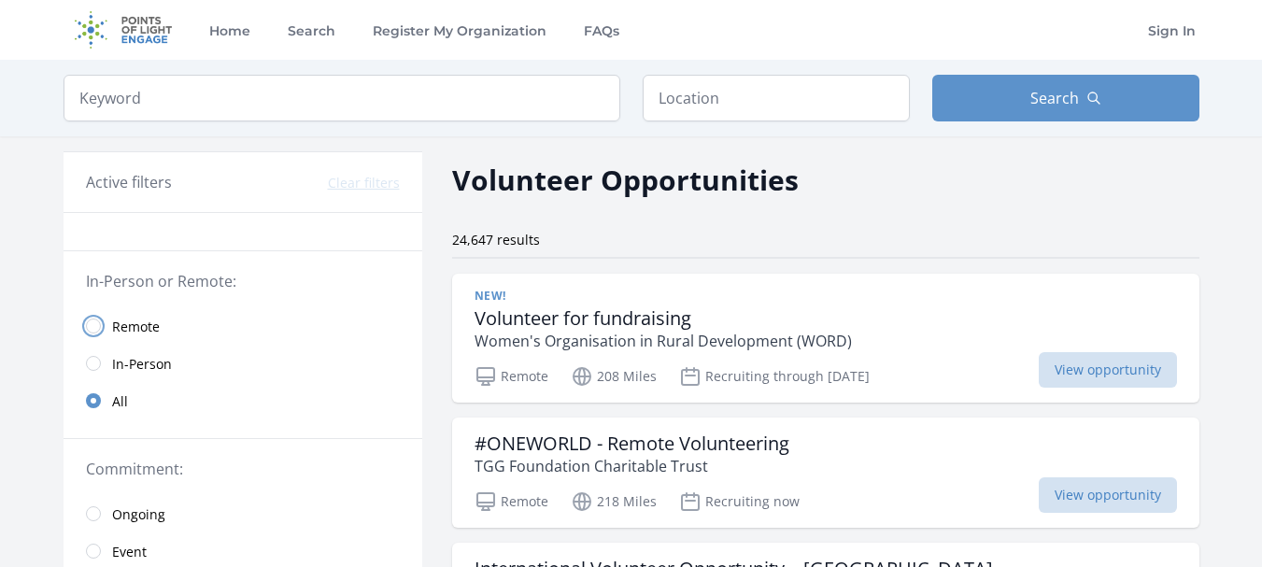
click at [92, 322] on input "radio" at bounding box center [93, 326] width 15 height 15
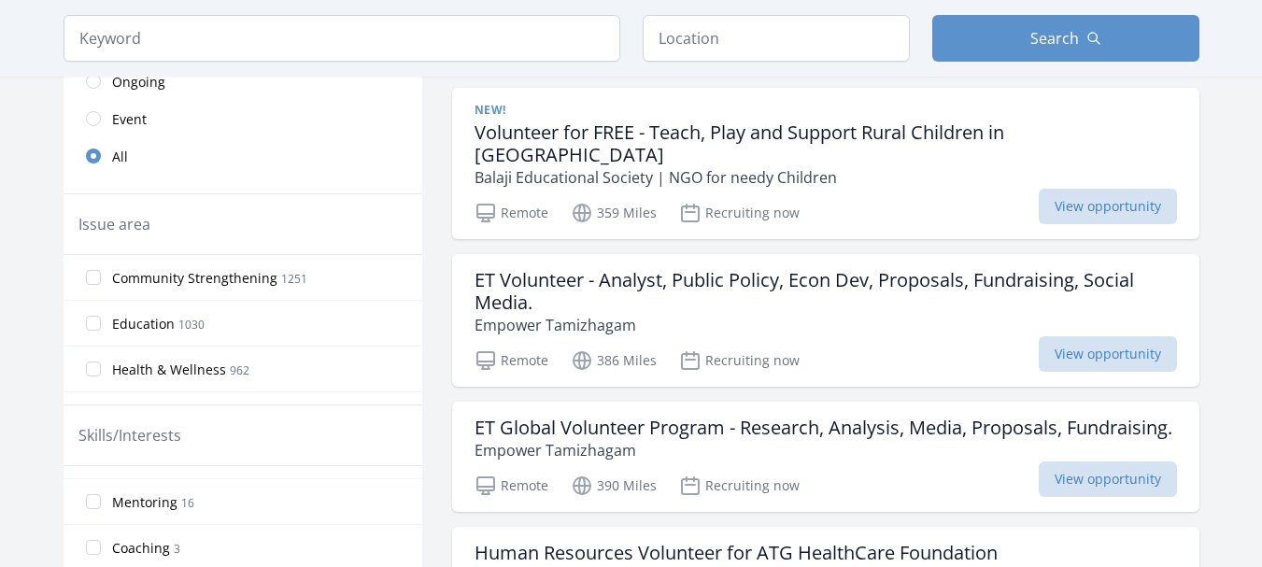
scroll to position [467, 0]
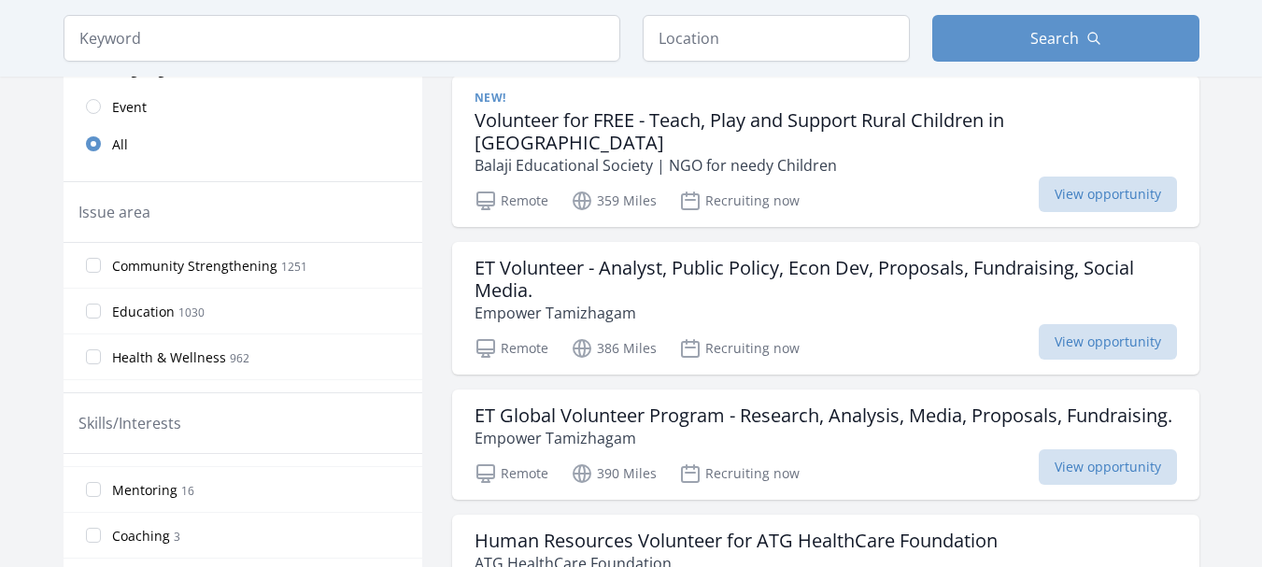
click at [167, 273] on span "Community Strengthening" at bounding box center [194, 266] width 165 height 19
click at [101, 273] on input "Community Strengthening 1251" at bounding box center [93, 265] width 15 height 15
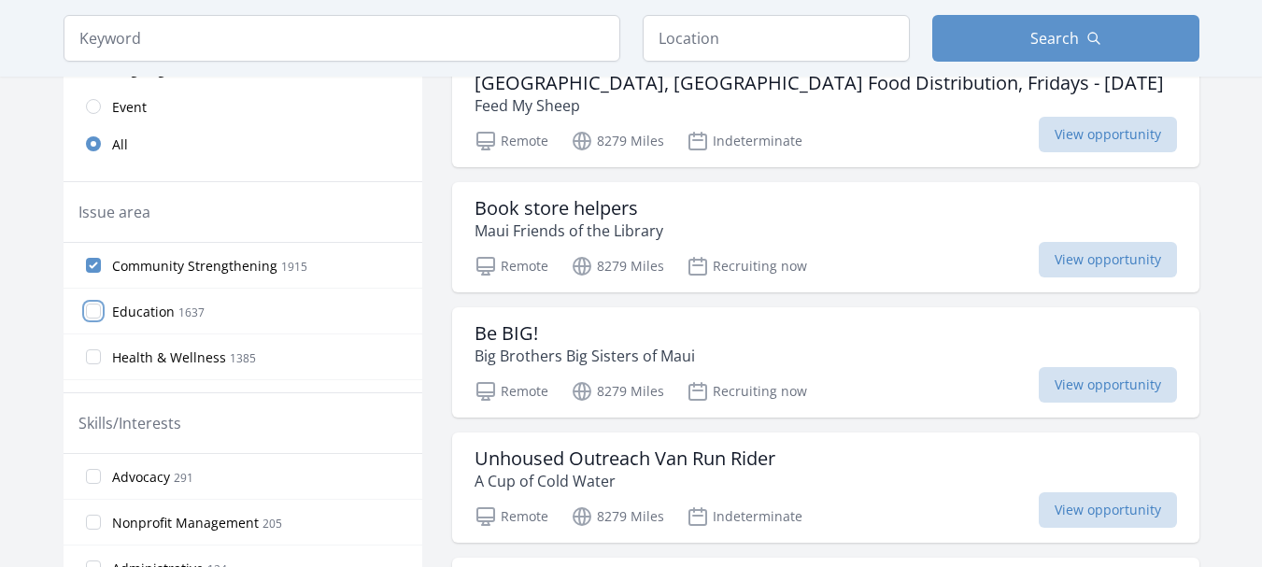
click at [90, 309] on input "Education 1637" at bounding box center [93, 311] width 15 height 15
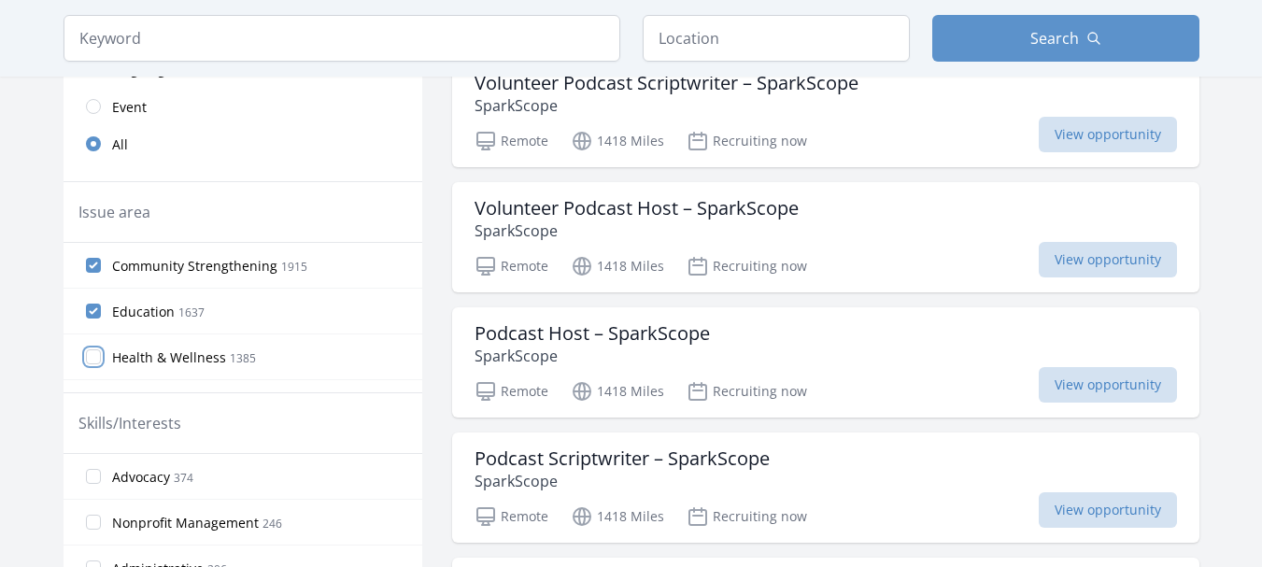
click at [93, 356] on input "Health & Wellness 1385" at bounding box center [93, 356] width 15 height 15
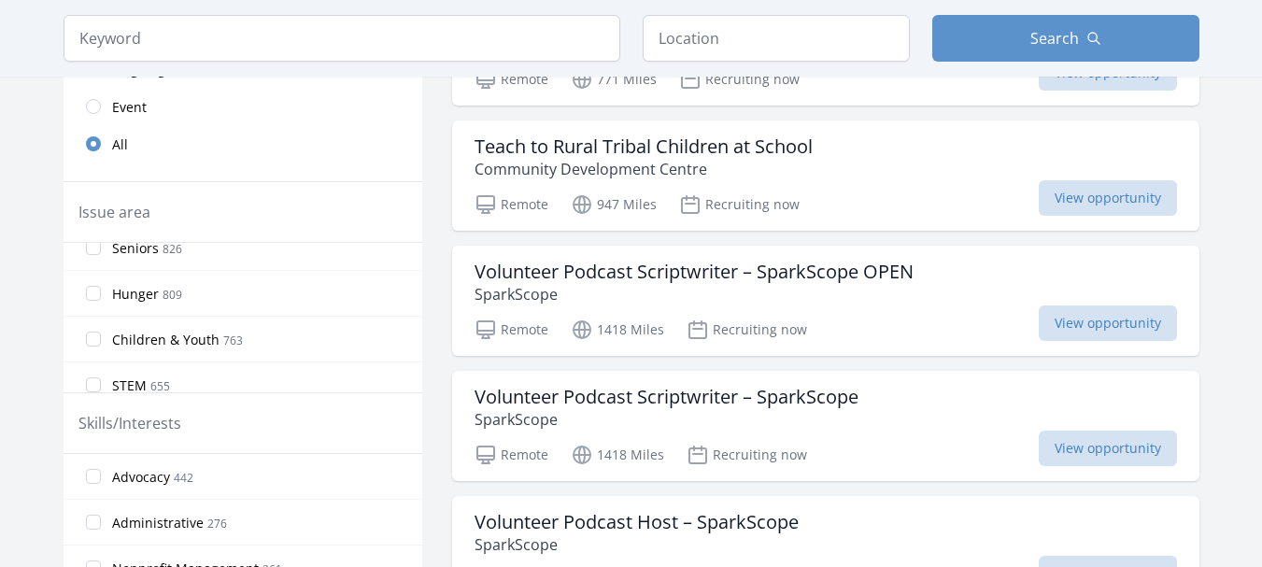
scroll to position [187, 0]
click at [94, 262] on input "Hunger 809" at bounding box center [93, 261] width 15 height 15
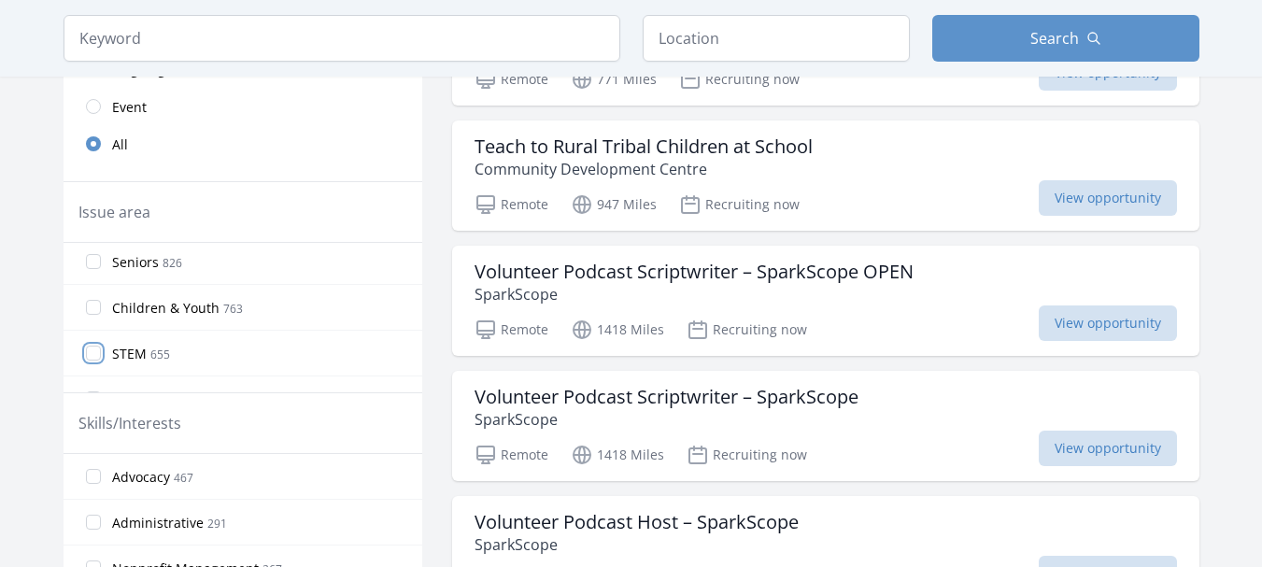
click at [92, 353] on input "STEM 655" at bounding box center [93, 353] width 15 height 15
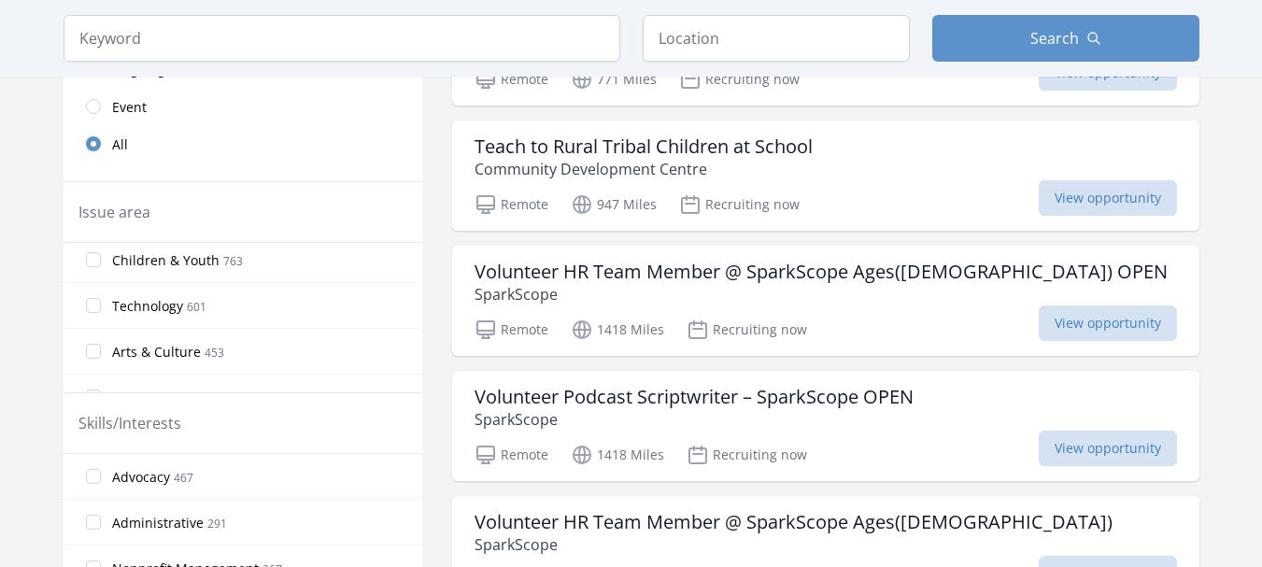
scroll to position [374, 0]
click at [94, 346] on input "Disabilities 322" at bounding box center [93, 349] width 15 height 15
click at [93, 347] on input "Animals 342" at bounding box center [93, 349] width 15 height 15
click at [89, 347] on input "Arts & Culture 453" at bounding box center [93, 349] width 15 height 15
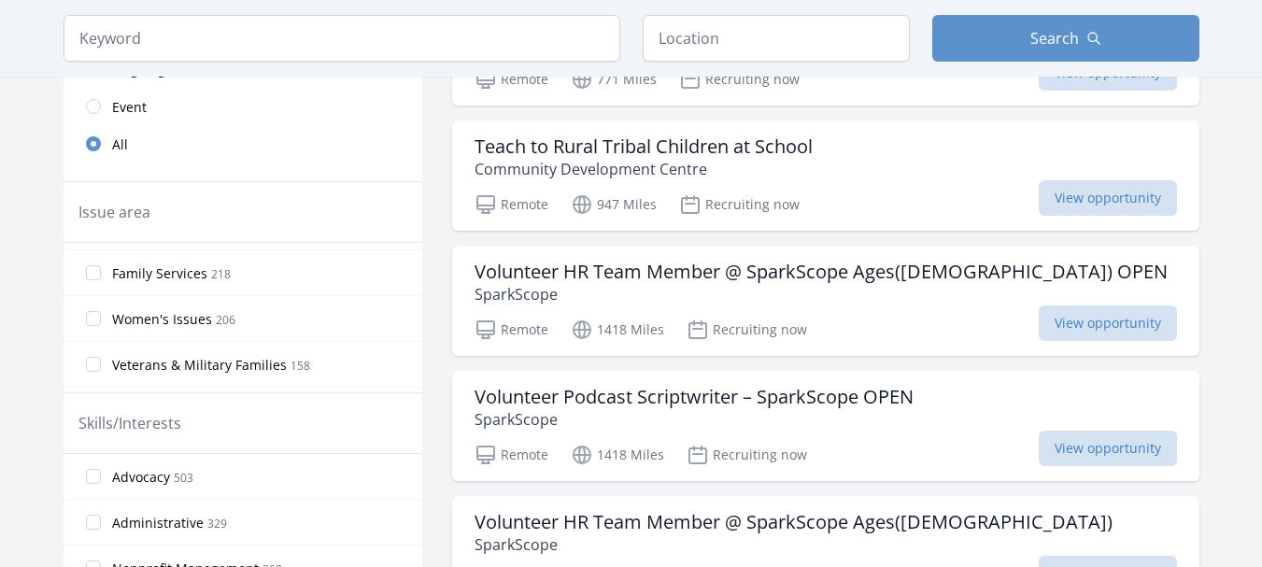
scroll to position [561, 0]
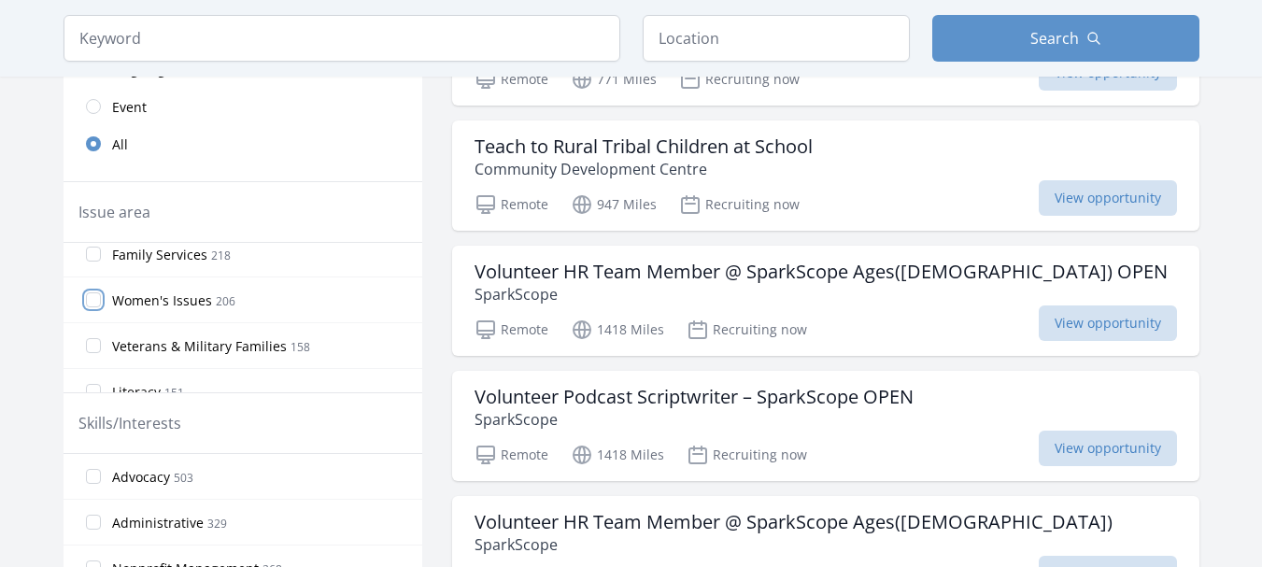
click at [96, 305] on input "Women's Issues 206" at bounding box center [93, 299] width 15 height 15
click at [92, 347] on input "Environment 270" at bounding box center [93, 347] width 15 height 15
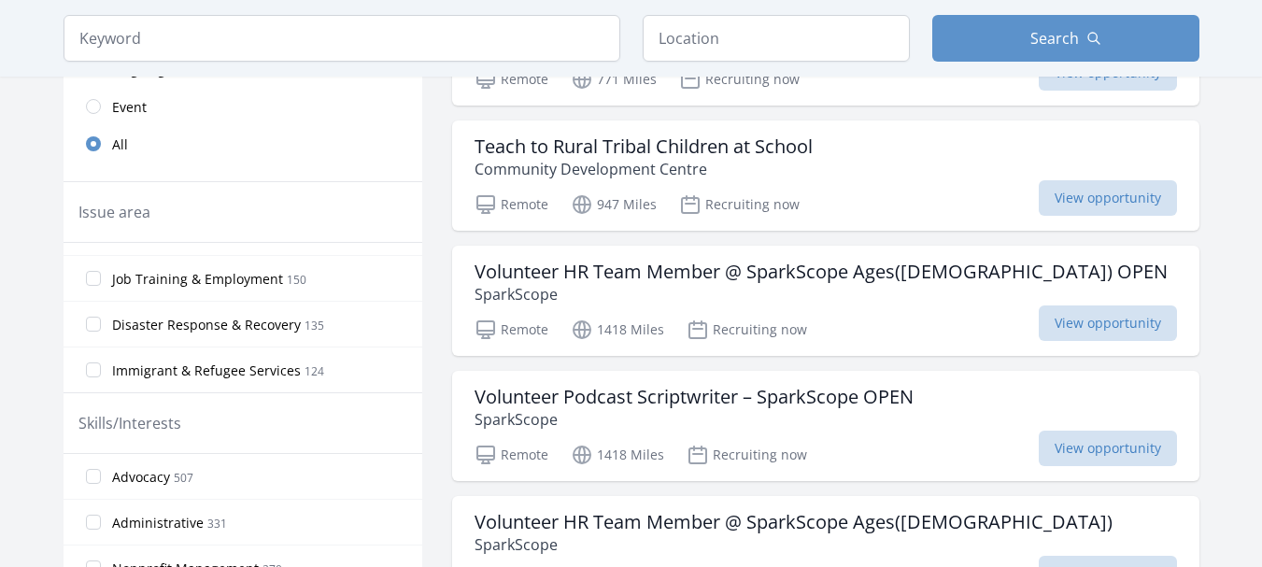
scroll to position [747, 0]
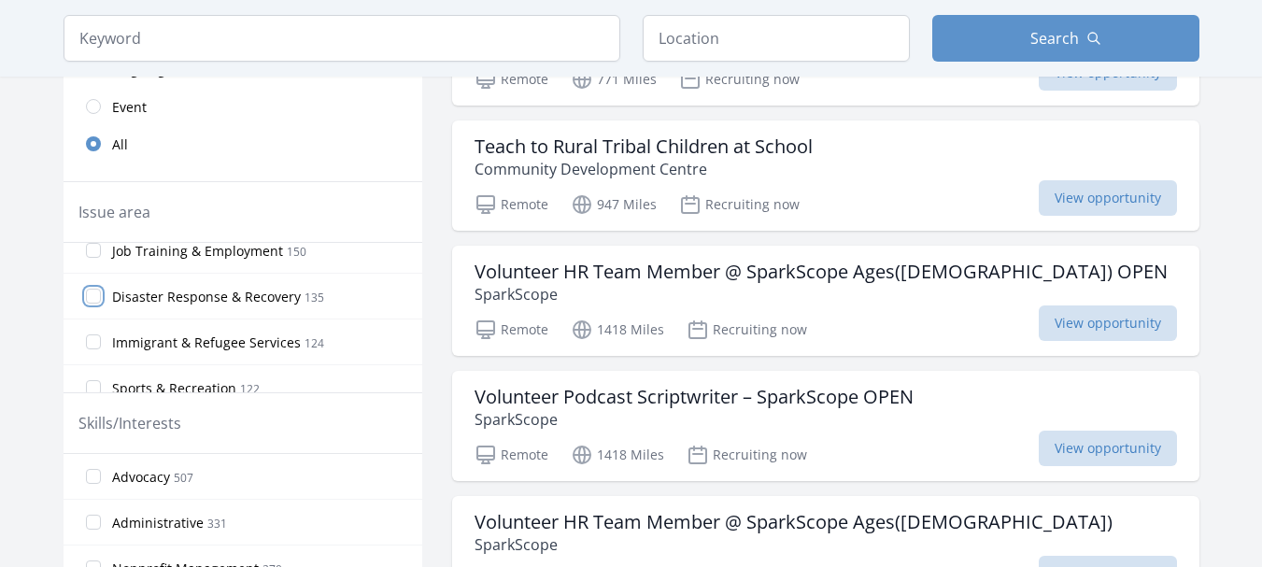
click at [90, 298] on input "Disaster Response & Recovery 135" at bounding box center [93, 296] width 15 height 15
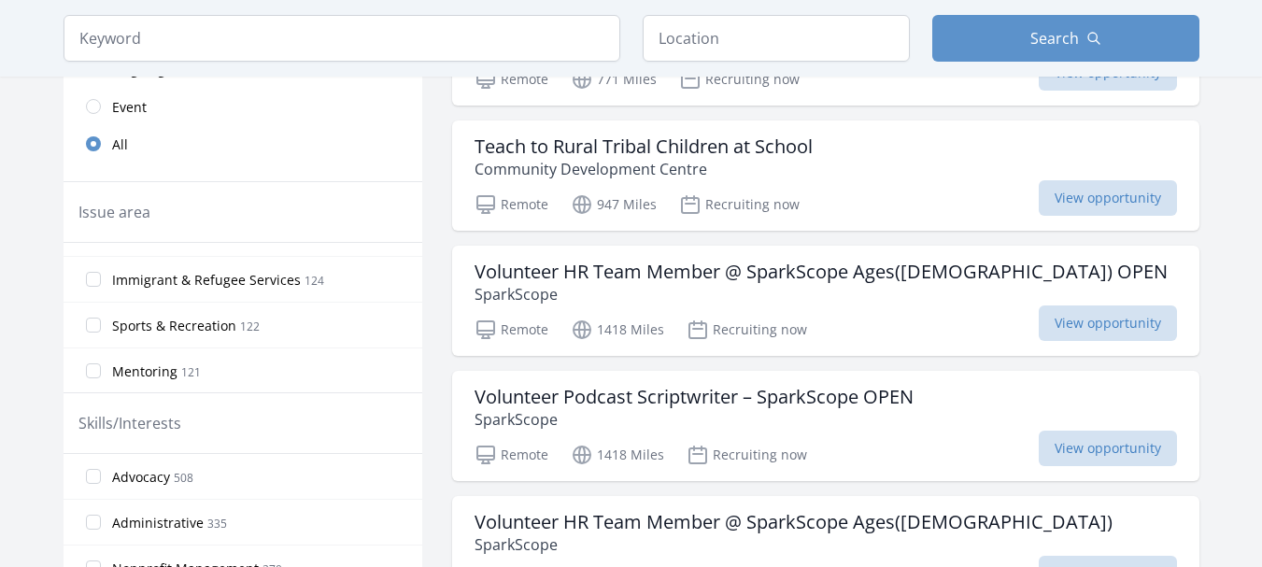
scroll to position [841, 0]
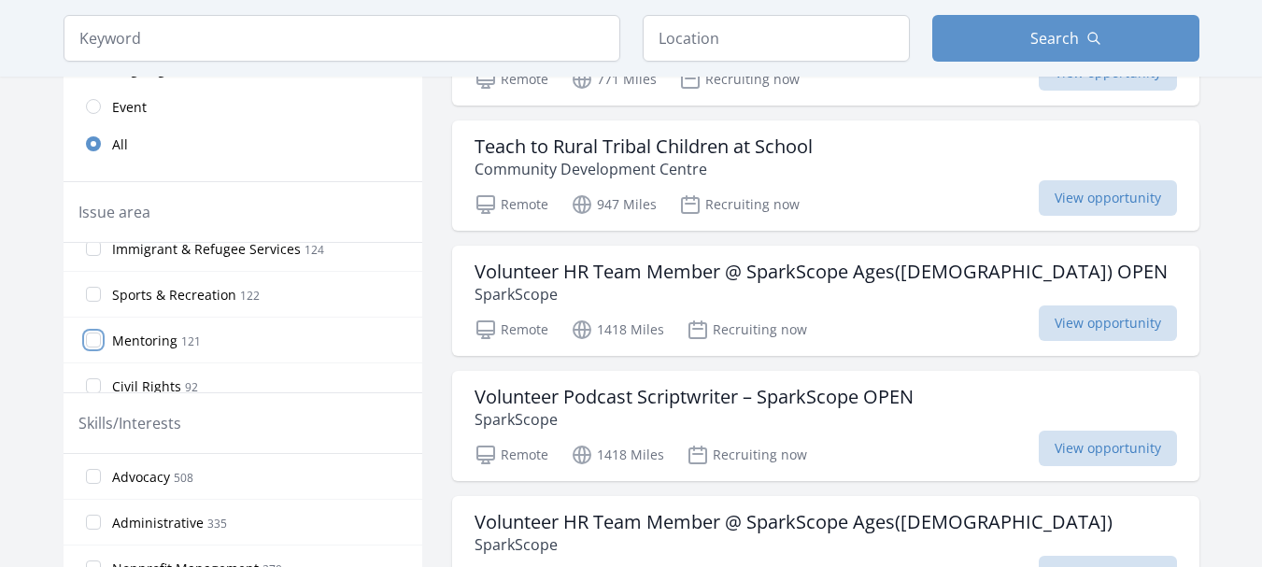
click at [92, 337] on input "Mentoring 121" at bounding box center [93, 340] width 15 height 15
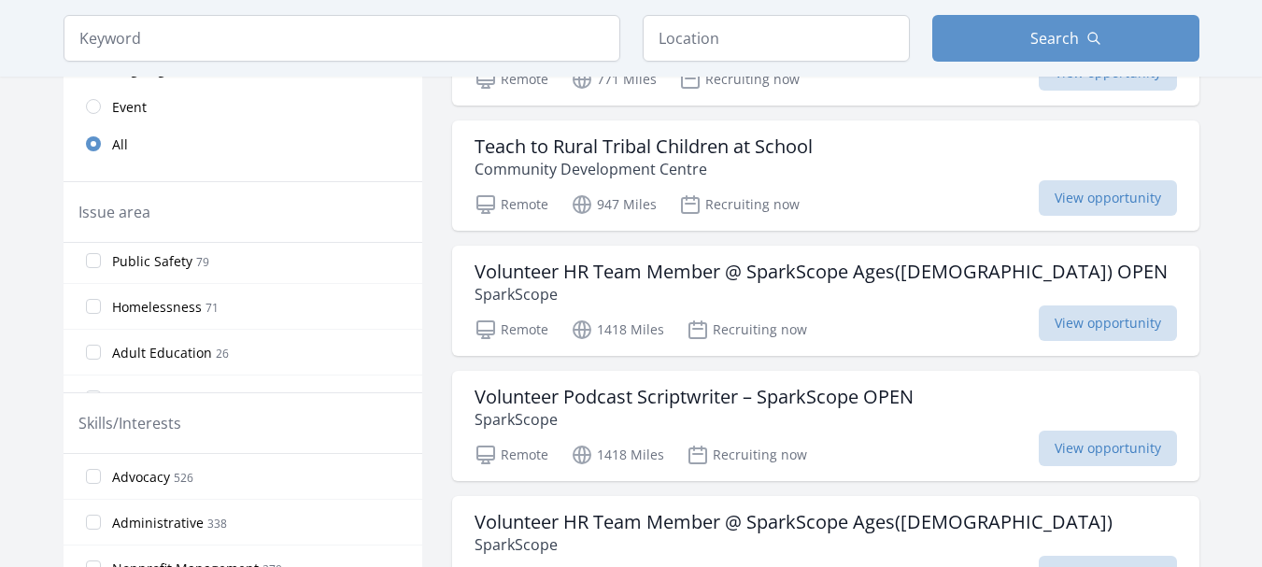
scroll to position [1086, 0]
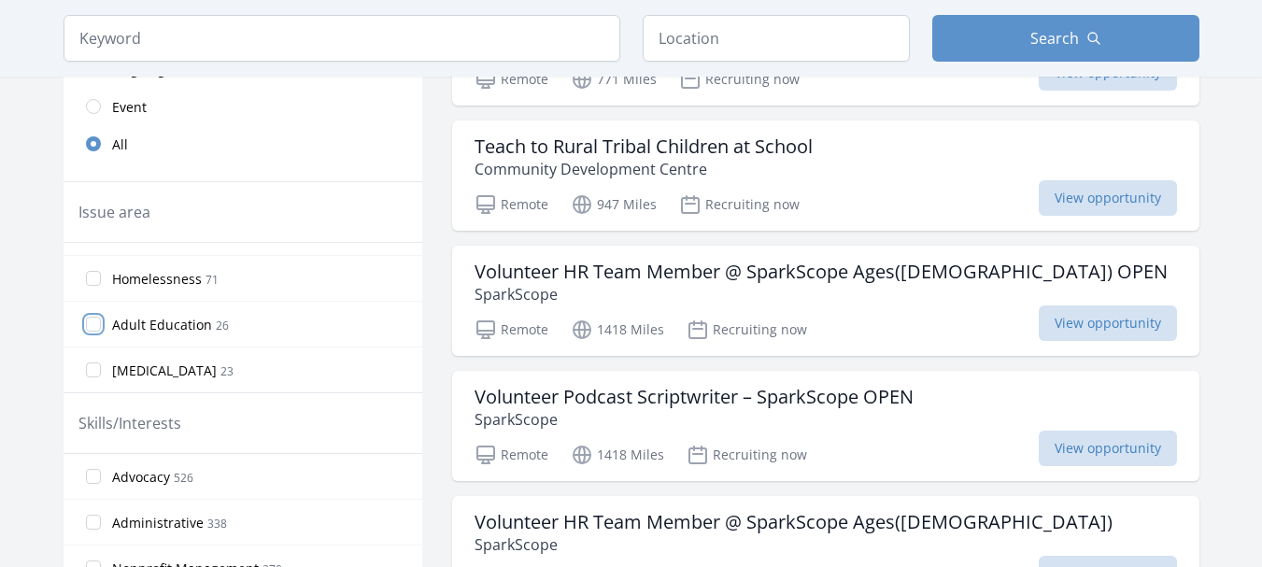
click at [99, 329] on input "Adult Education 26" at bounding box center [93, 324] width 15 height 15
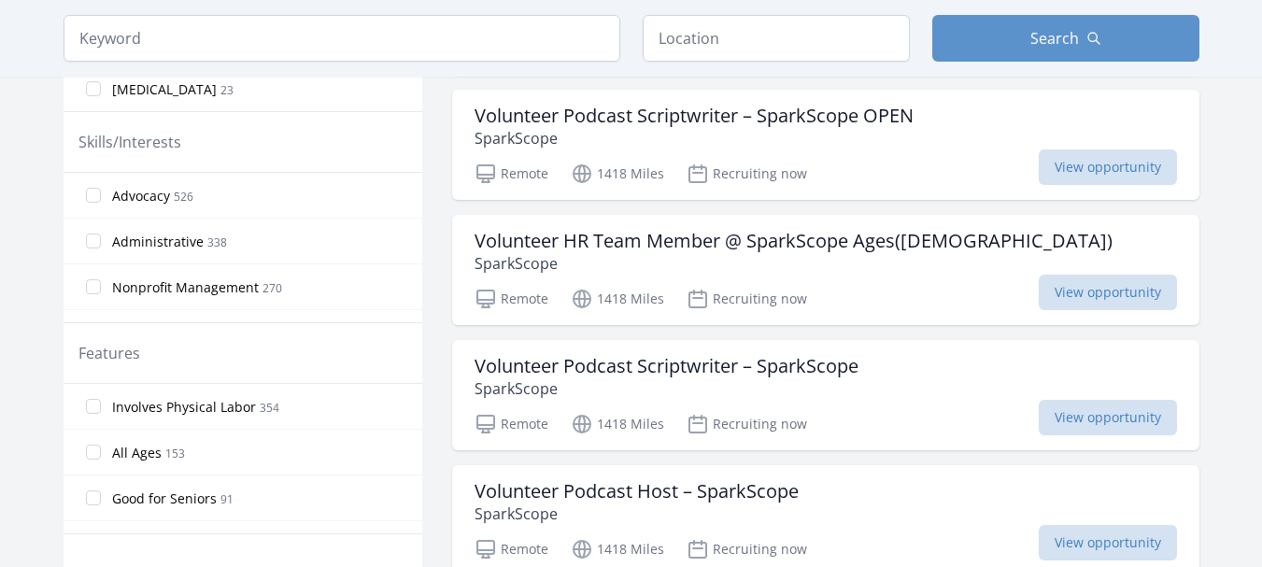
scroll to position [561, 0]
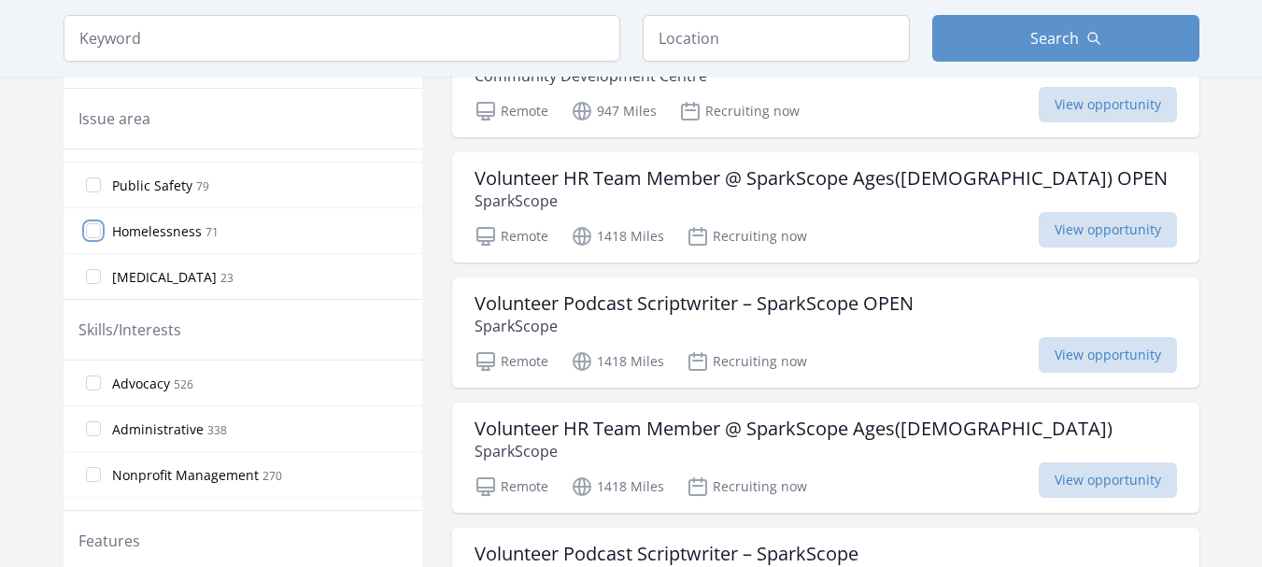
click at [94, 233] on input "Homelessness 71" at bounding box center [93, 230] width 15 height 15
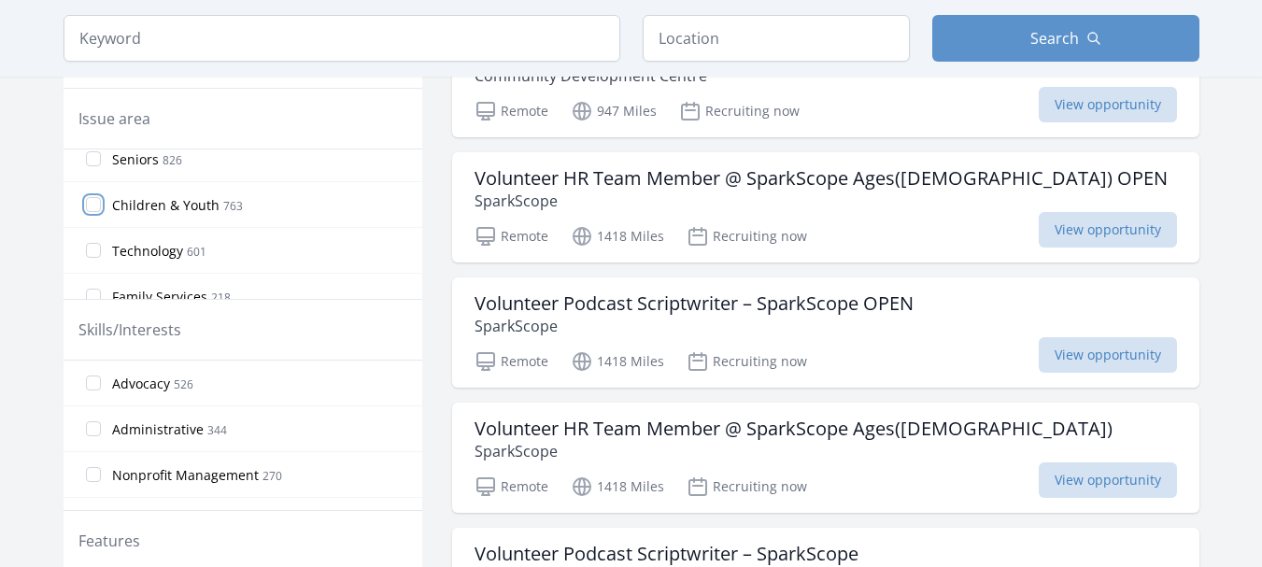
click at [92, 202] on input "Children & Youth 763" at bounding box center [93, 204] width 15 height 15
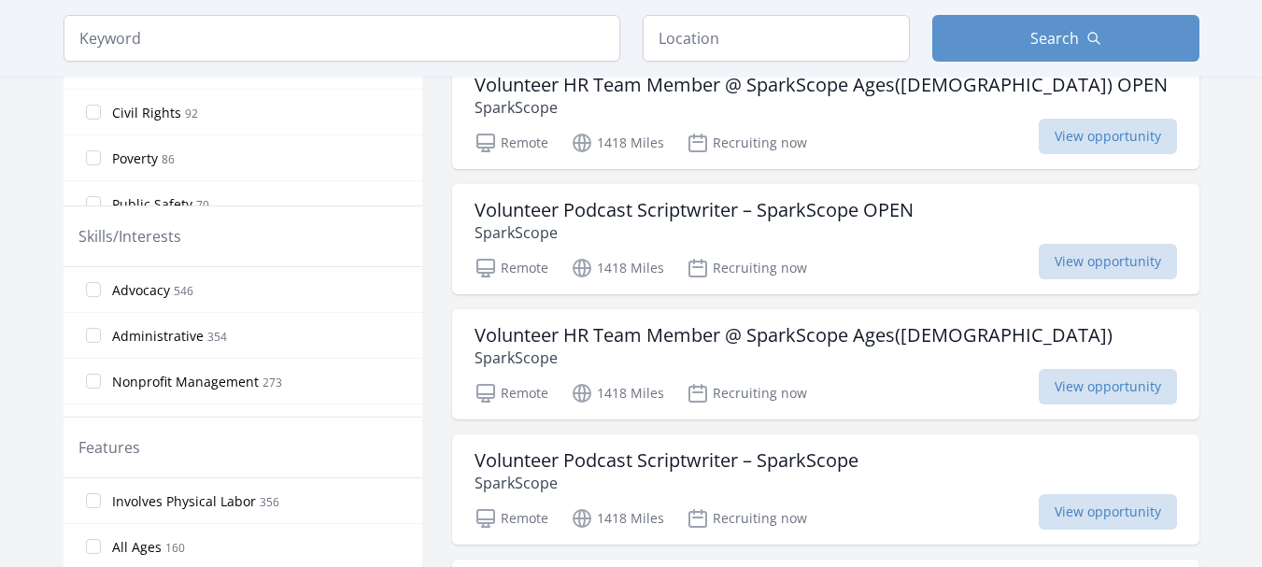
scroll to position [992, 0]
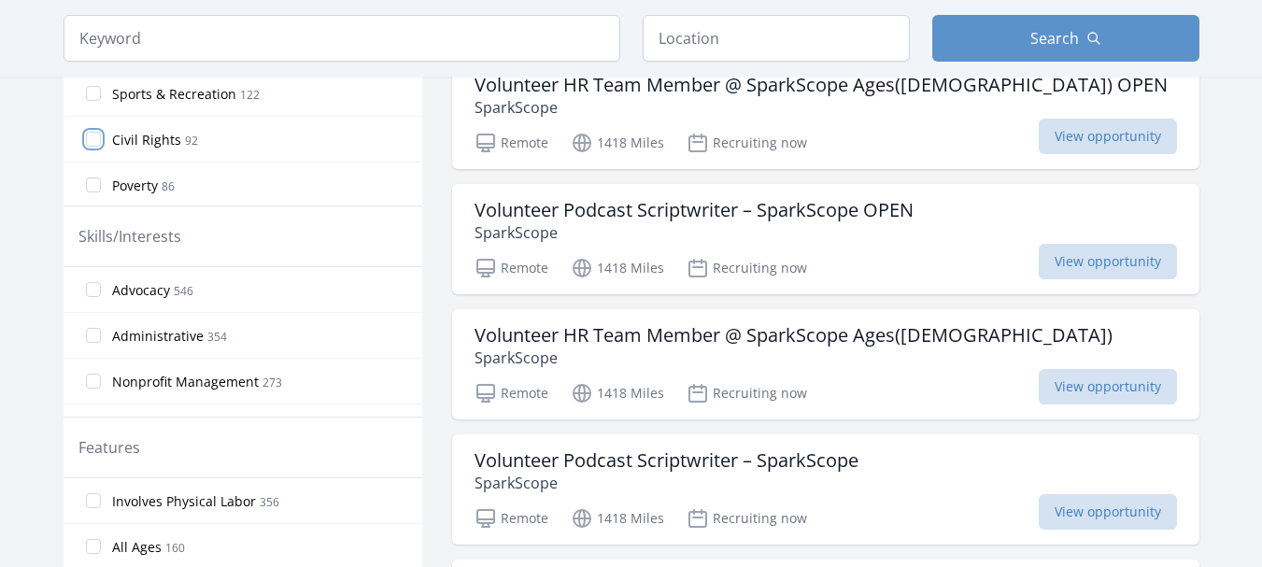
click at [89, 134] on input "Civil Rights 92" at bounding box center [93, 139] width 15 height 15
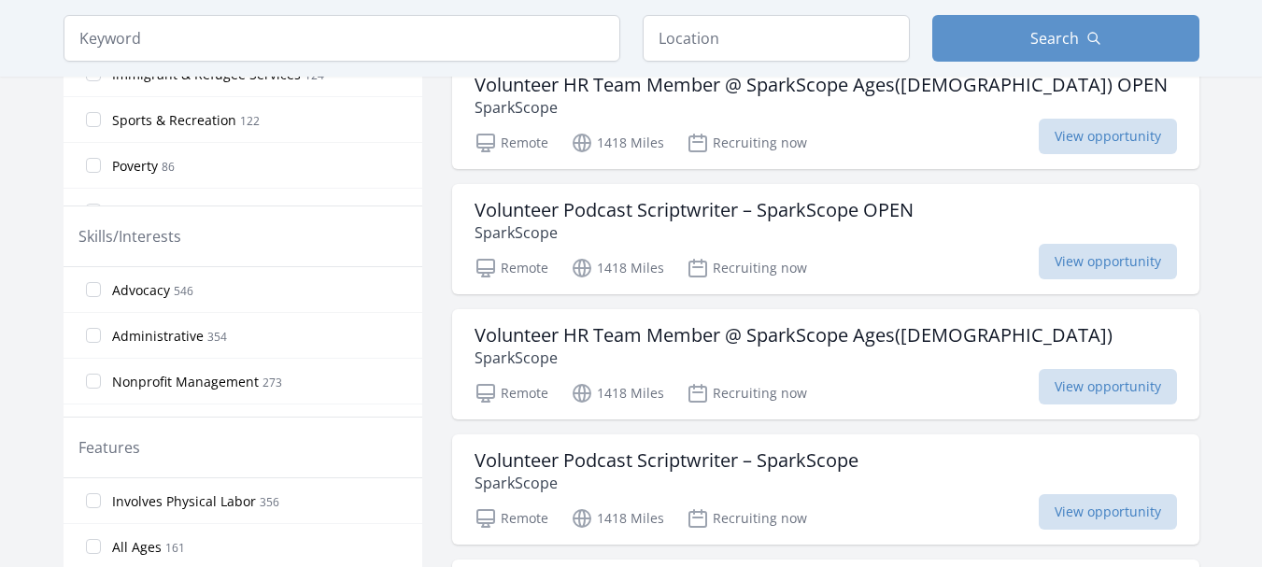
scroll to position [1086, 0]
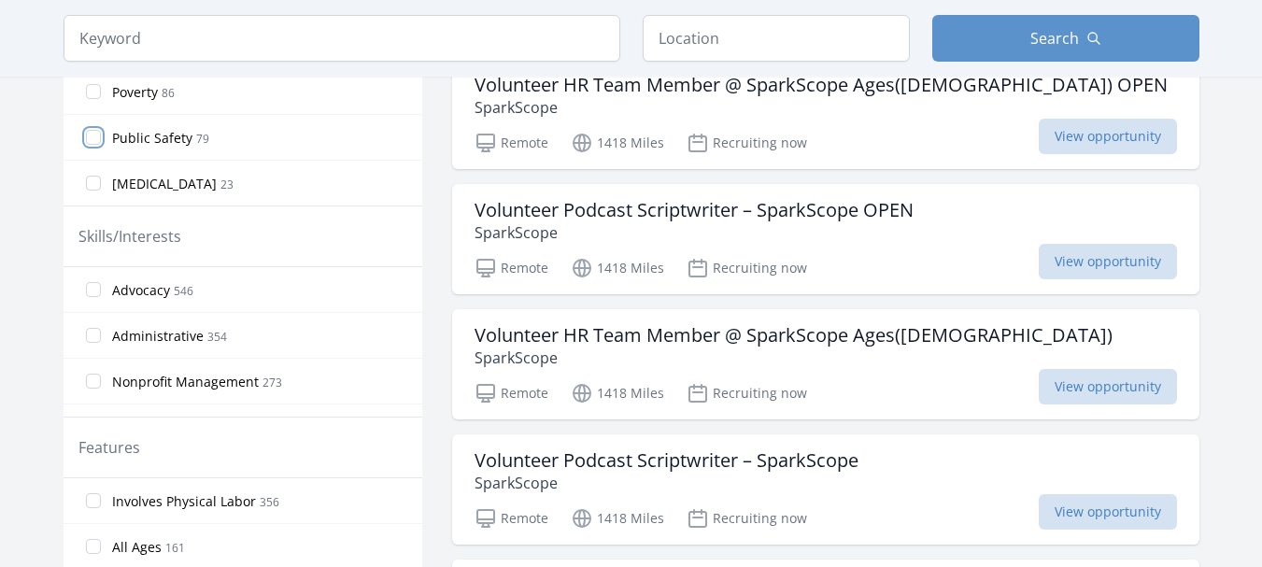
click at [96, 131] on input "Public Safety 79" at bounding box center [93, 137] width 15 height 15
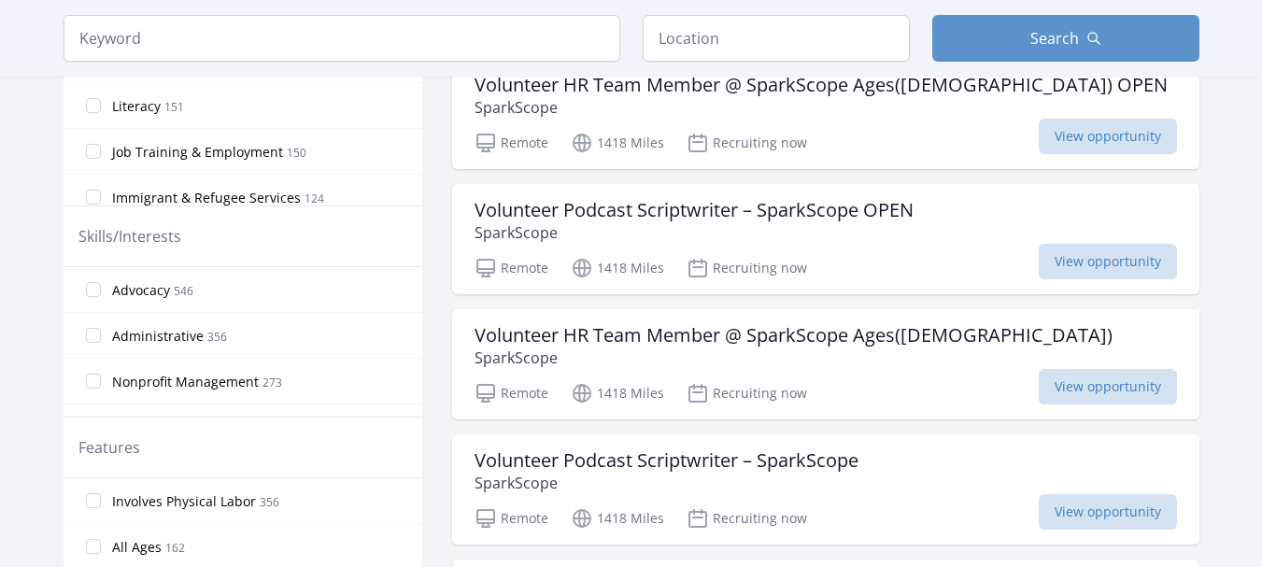
scroll to position [1028, 0]
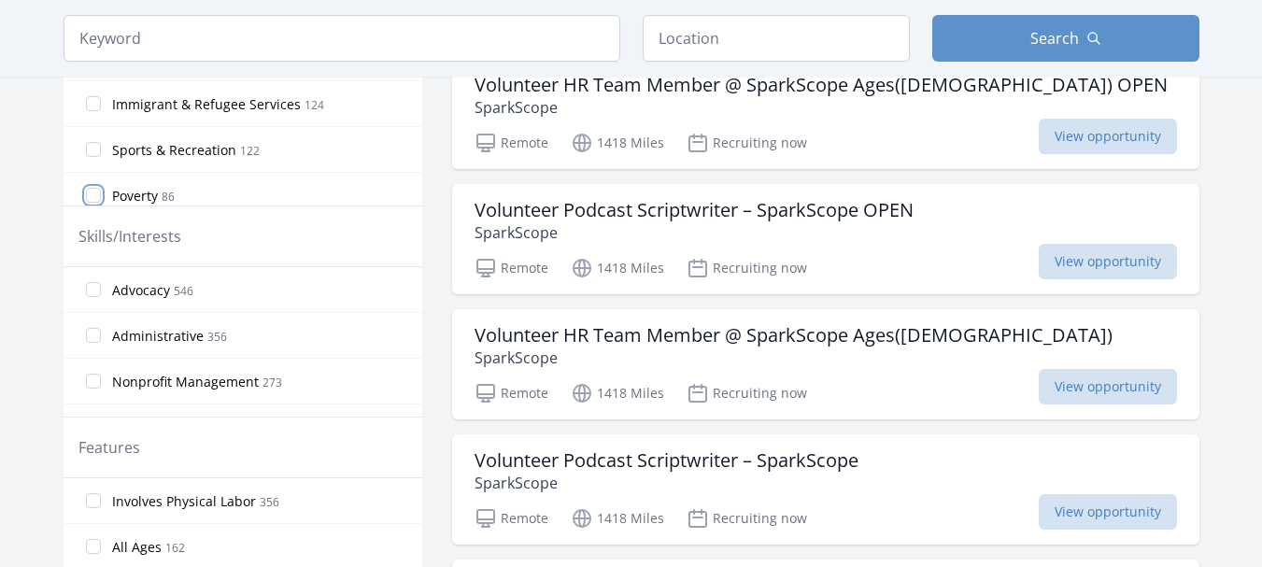
click at [94, 194] on input "Poverty 86" at bounding box center [93, 195] width 15 height 15
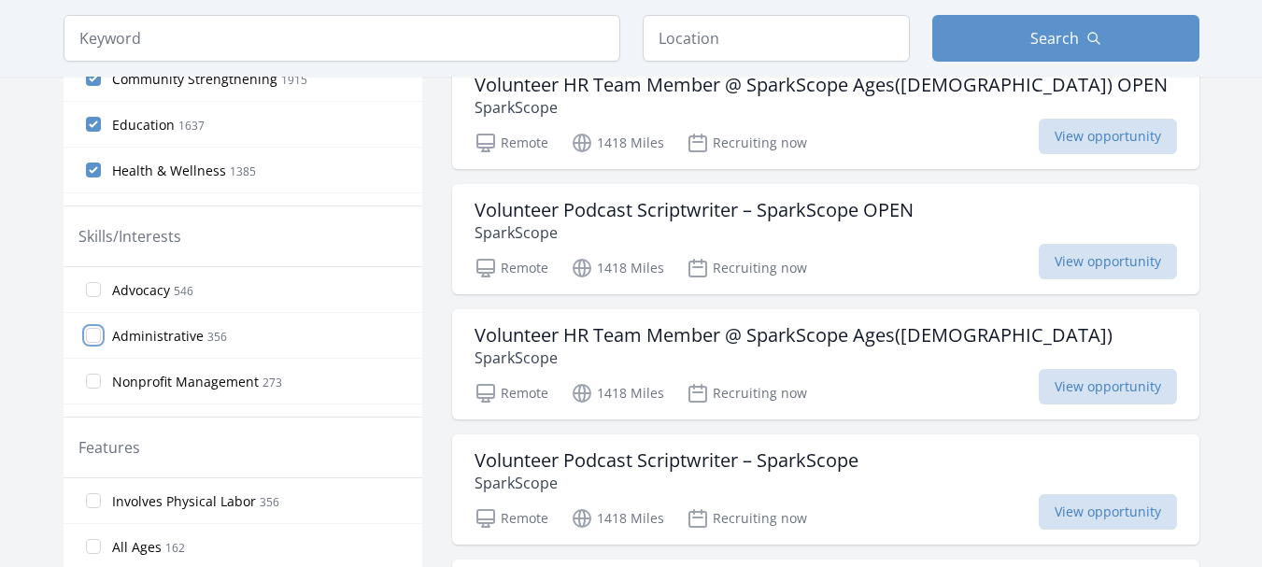
click at [91, 341] on input "Administrative 356" at bounding box center [93, 335] width 15 height 15
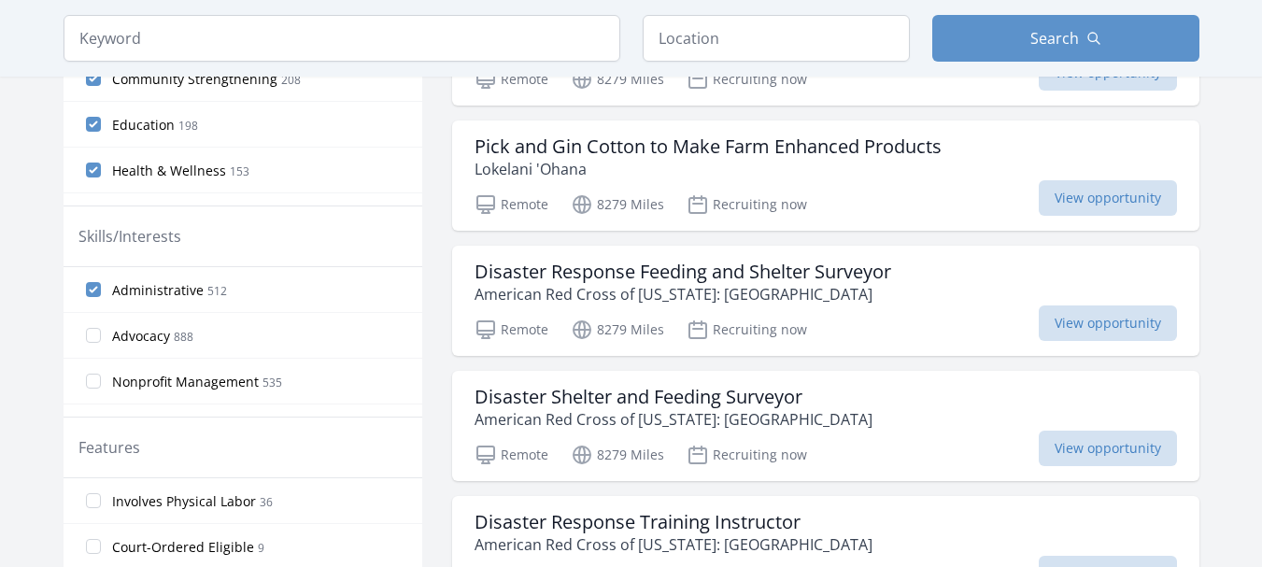
scroll to position [93, 0]
click at [93, 283] on input "Nonprofit Management 535" at bounding box center [93, 287] width 15 height 15
click at [95, 289] on input "Teaching 163" at bounding box center [93, 282] width 15 height 15
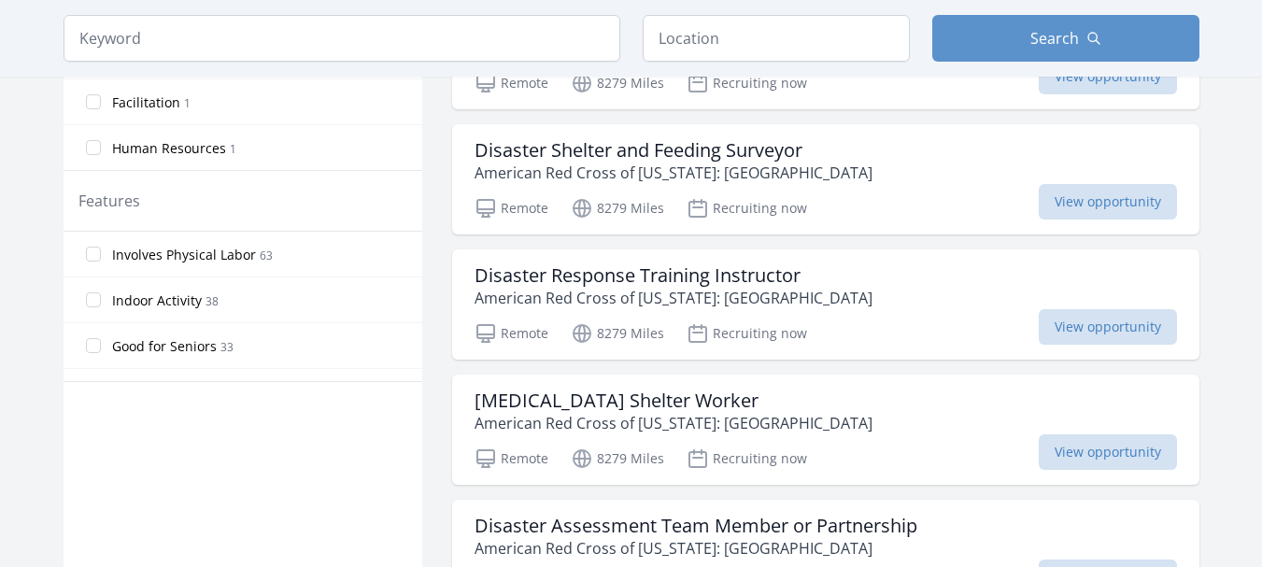
scroll to position [747, 0]
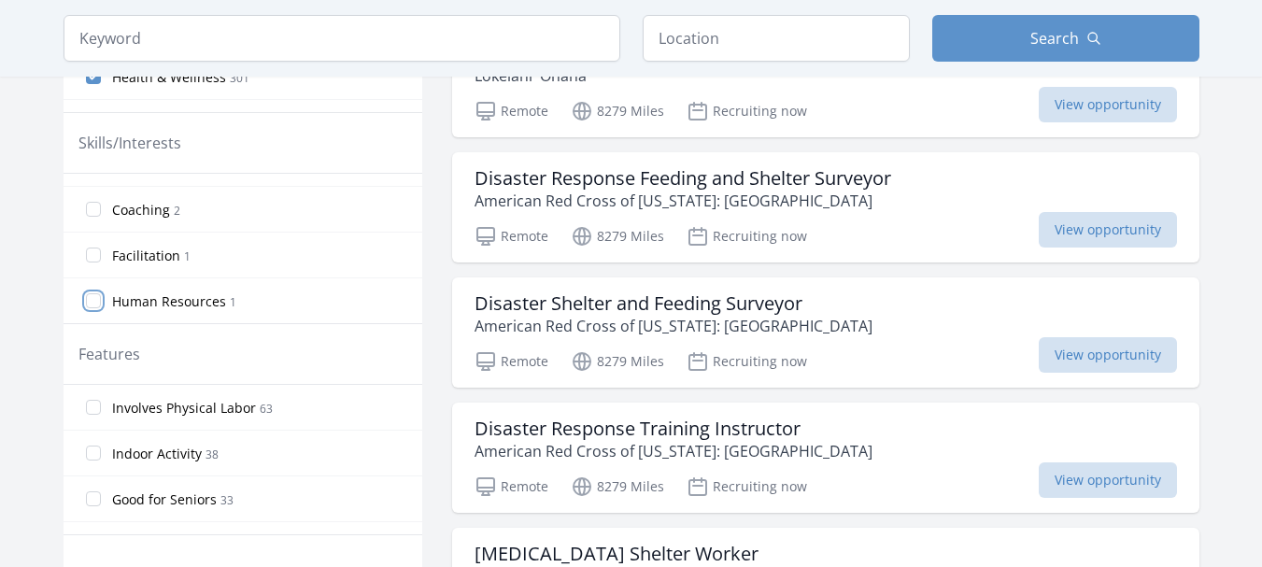
click at [92, 296] on input "Human Resources 1" at bounding box center [93, 300] width 15 height 15
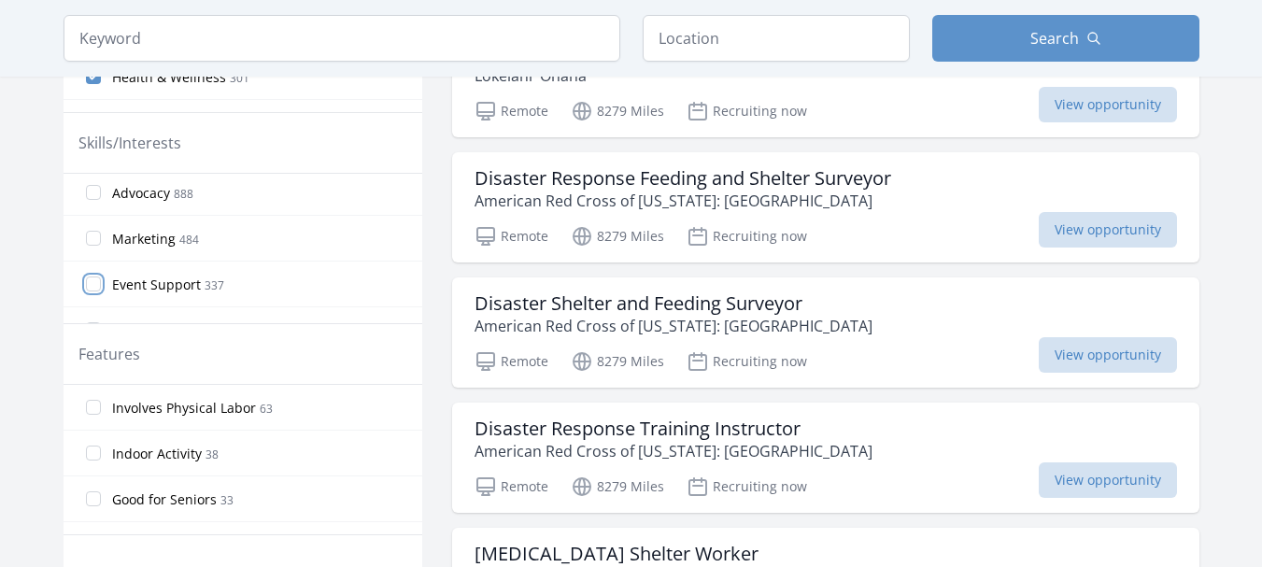
click at [93, 283] on input "Event Support 337" at bounding box center [93, 284] width 15 height 15
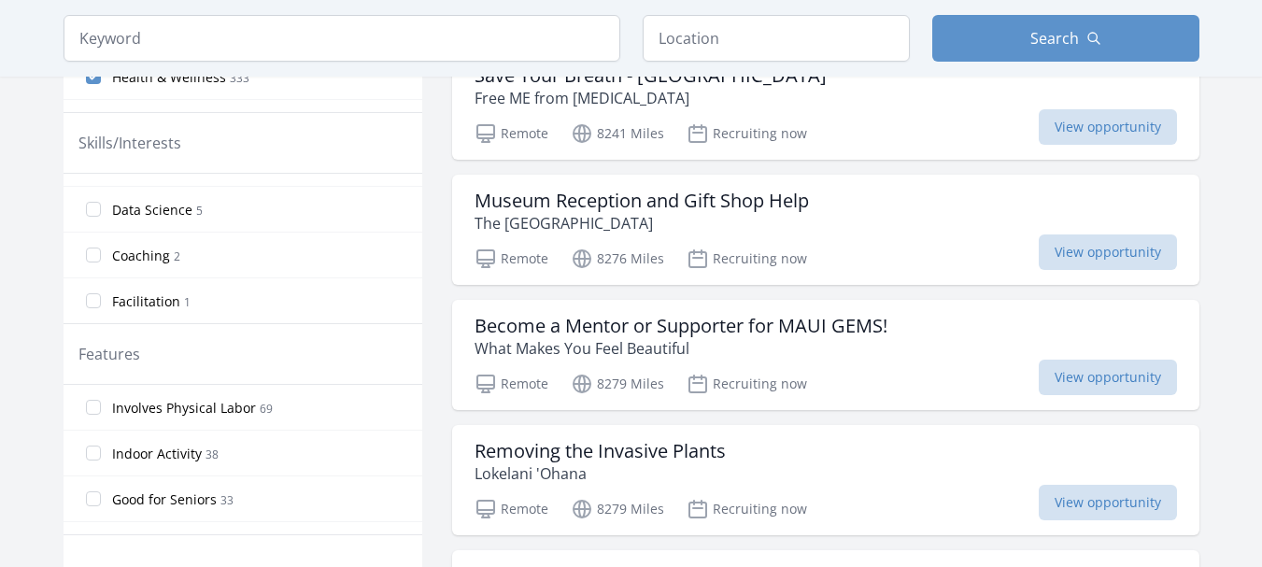
scroll to position [841, 0]
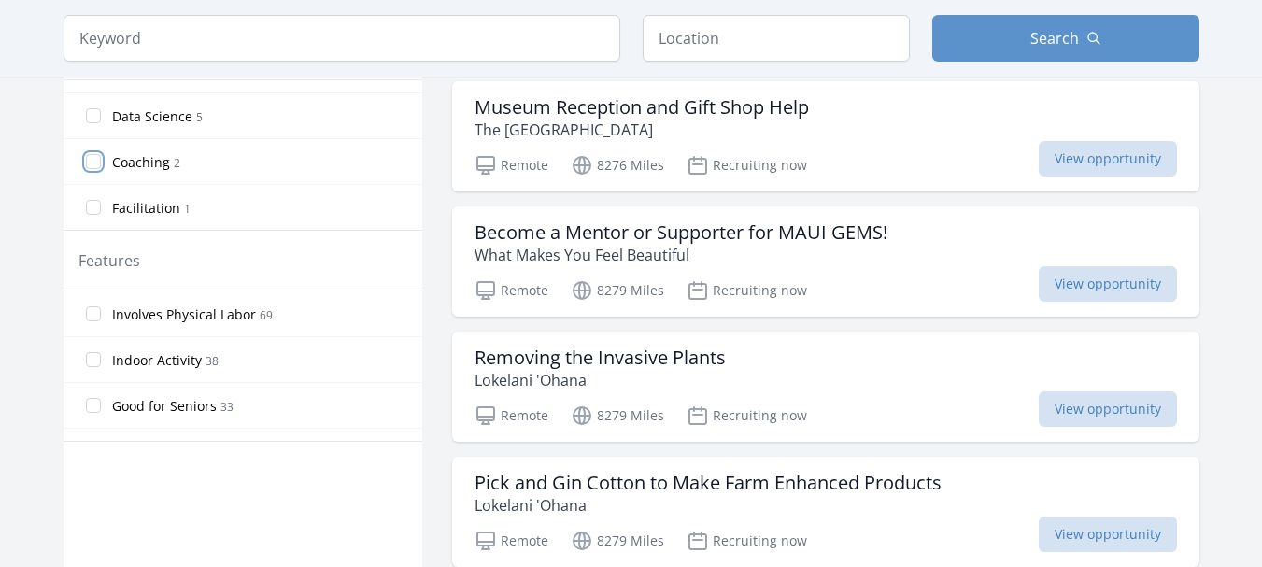
click at [96, 164] on input "Coaching 2" at bounding box center [93, 161] width 15 height 15
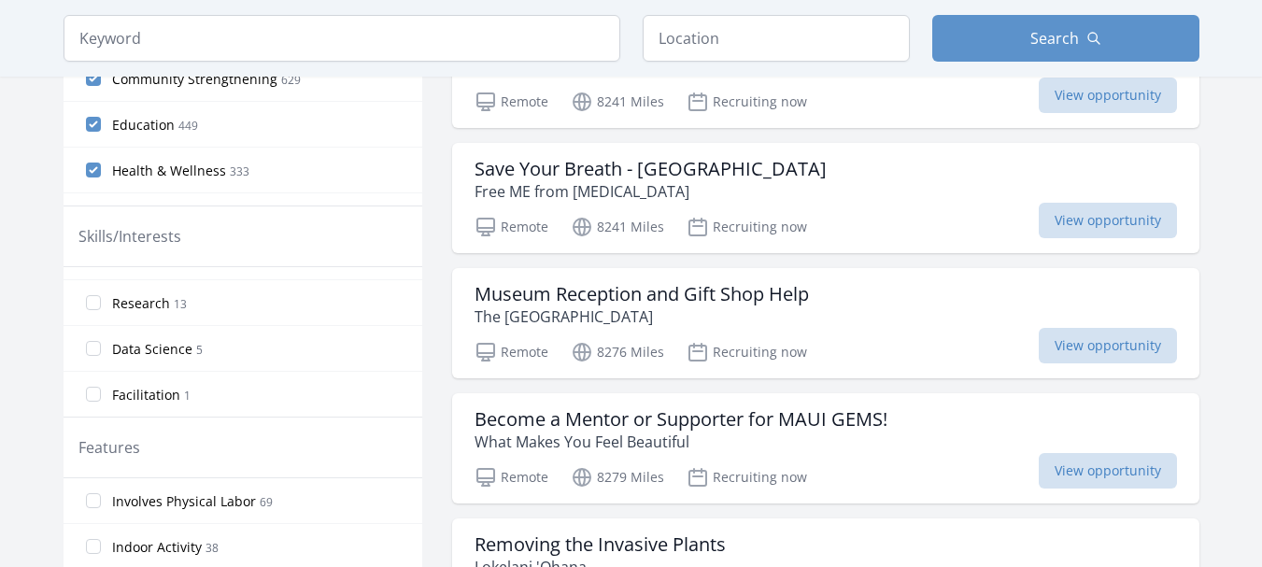
scroll to position [1359, 0]
click at [92, 391] on input "Research 13" at bounding box center [93, 396] width 15 height 15
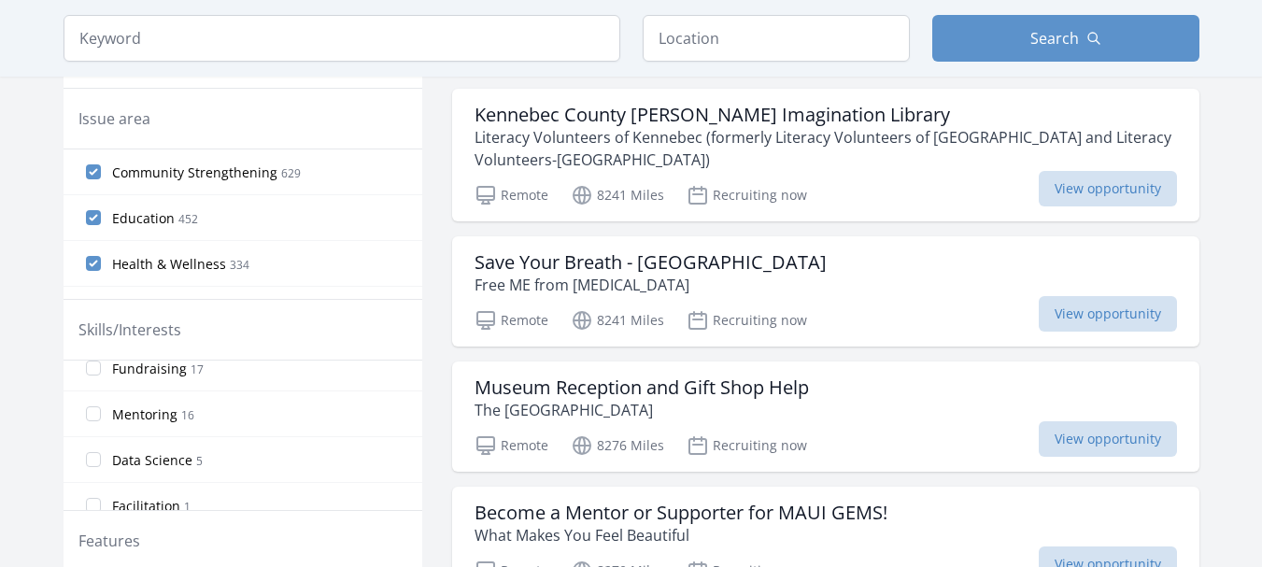
scroll to position [1452, 0]
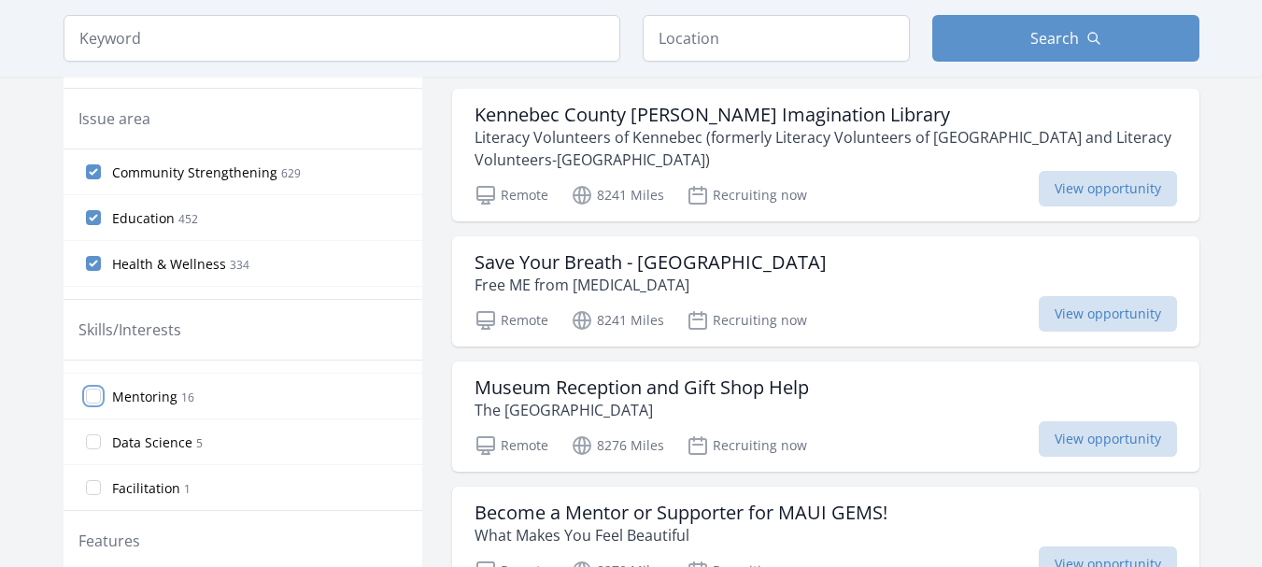
click at [90, 399] on input "Mentoring 16" at bounding box center [93, 396] width 15 height 15
click at [94, 401] on input "Design 40" at bounding box center [93, 399] width 15 height 15
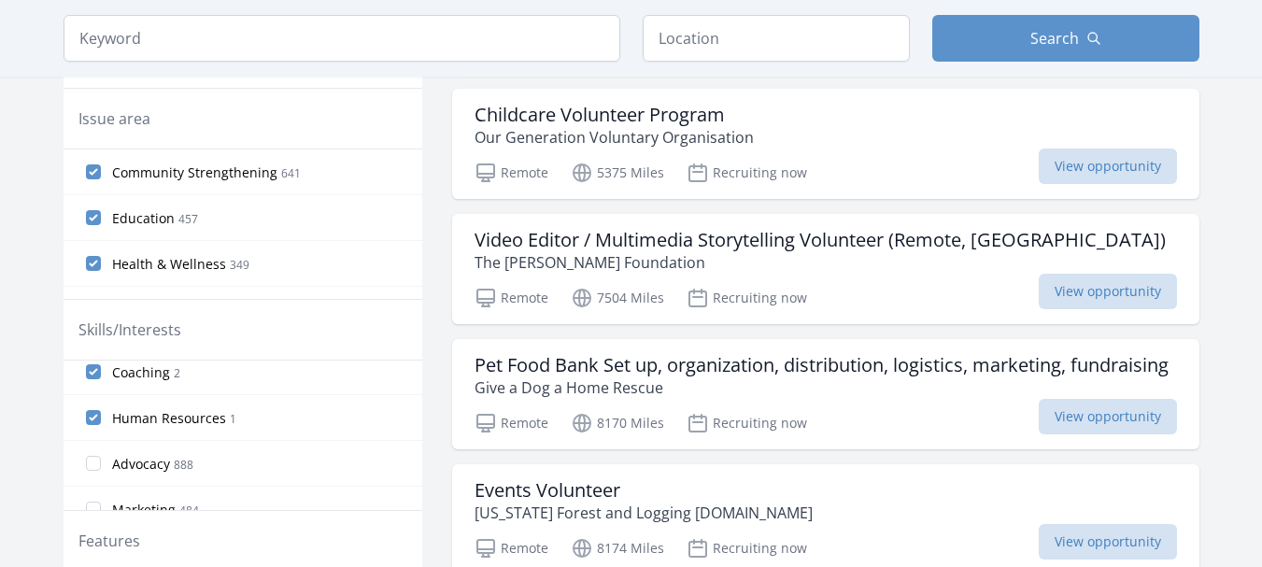
scroll to position [374, 0]
click at [90, 421] on input "Advocacy 888" at bounding box center [93, 421] width 15 height 15
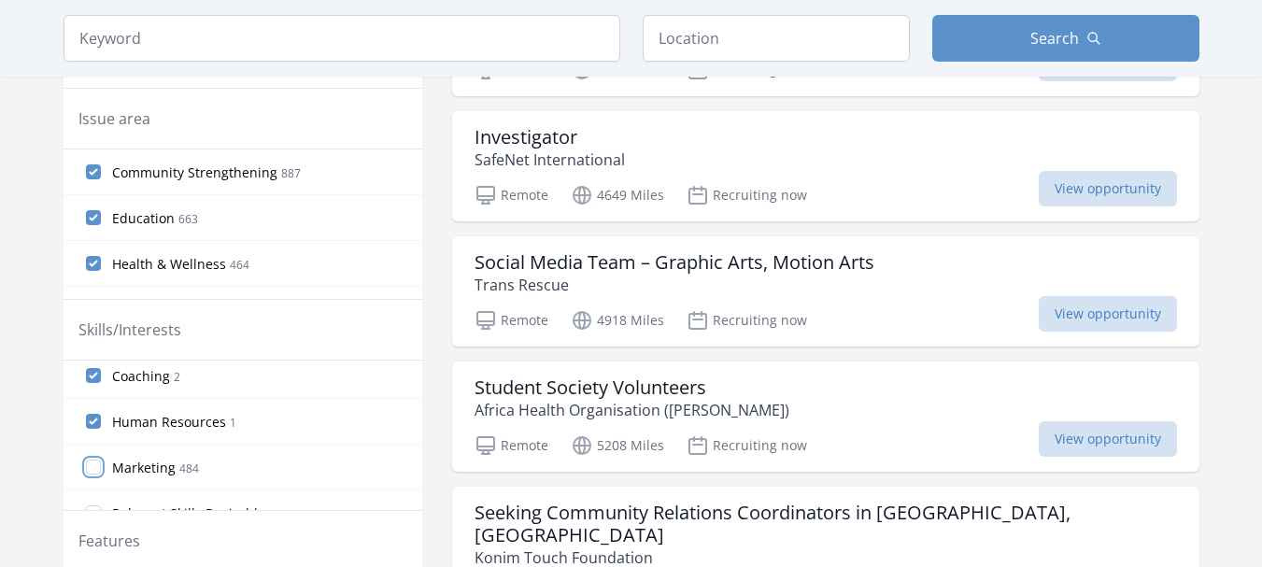
click at [90, 463] on input "Marketing 484" at bounding box center [93, 467] width 15 height 15
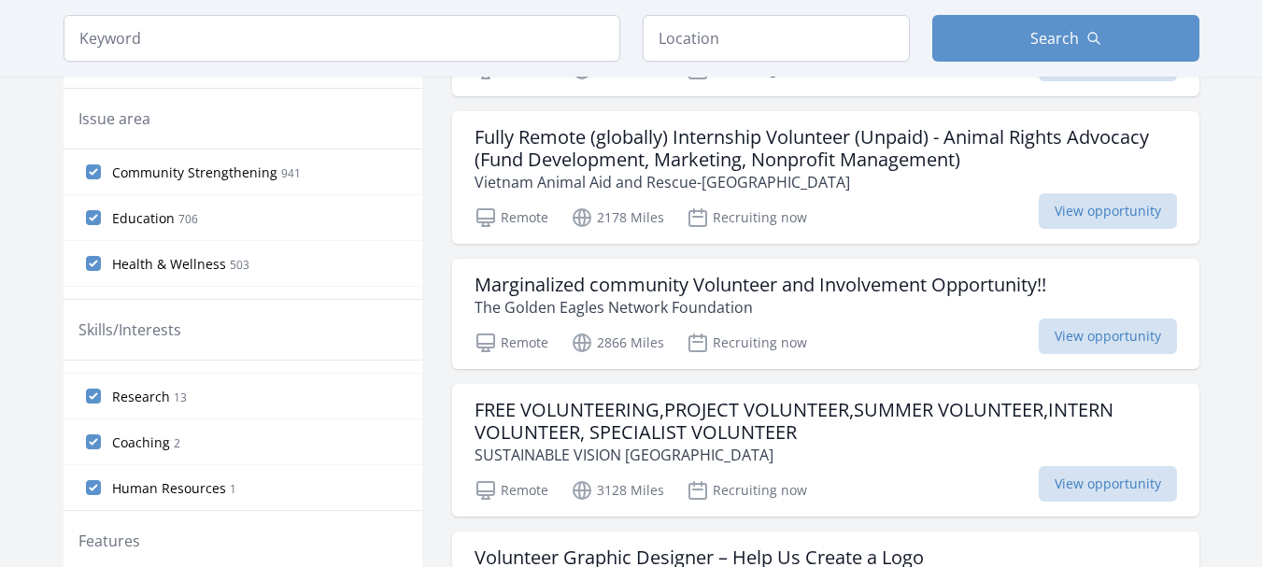
scroll to position [467, 0]
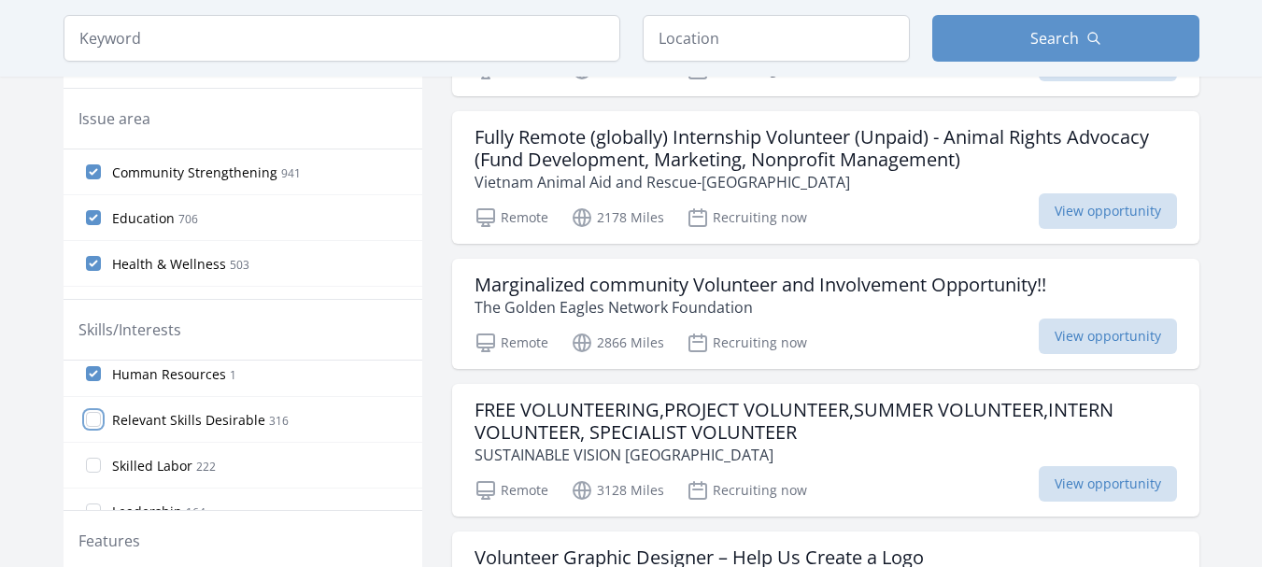
click at [95, 420] on input "Relevant Skills Desirable 316" at bounding box center [93, 419] width 15 height 15
click at [92, 416] on input "Leadership 164" at bounding box center [93, 417] width 15 height 15
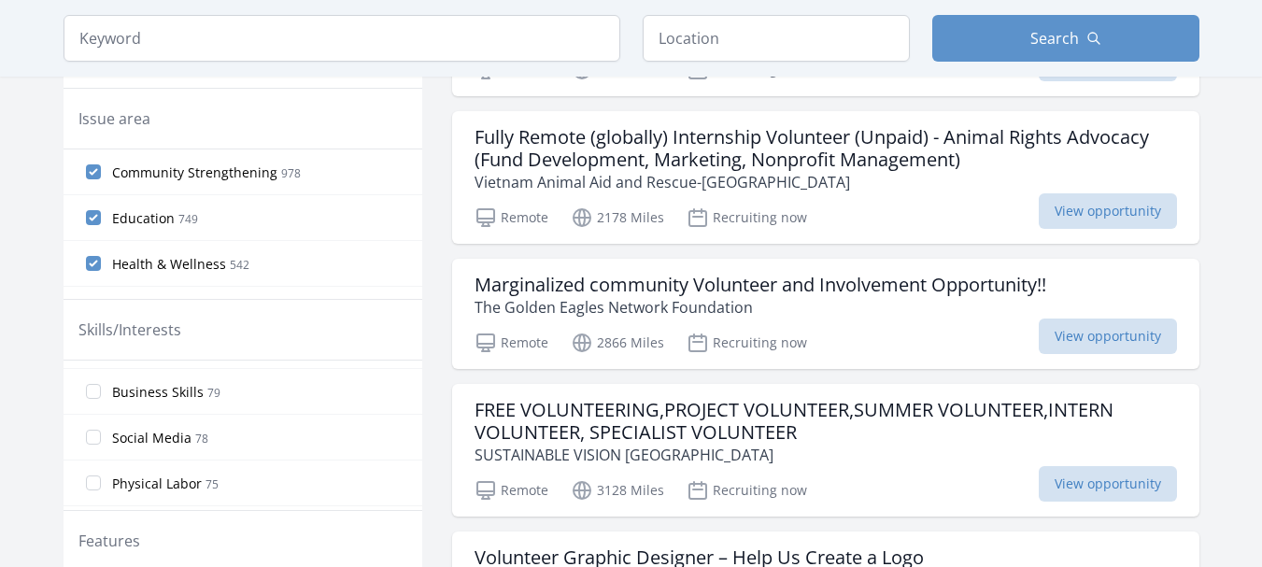
scroll to position [841, 0]
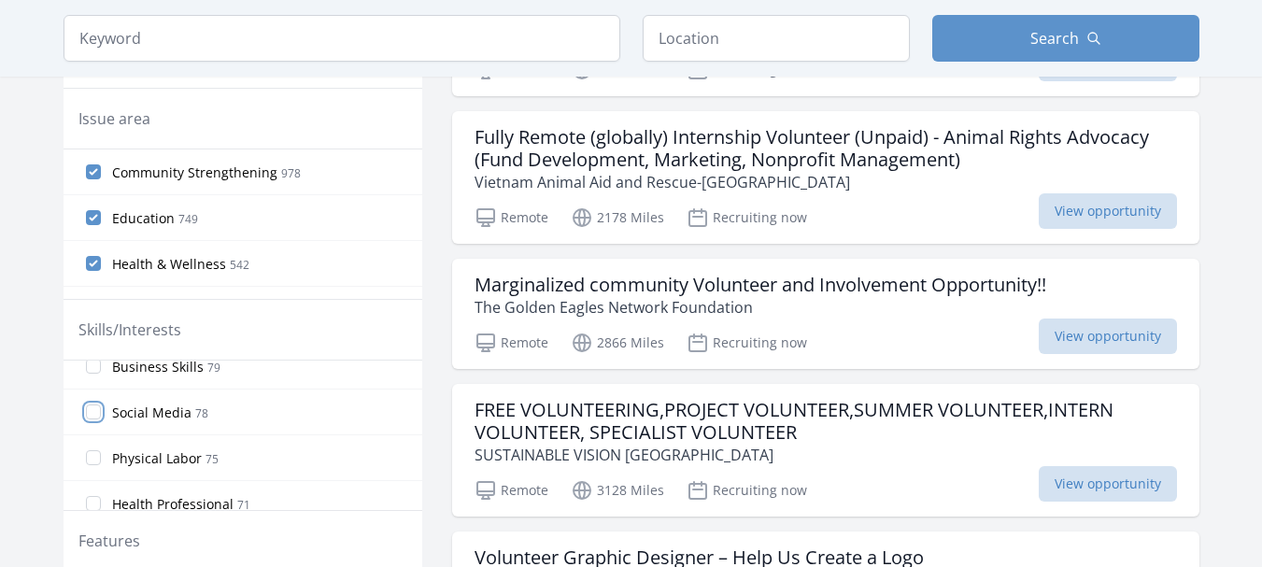
click at [91, 412] on input "Social Media 78" at bounding box center [93, 412] width 15 height 15
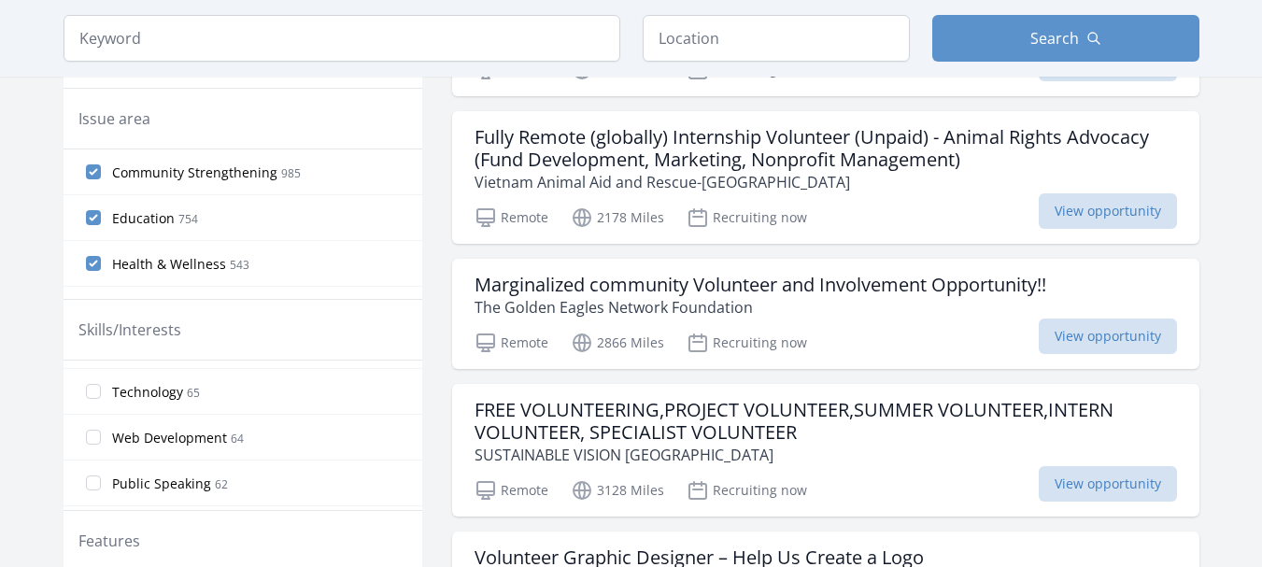
scroll to position [1028, 0]
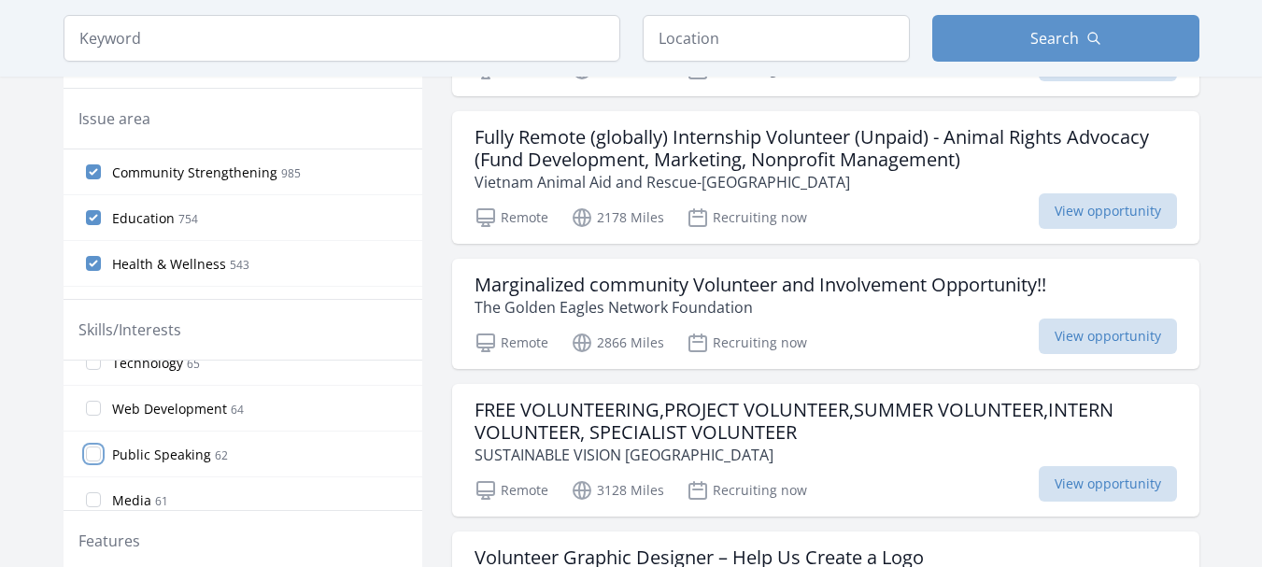
click at [94, 453] on input "Public Speaking 62" at bounding box center [93, 454] width 15 height 15
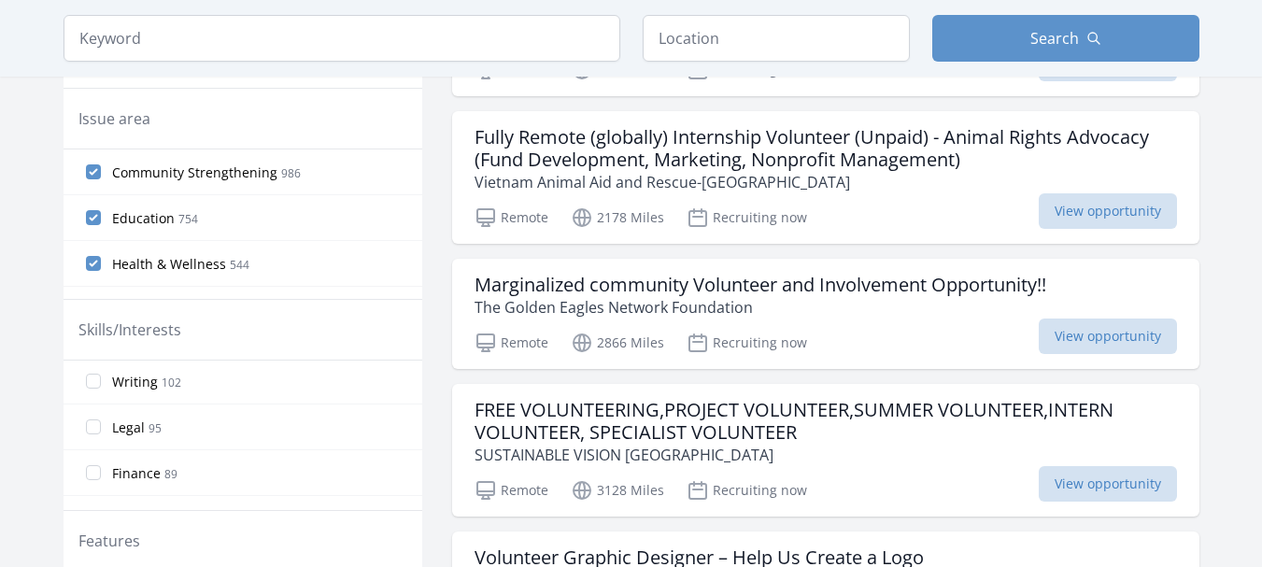
scroll to position [747, 0]
click at [91, 412] on input "Writing 102" at bounding box center [93, 413] width 15 height 15
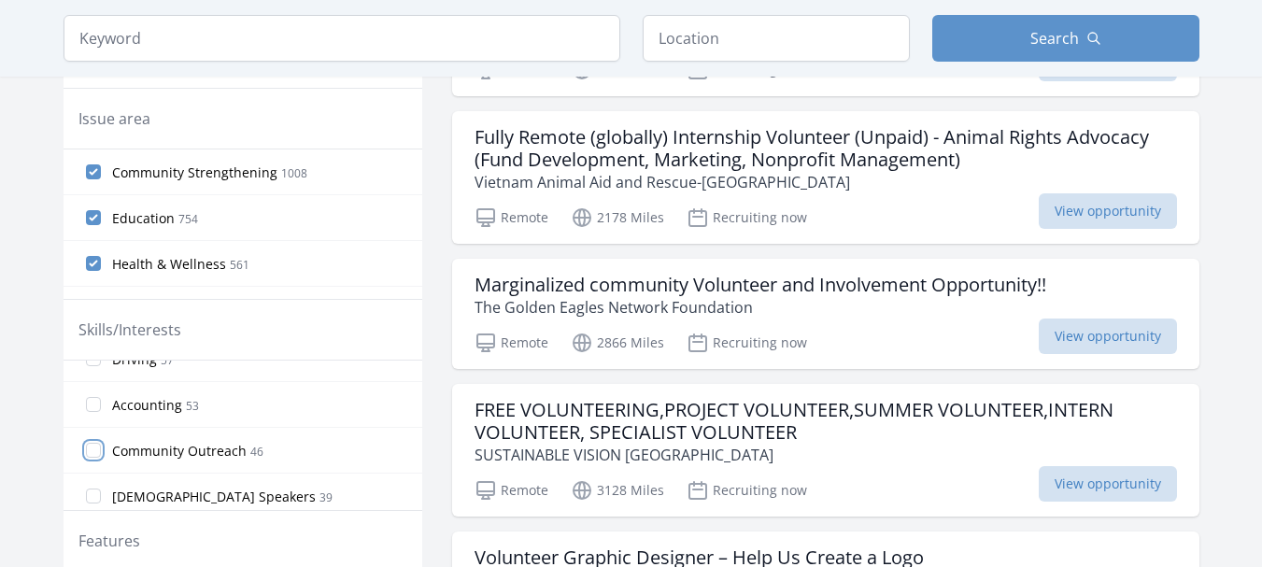
click at [95, 450] on input "Community Outreach 46" at bounding box center [93, 450] width 15 height 15
click at [93, 447] on input "Fundraising 17" at bounding box center [93, 446] width 15 height 15
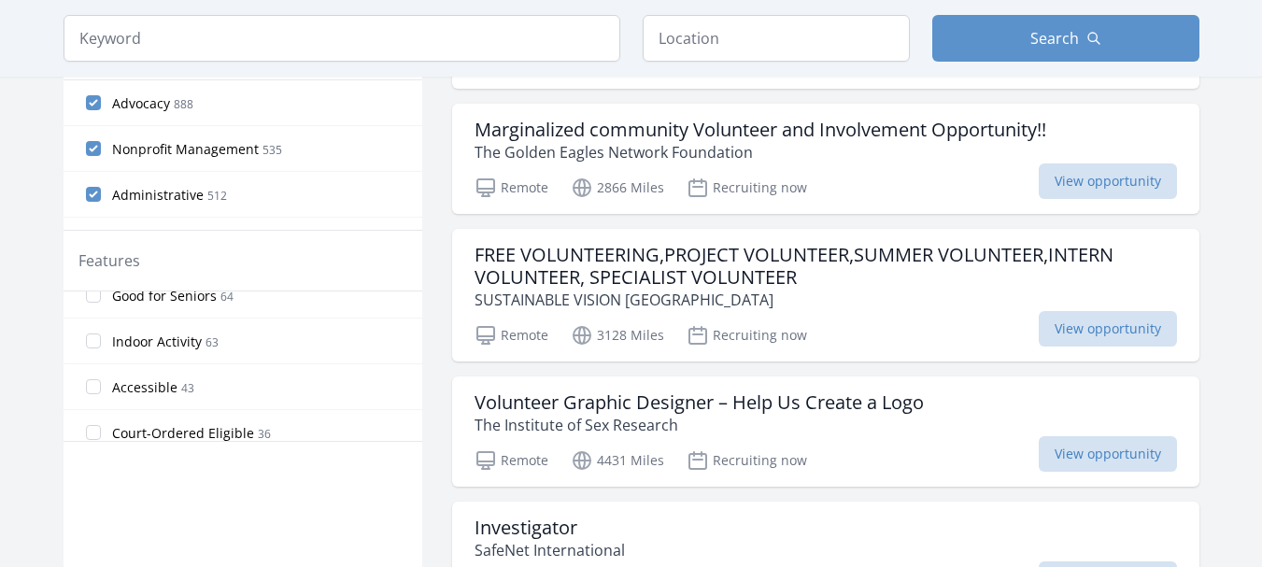
scroll to position [93, 0]
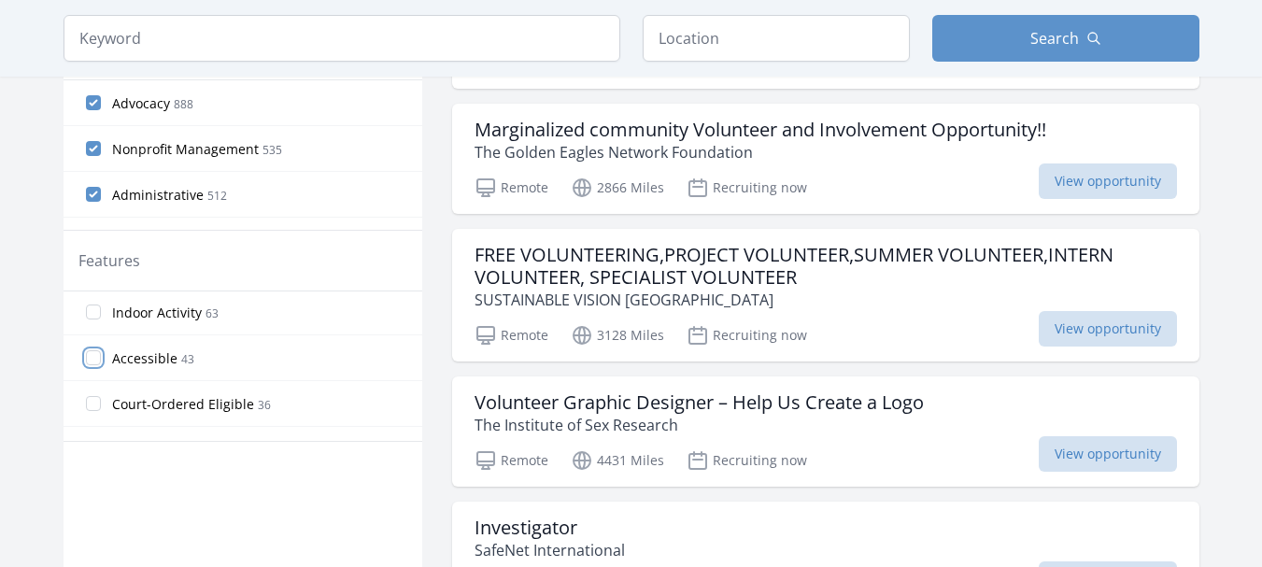
click at [92, 359] on input "Accessible 43" at bounding box center [93, 357] width 15 height 15
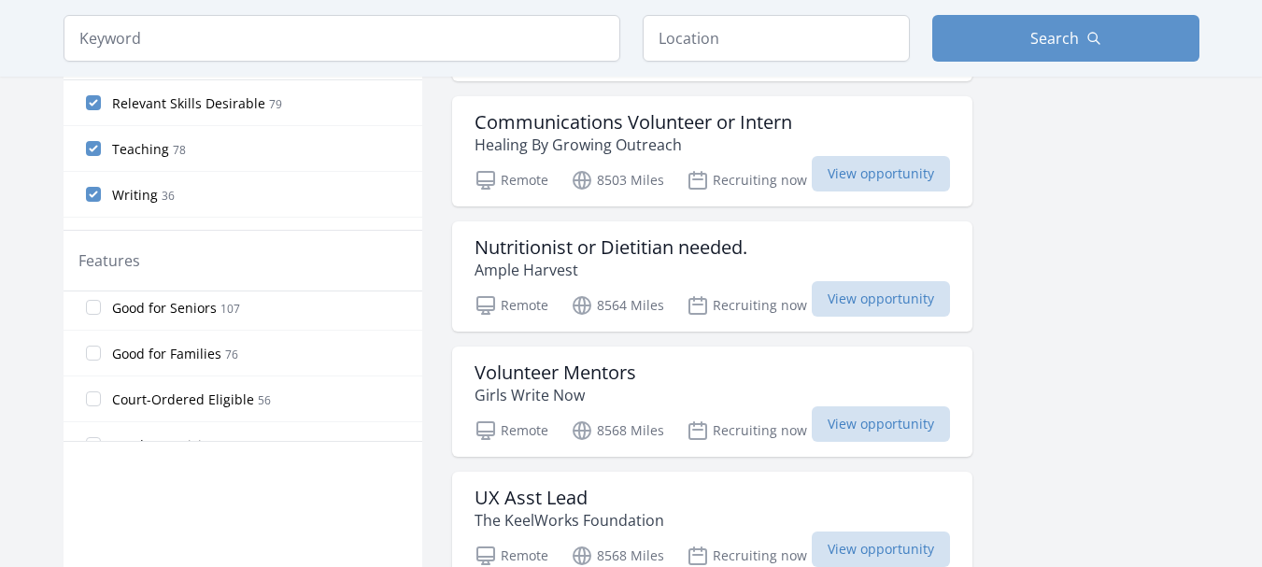
scroll to position [187, 0]
click at [92, 316] on input "Good for Families 76" at bounding box center [93, 310] width 15 height 15
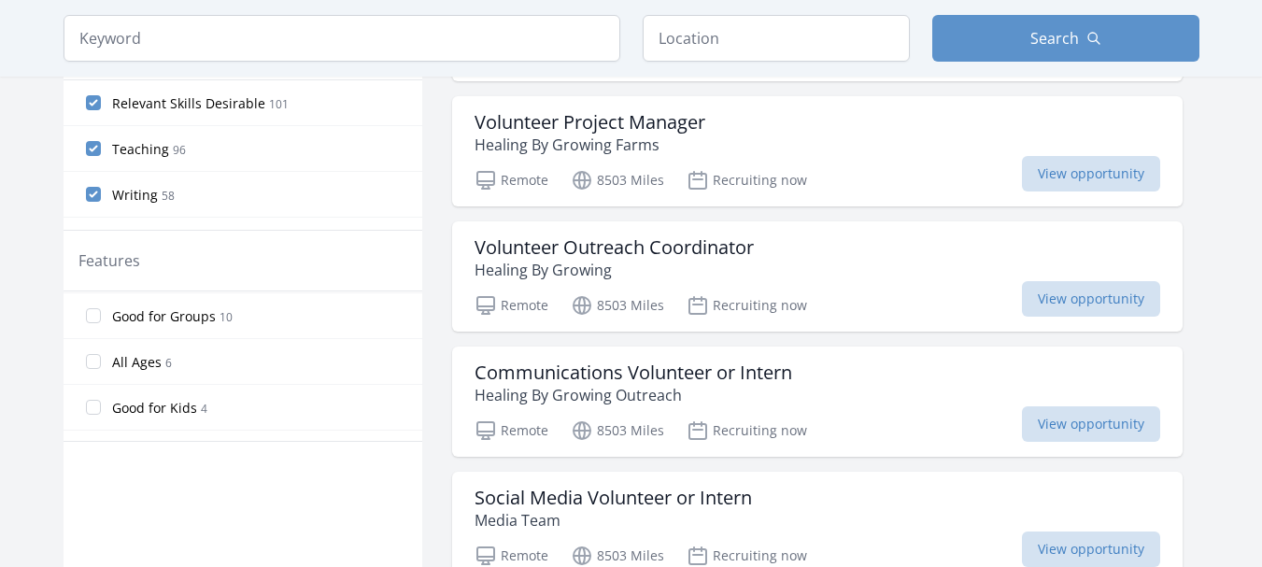
scroll to position [353, 0]
click at [89, 374] on input "Good for Kids 4" at bounding box center [93, 372] width 15 height 15
click at [98, 418] on input "Good for Teens 3" at bounding box center [93, 418] width 15 height 15
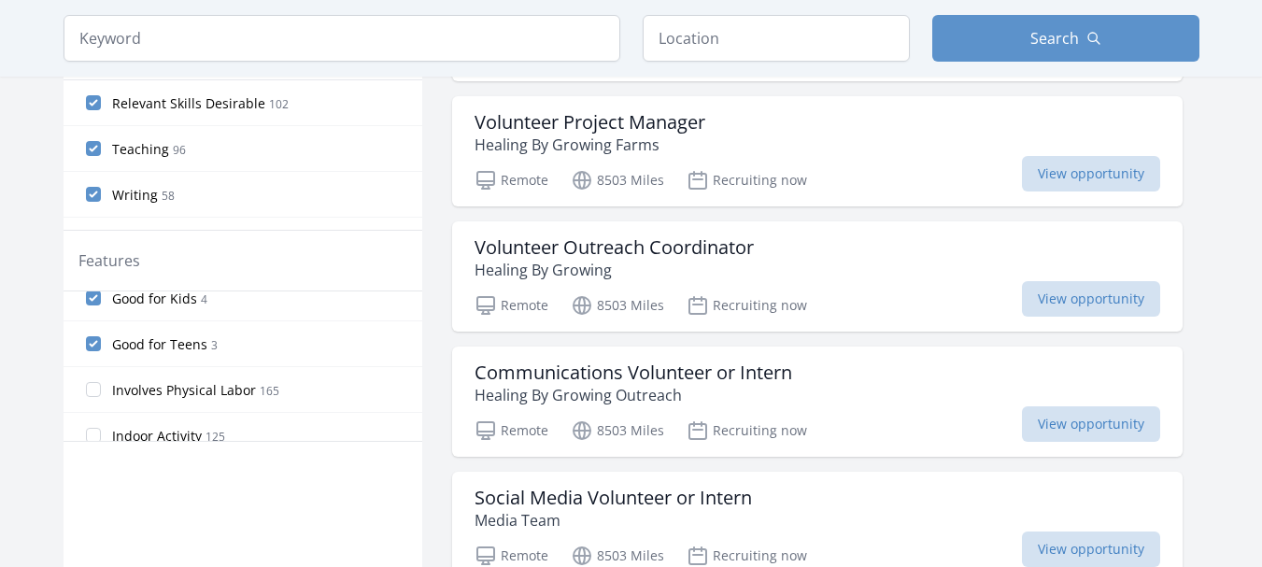
scroll to position [187, 0]
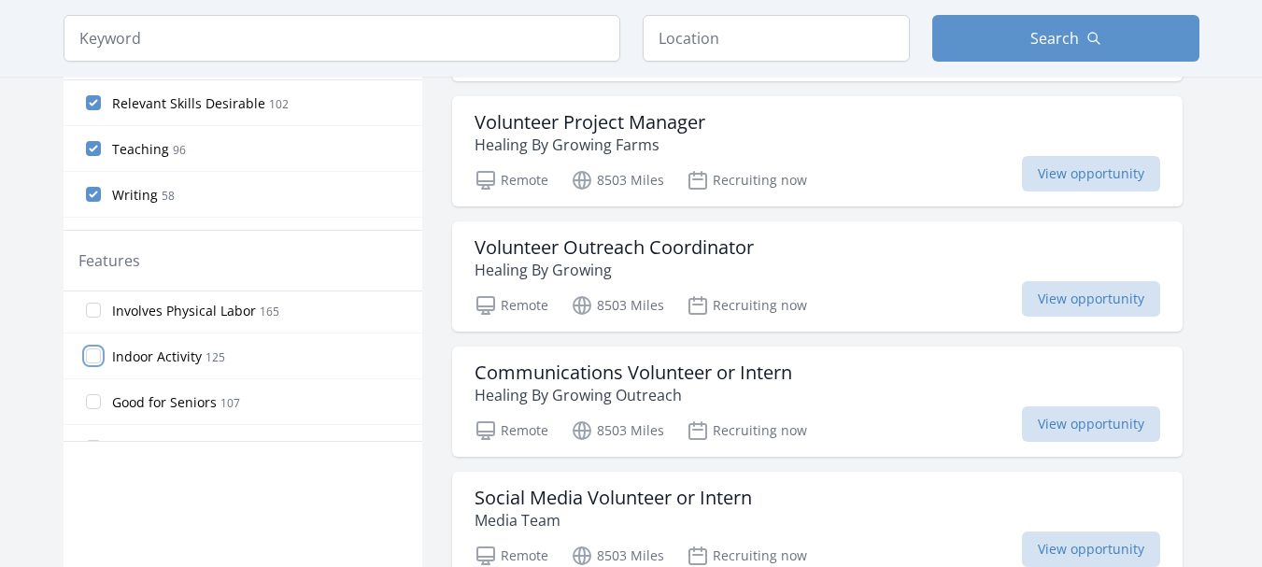
click at [94, 349] on input "Indoor Activity 125" at bounding box center [93, 356] width 15 height 15
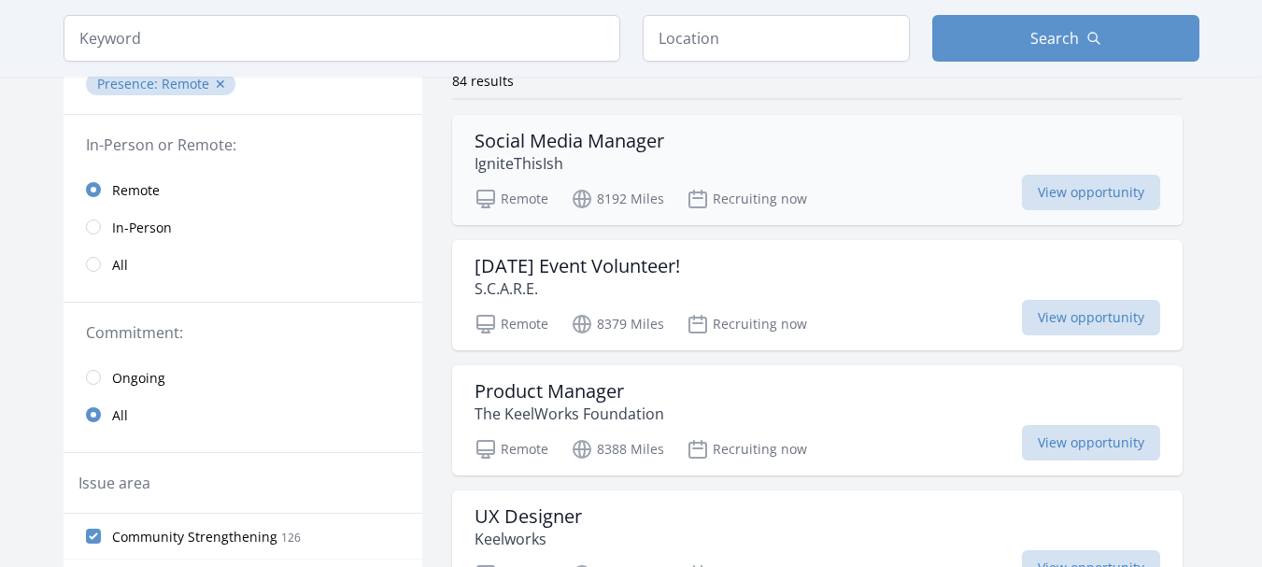
scroll to position [0, 0]
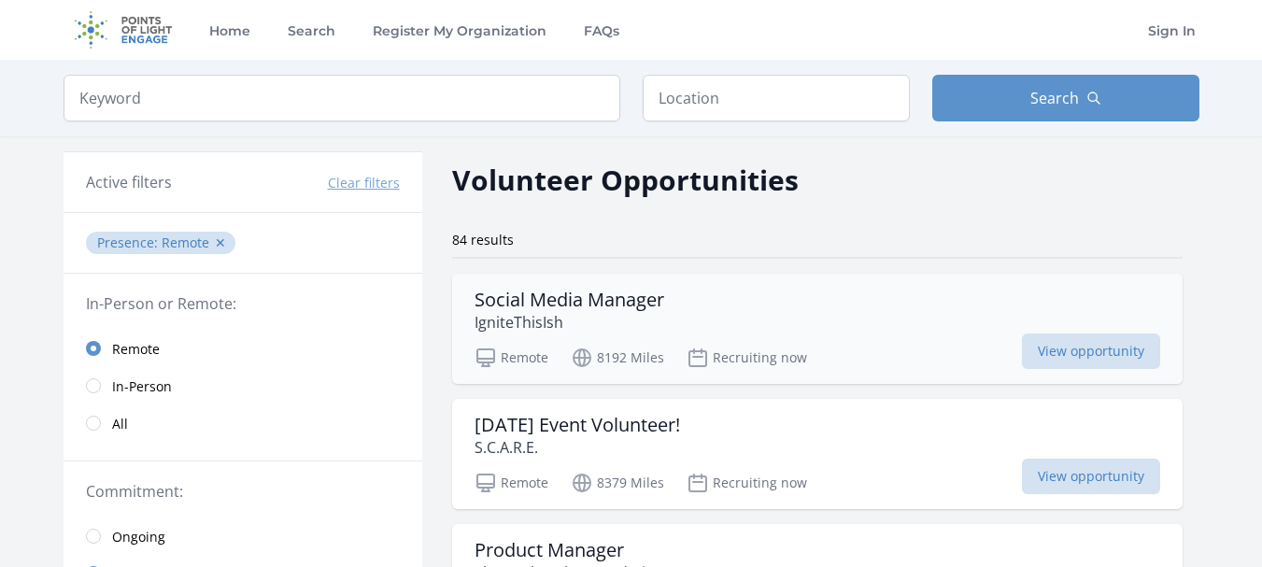
click at [549, 303] on h3 "Social Media Manager" at bounding box center [570, 300] width 190 height 22
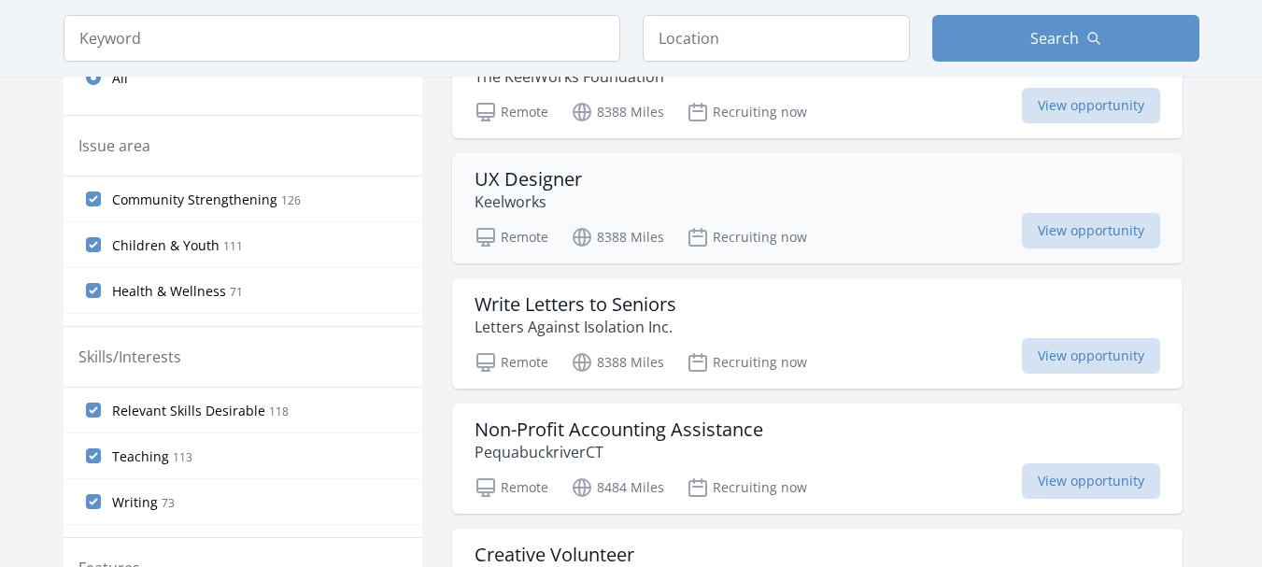
scroll to position [561, 0]
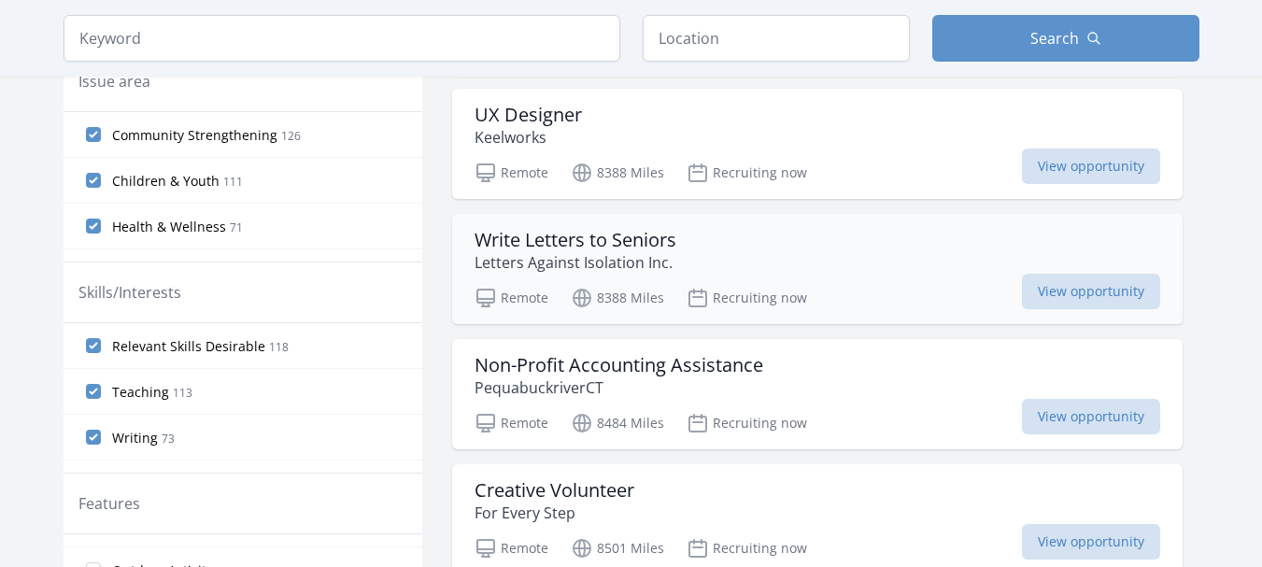
click at [599, 246] on h3 "Write Letters to Seniors" at bounding box center [576, 240] width 202 height 22
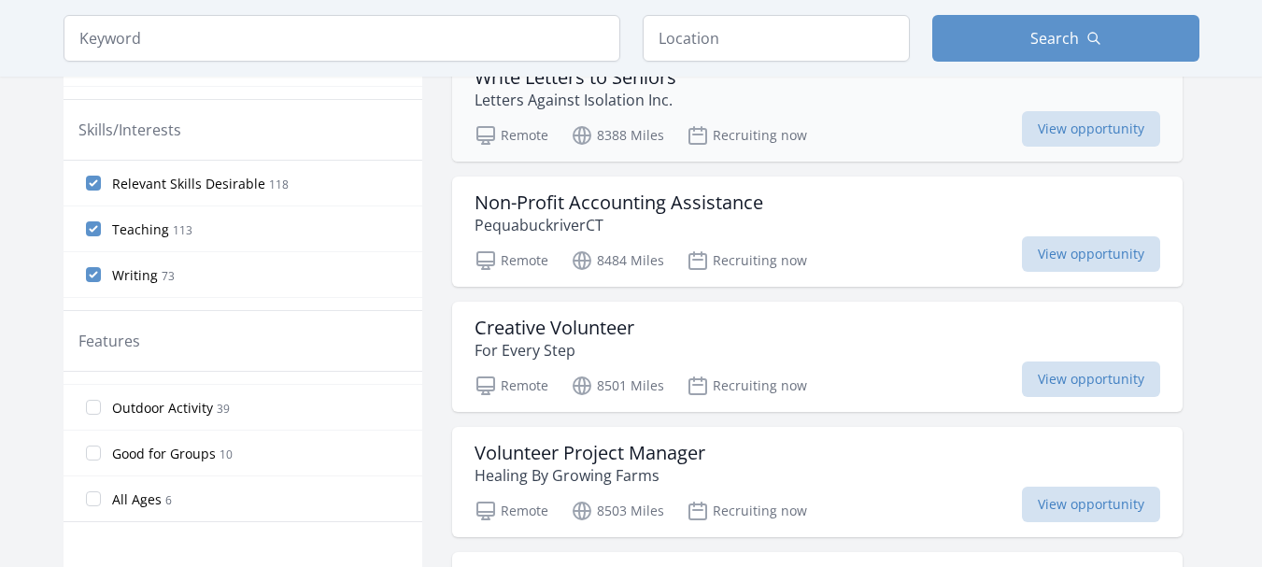
scroll to position [747, 0]
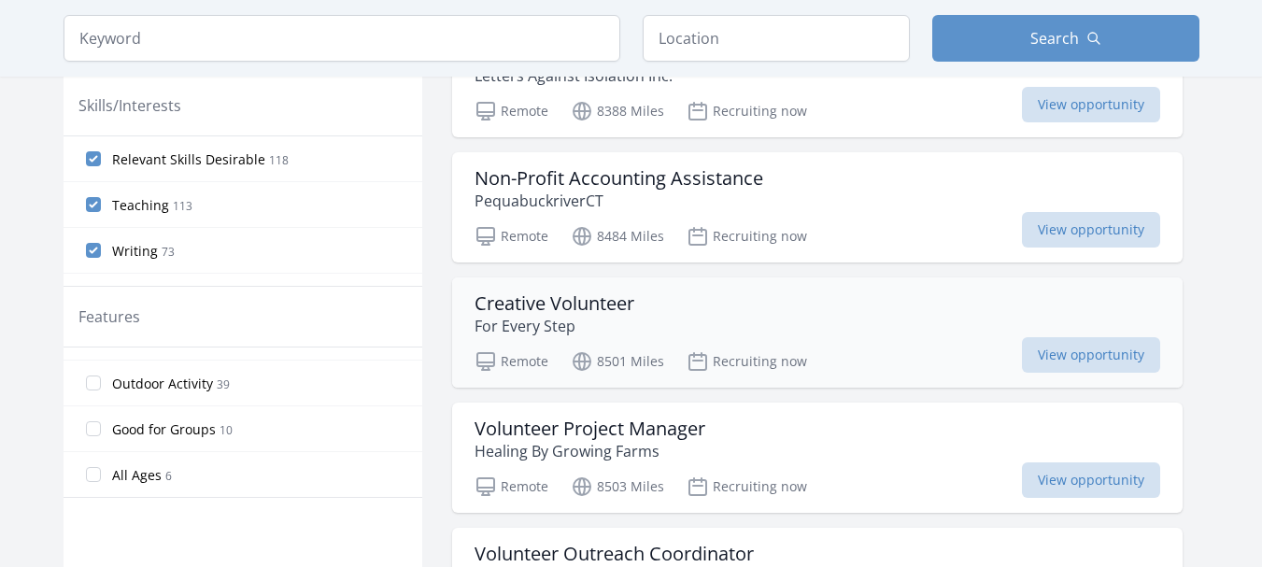
click at [536, 304] on h3 "Creative Volunteer" at bounding box center [555, 303] width 160 height 22
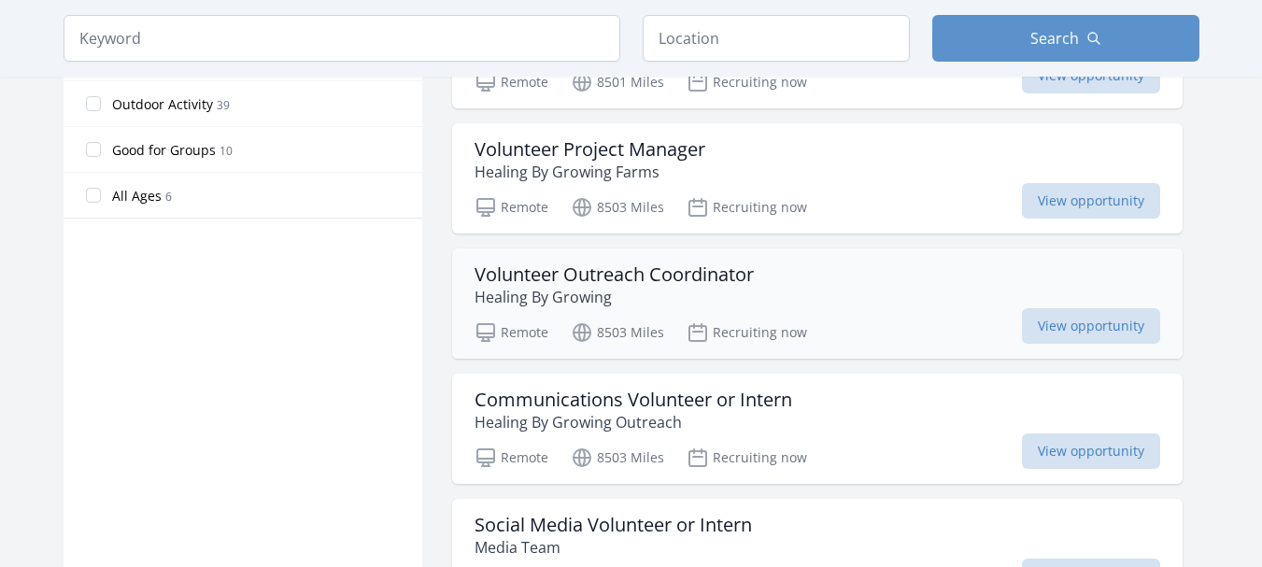
scroll to position [1028, 0]
click at [584, 405] on h3 "Communications Volunteer or Intern" at bounding box center [634, 399] width 318 height 22
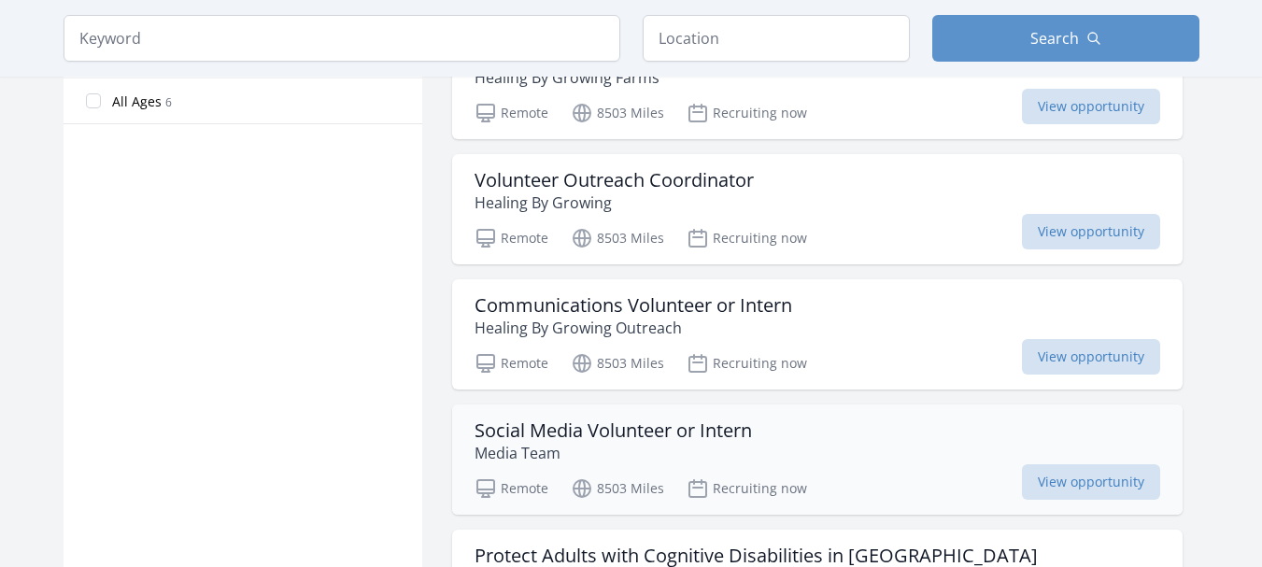
click at [589, 429] on h3 "Social Media Volunteer or Intern" at bounding box center [613, 431] width 277 height 22
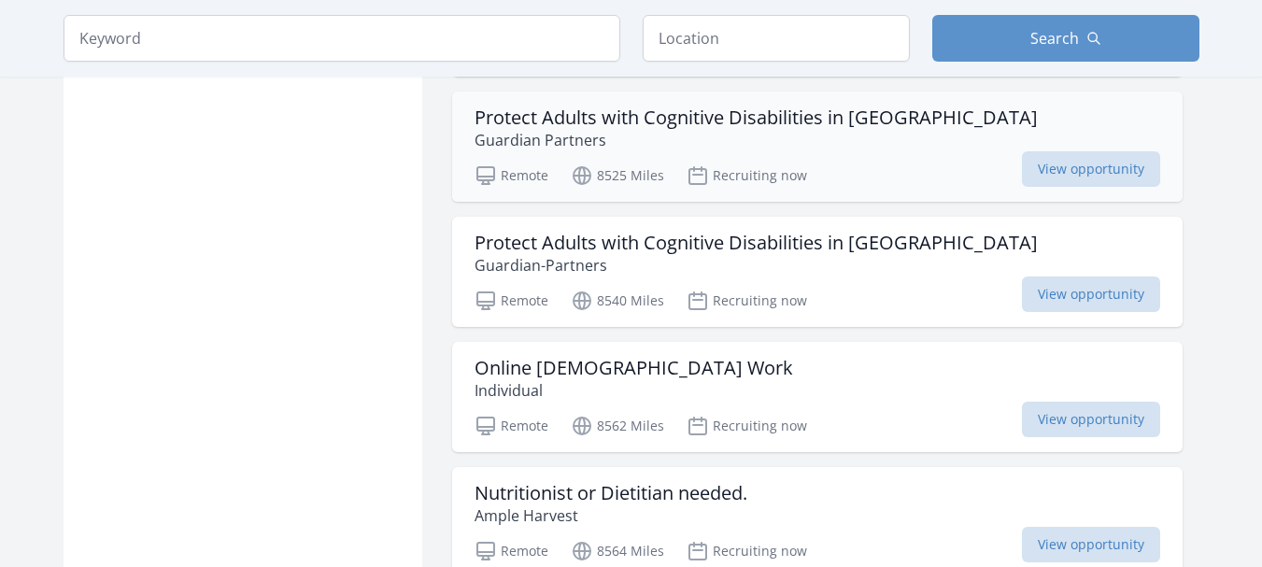
scroll to position [1588, 0]
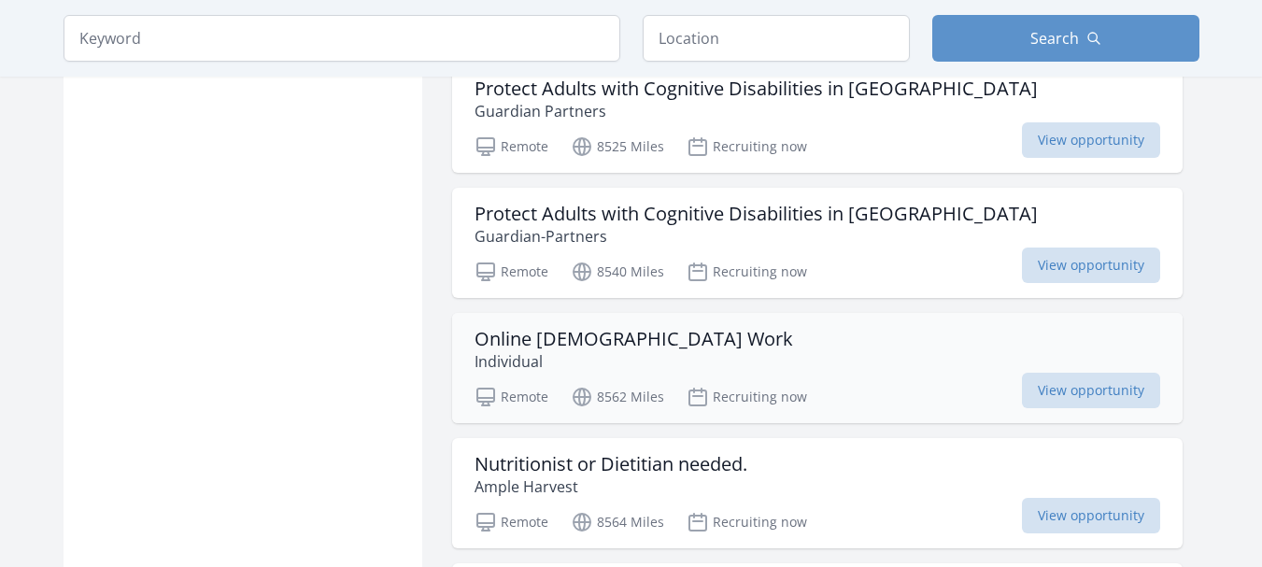
click at [601, 339] on h3 "Online Volunteer Work" at bounding box center [634, 339] width 319 height 22
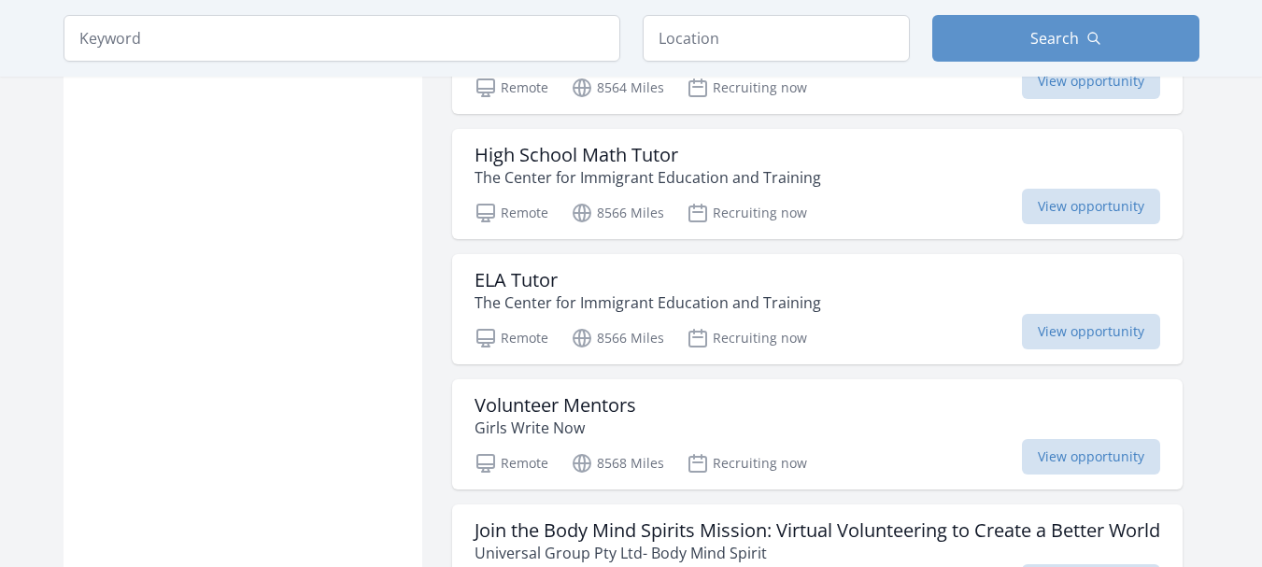
scroll to position [2056, 0]
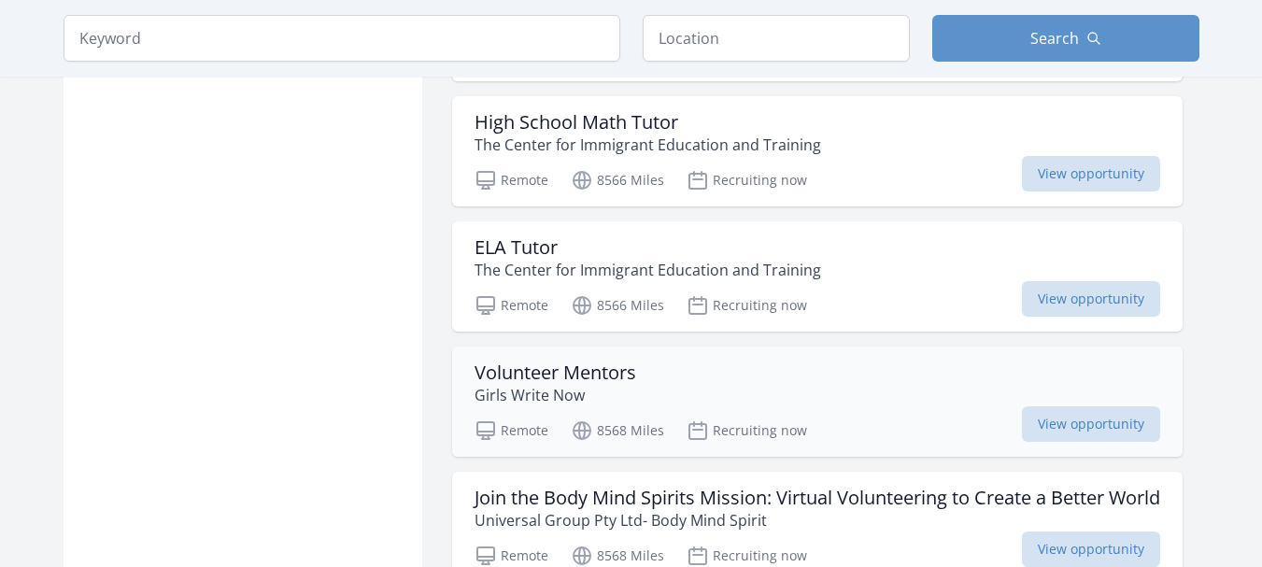
click at [562, 376] on h3 "Volunteer Mentors" at bounding box center [556, 373] width 162 height 22
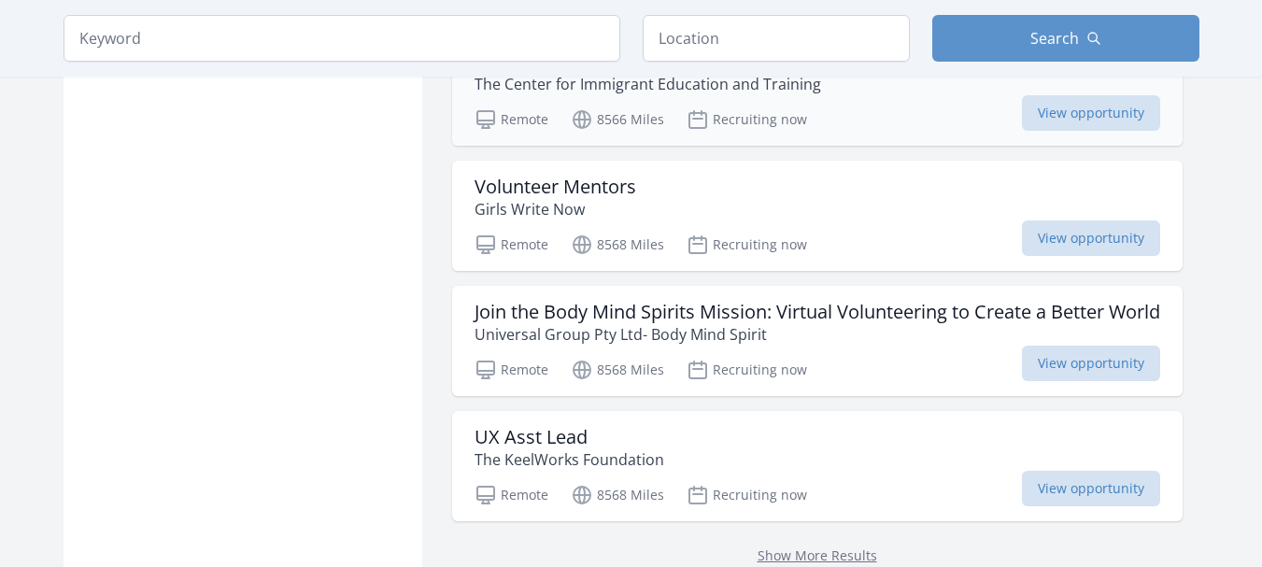
scroll to position [2242, 0]
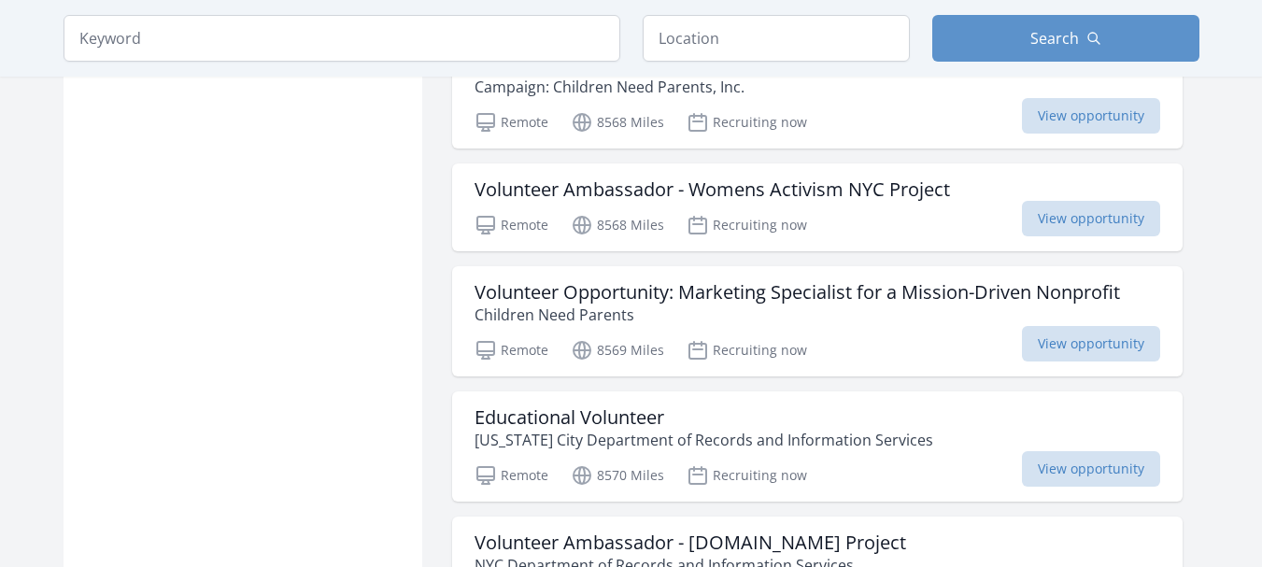
scroll to position [3083, 0]
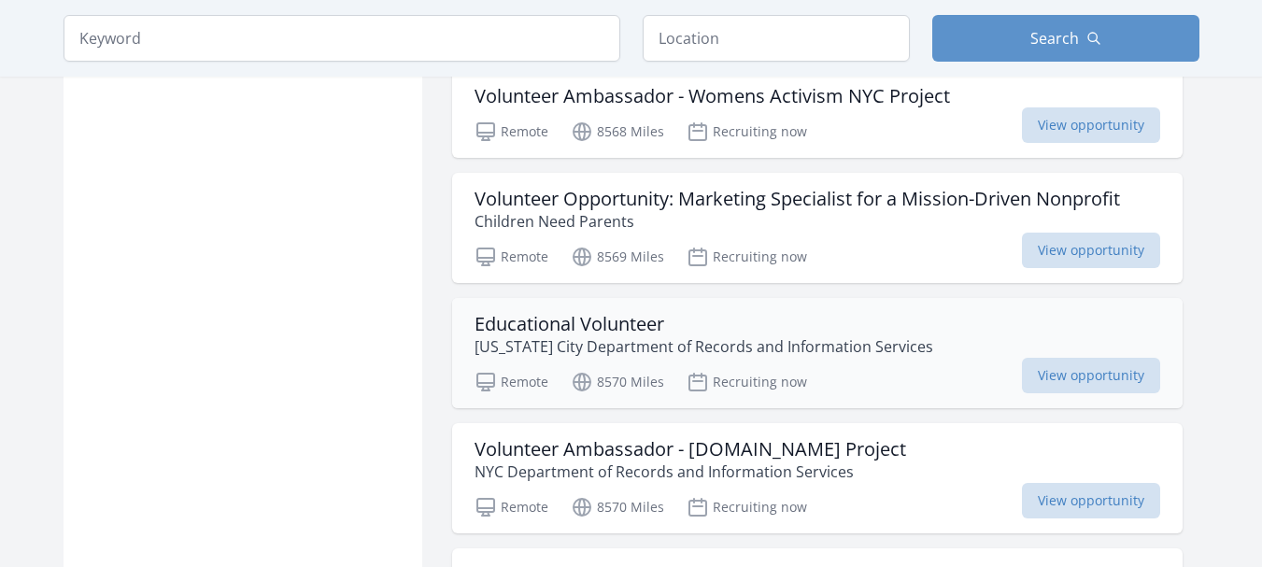
click at [539, 331] on h3 "Educational Volunteer" at bounding box center [704, 324] width 459 height 22
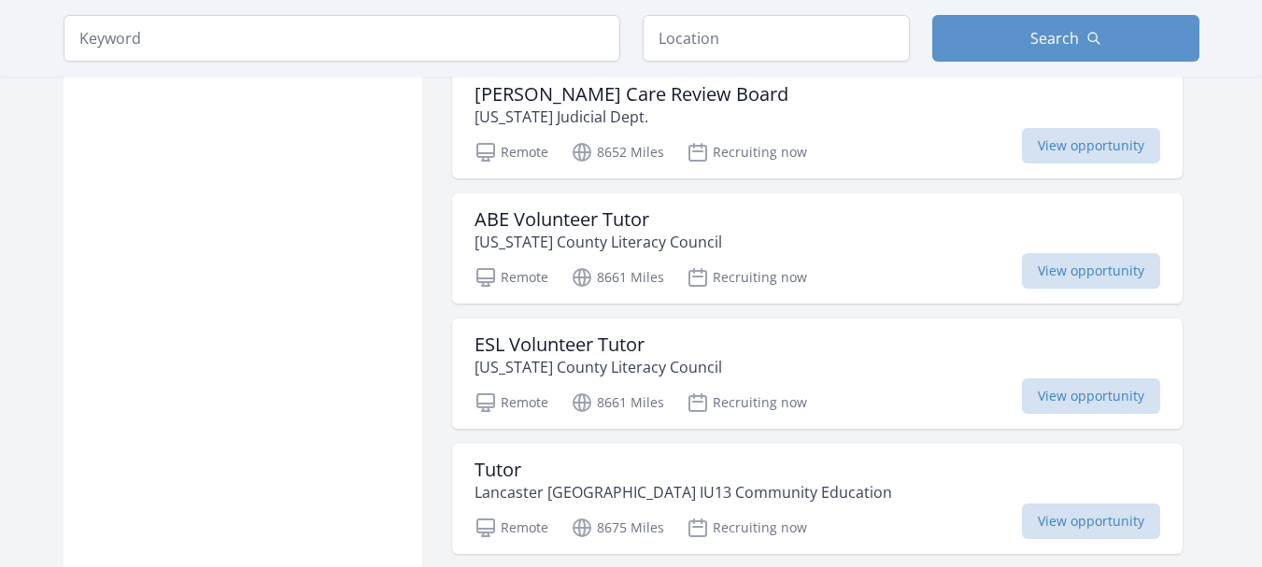
scroll to position [4672, 0]
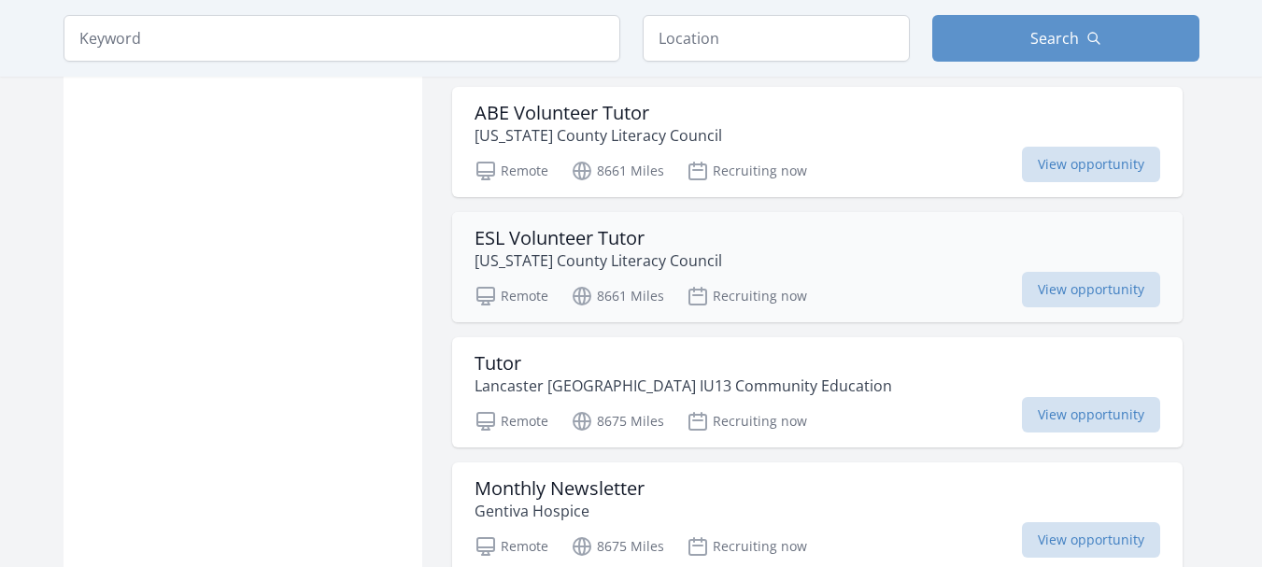
click at [525, 241] on h3 "ESL Volunteer Tutor" at bounding box center [599, 238] width 248 height 22
click at [498, 362] on h3 "Tutor" at bounding box center [684, 363] width 418 height 22
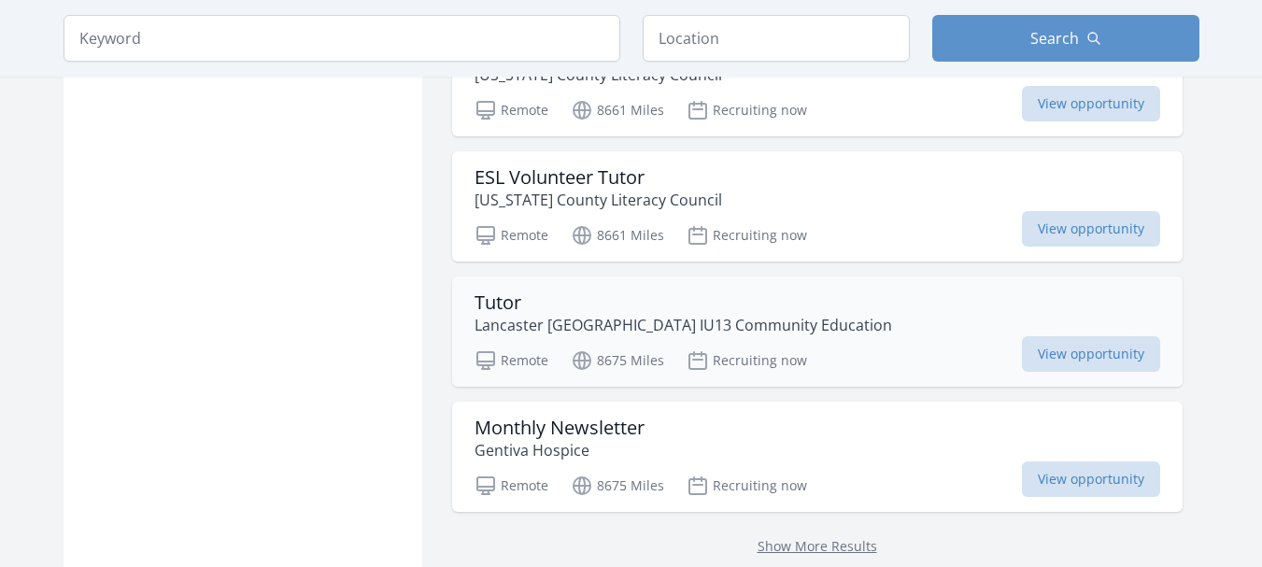
scroll to position [4765, 0]
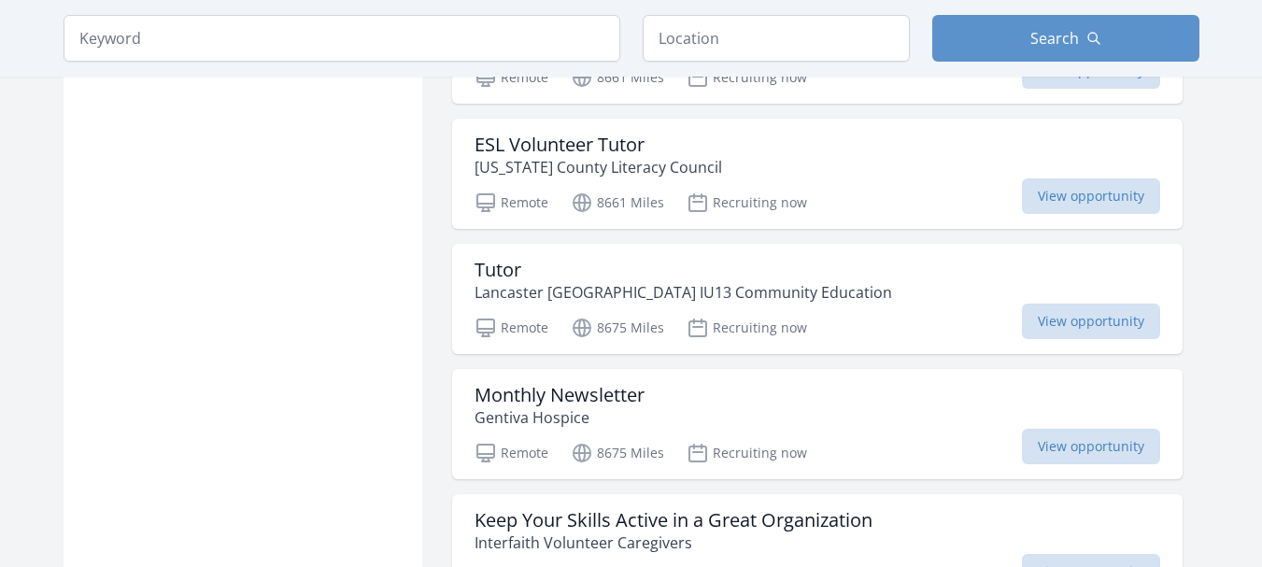
click at [791, 509] on h3 "Keep Your Skills Active in a Great Organization" at bounding box center [674, 520] width 398 height 22
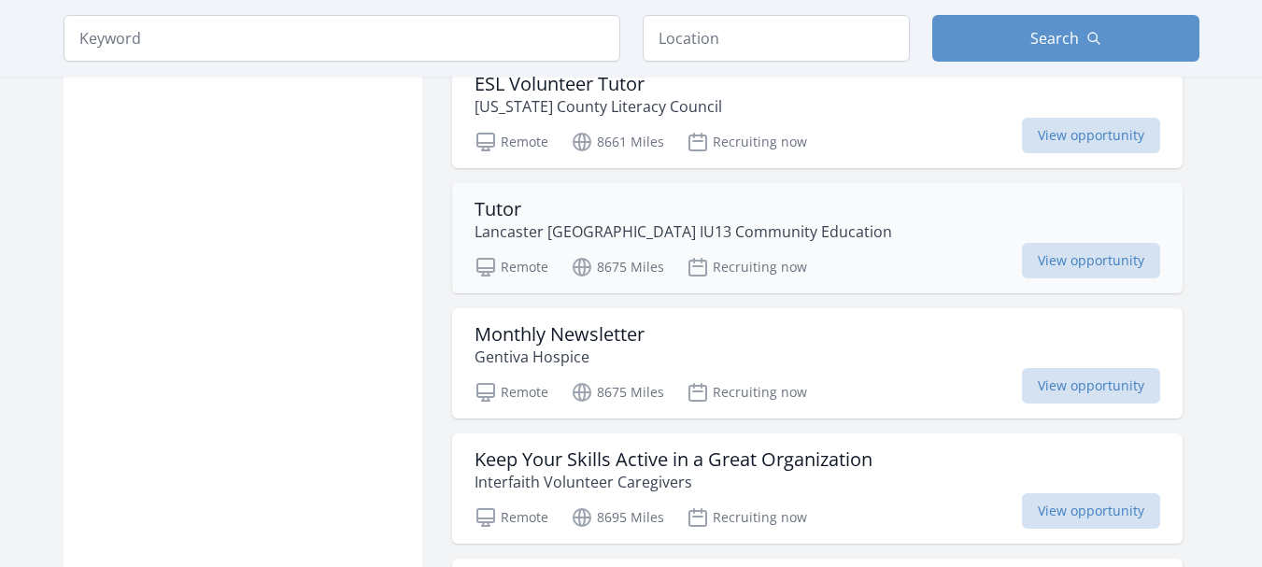
scroll to position [4859, 0]
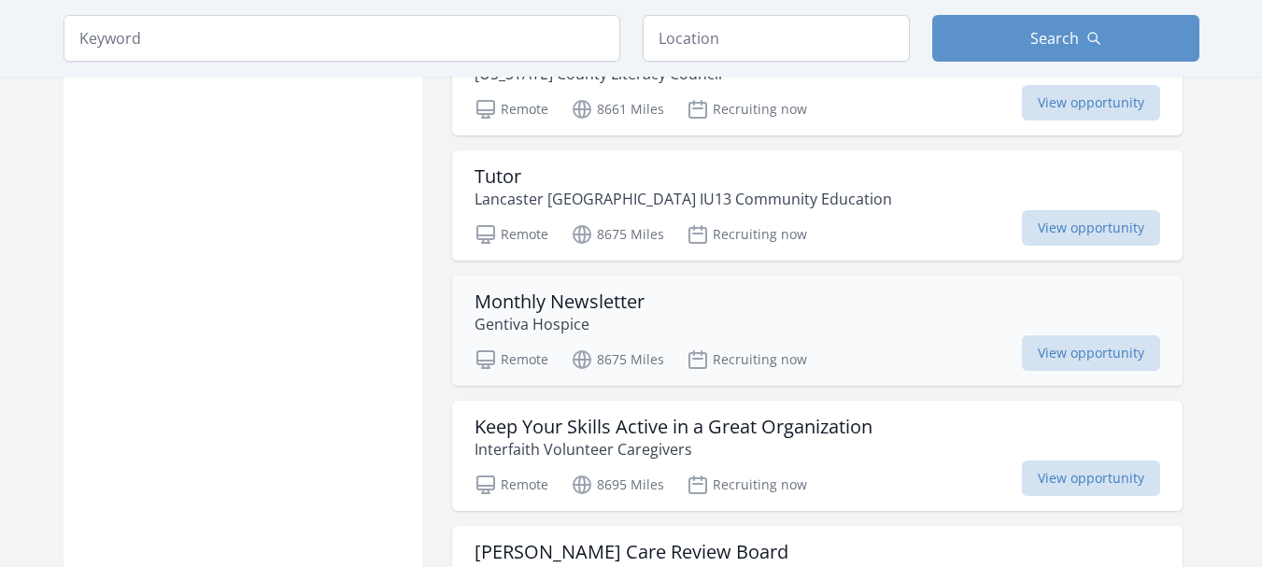
click at [569, 308] on h3 "Monthly Newsletter" at bounding box center [560, 302] width 170 height 22
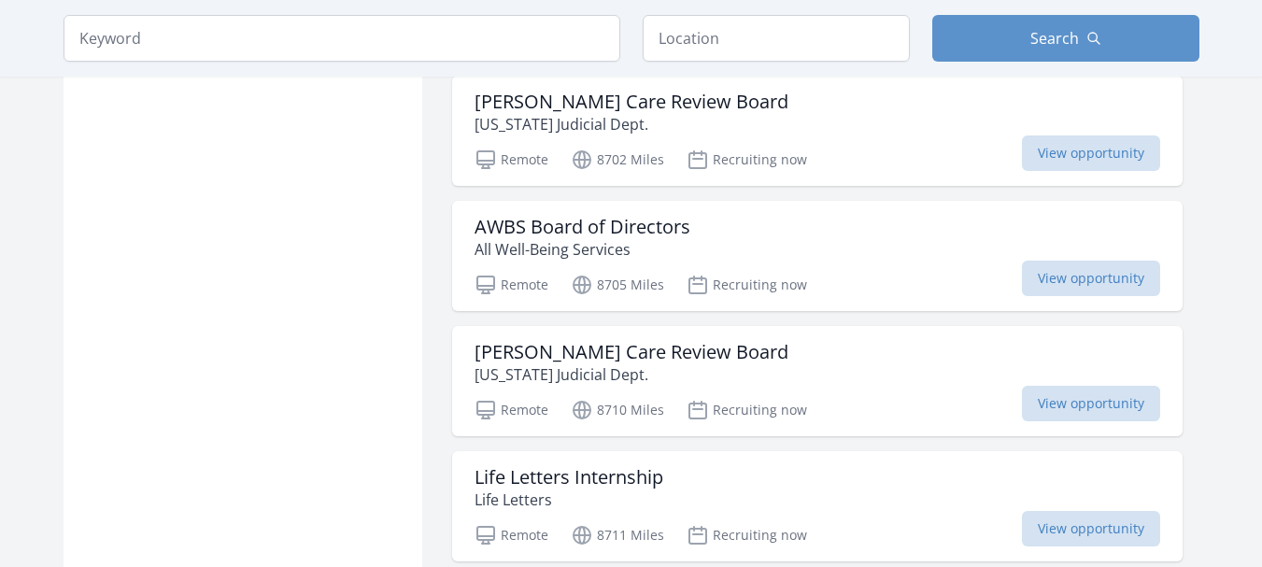
scroll to position [5419, 0]
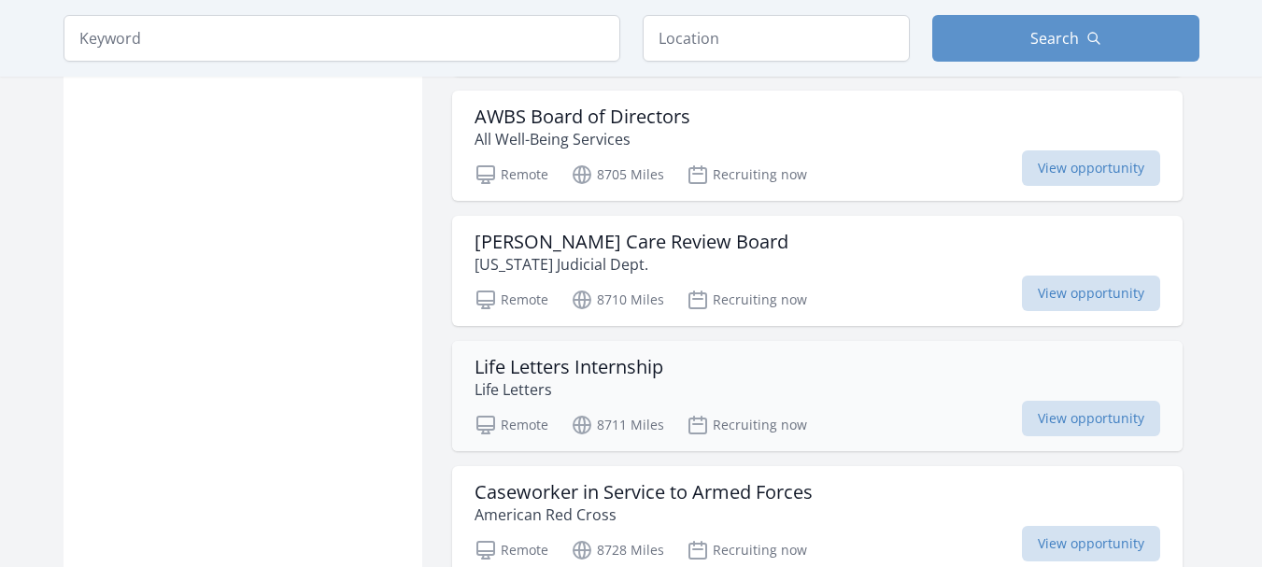
click at [588, 376] on h3 "Life Letters Internship" at bounding box center [569, 367] width 189 height 22
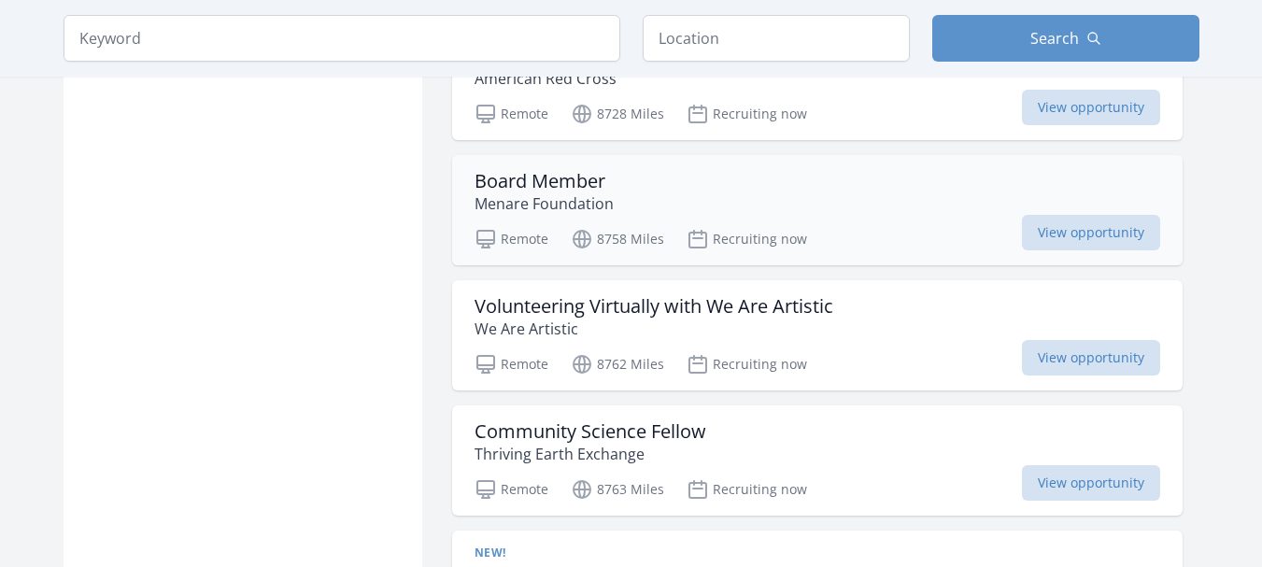
scroll to position [5886, 0]
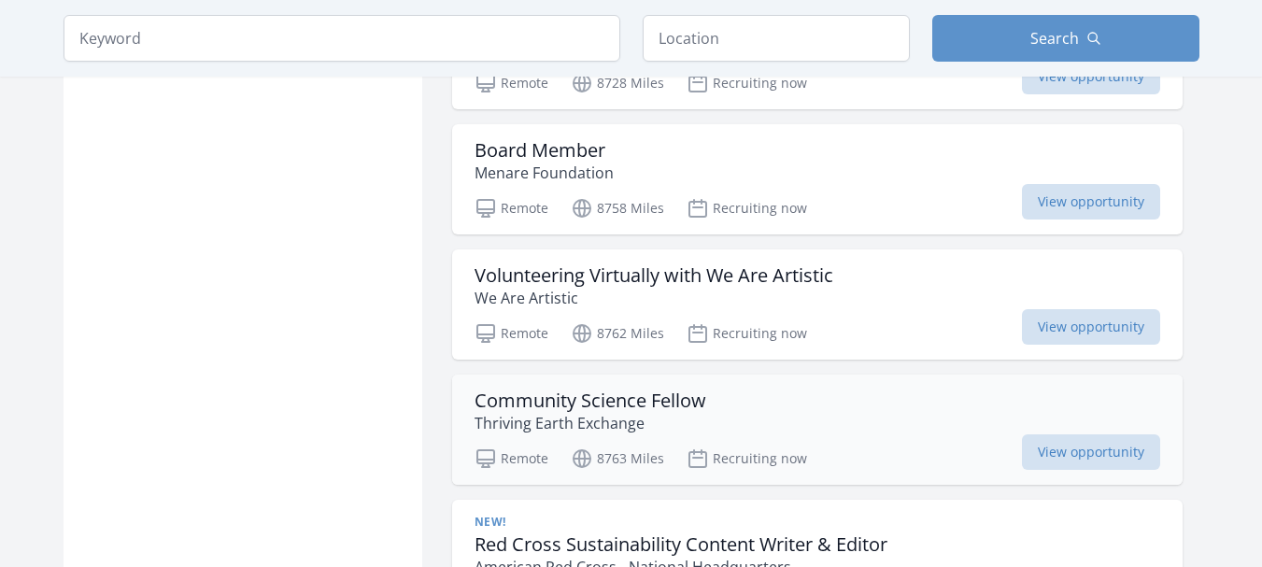
click at [583, 402] on h3 "Community Science Fellow" at bounding box center [591, 401] width 232 height 22
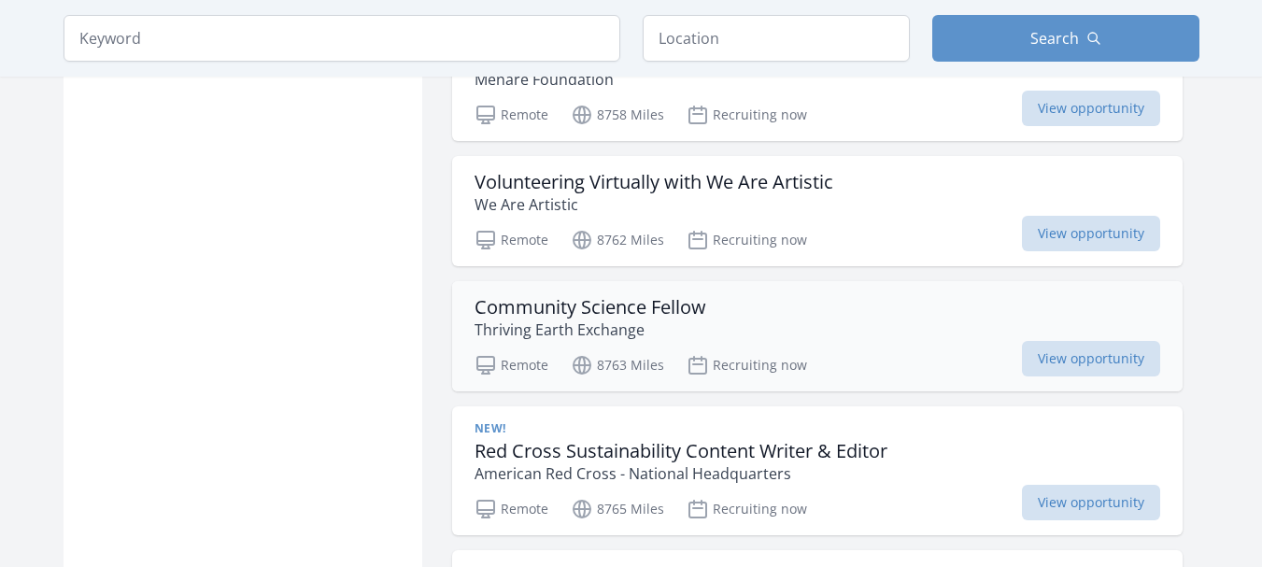
scroll to position [6073, 0]
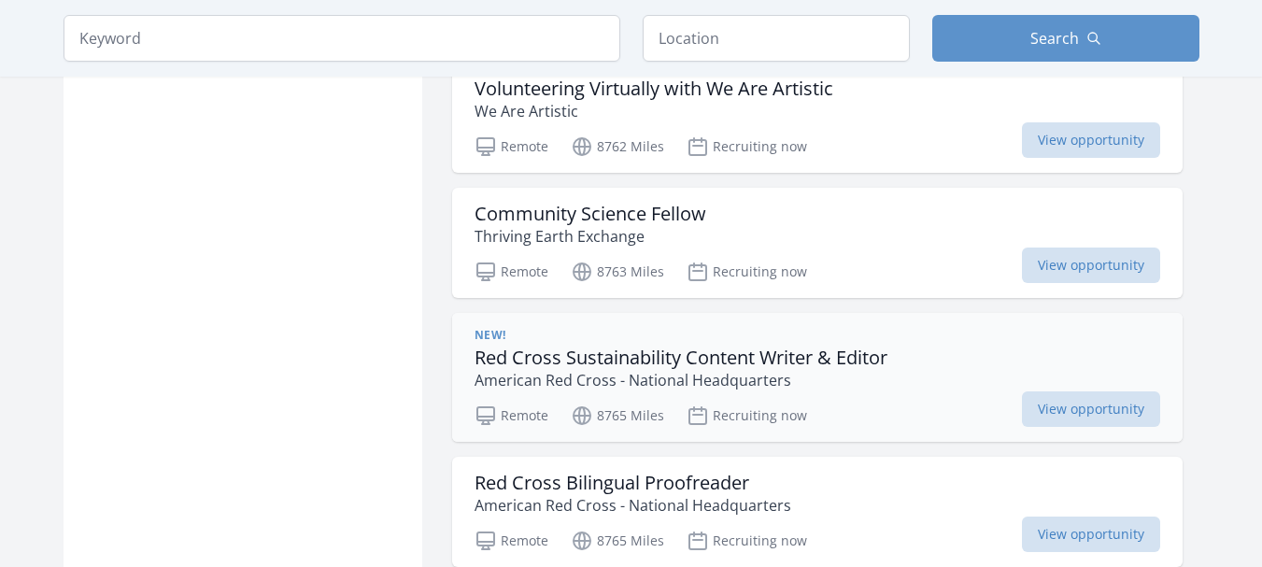
click at [713, 358] on h3 "Red Cross Sustainability Content Writer & Editor" at bounding box center [681, 358] width 413 height 22
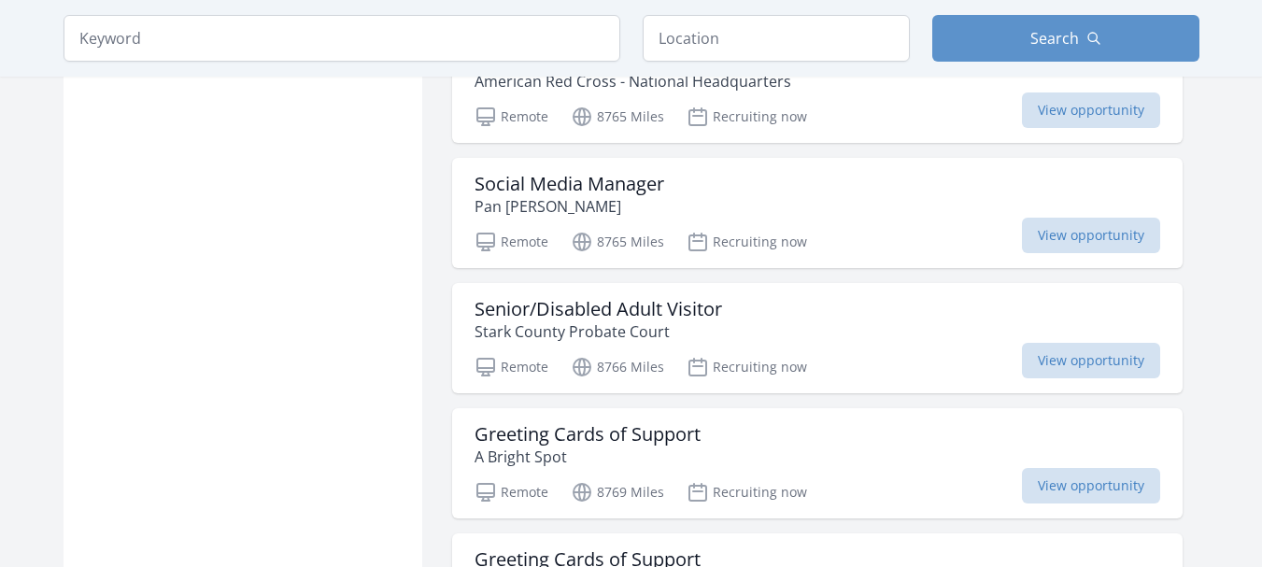
scroll to position [6540, 0]
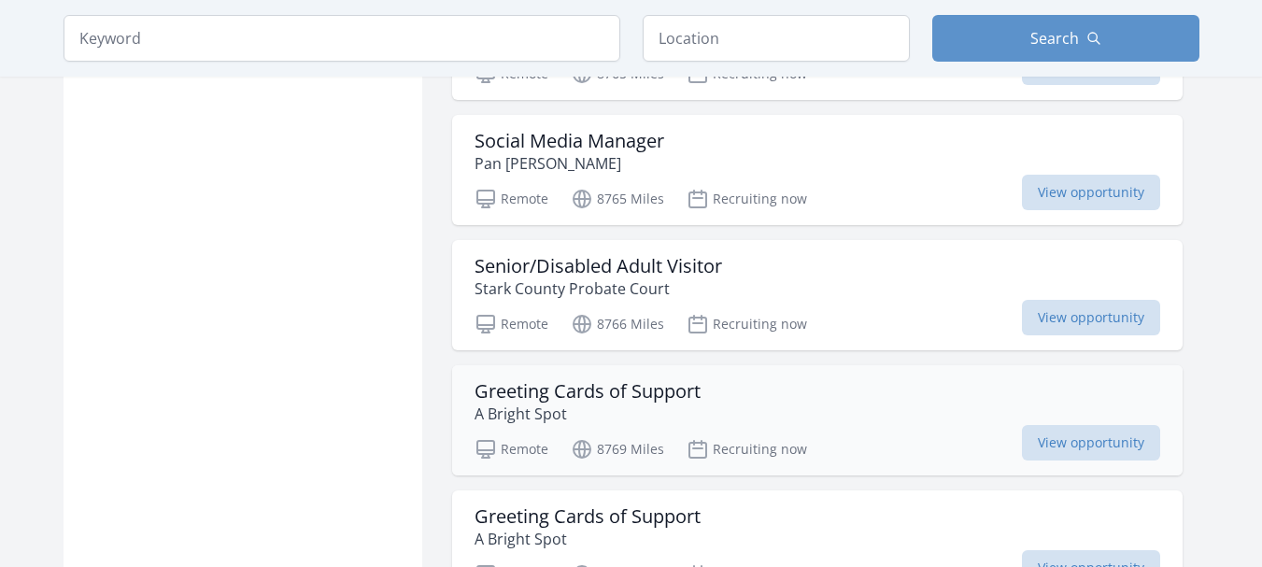
click at [575, 383] on h3 "Greeting Cards of Support" at bounding box center [588, 391] width 226 height 22
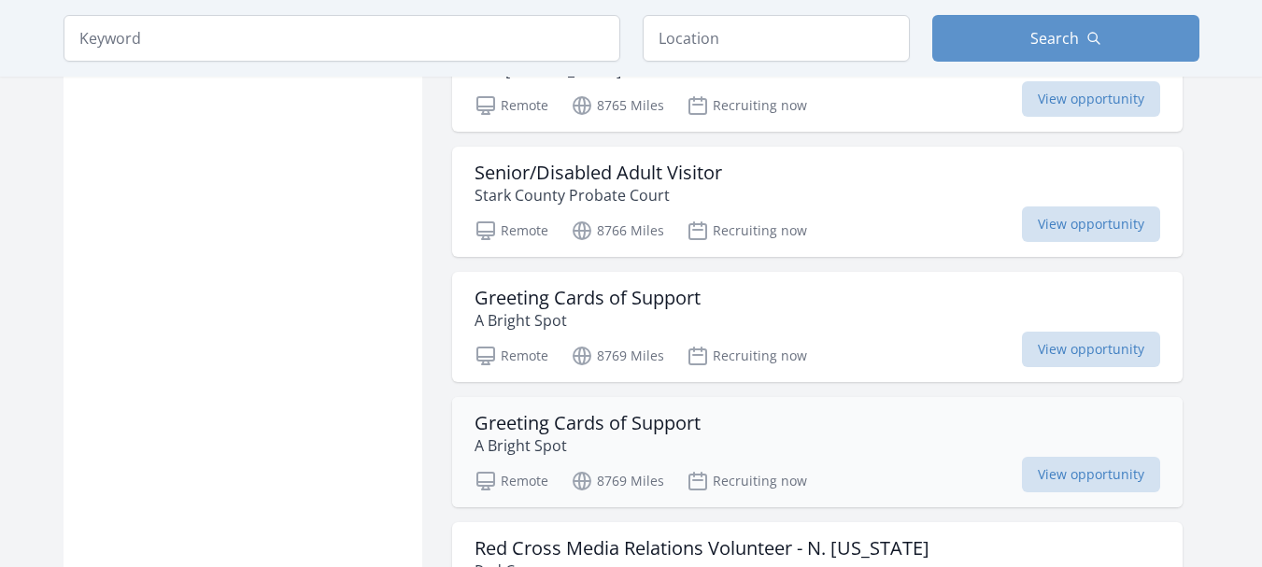
scroll to position [6727, 0]
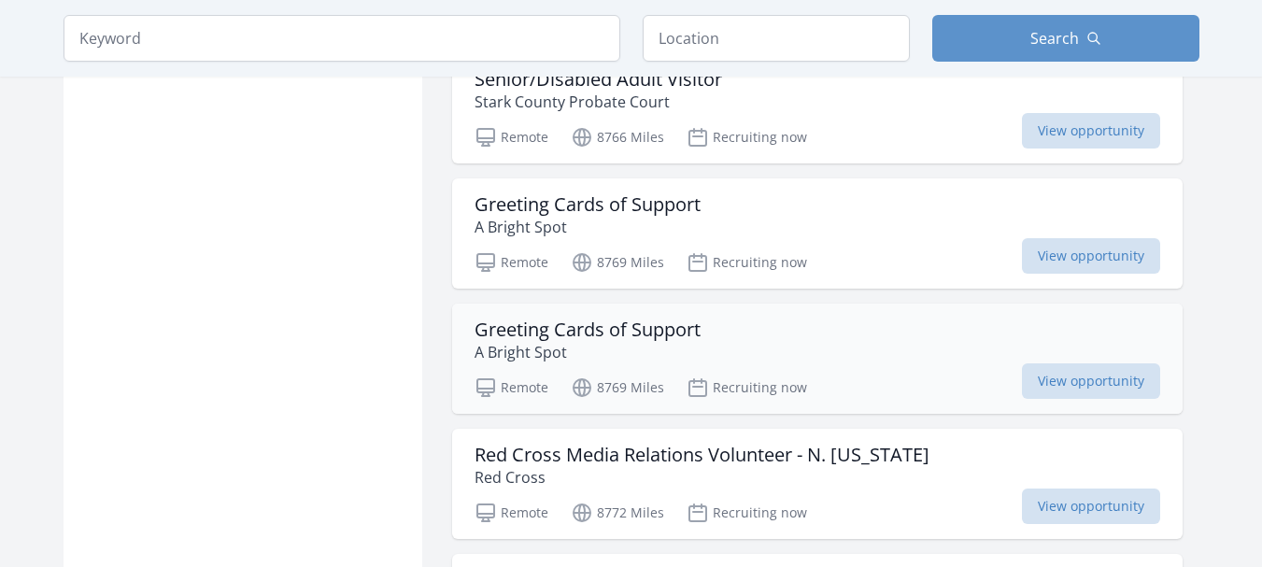
click at [595, 331] on h3 "Greeting Cards of Support" at bounding box center [588, 330] width 226 height 22
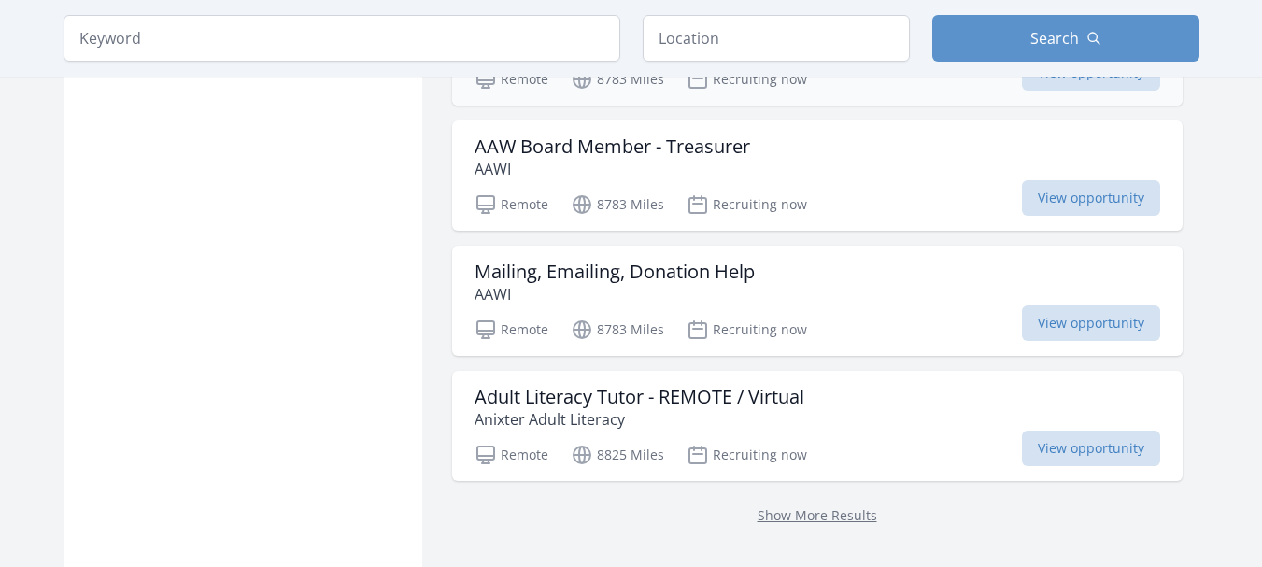
scroll to position [7288, 0]
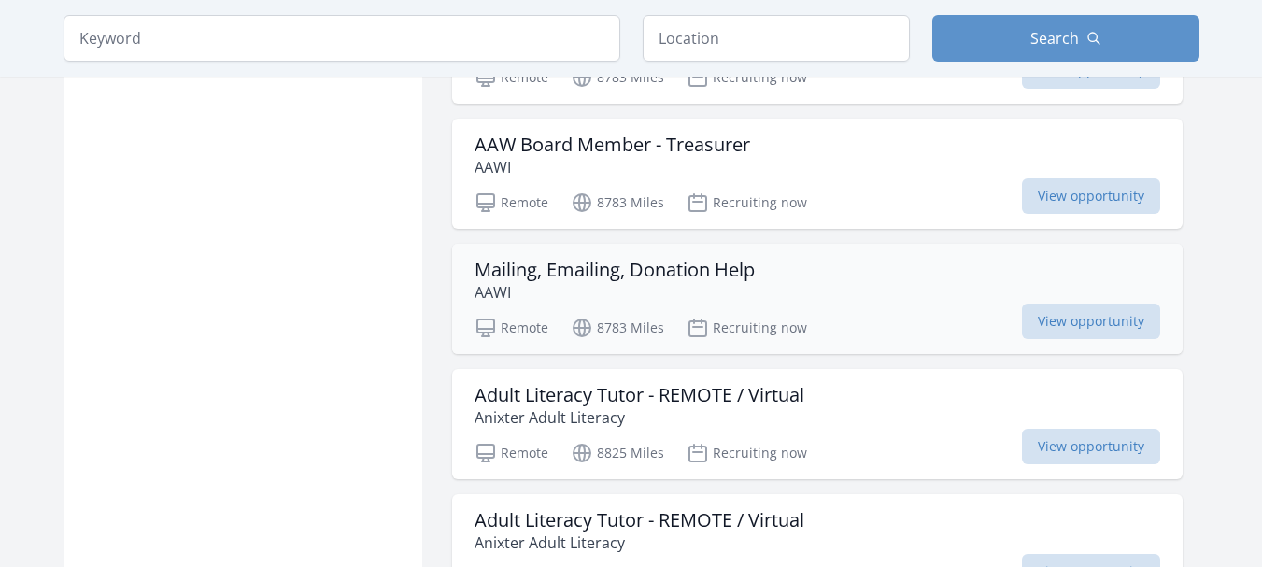
click at [646, 263] on h3 "Mailing, Emailing, Donation Help" at bounding box center [615, 270] width 280 height 22
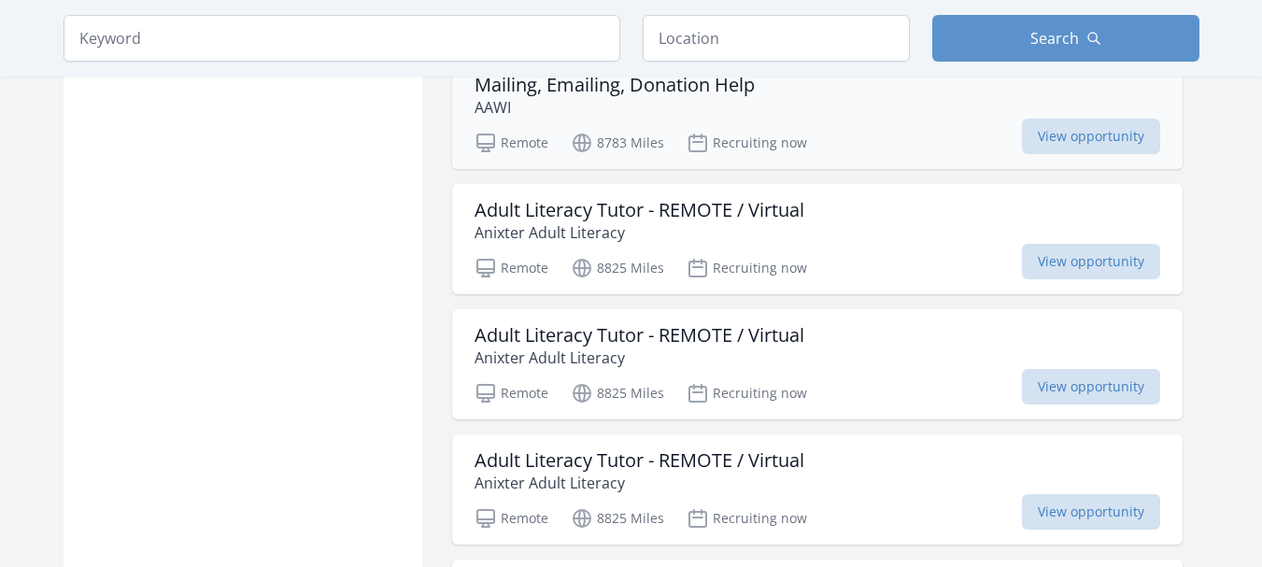
scroll to position [7475, 0]
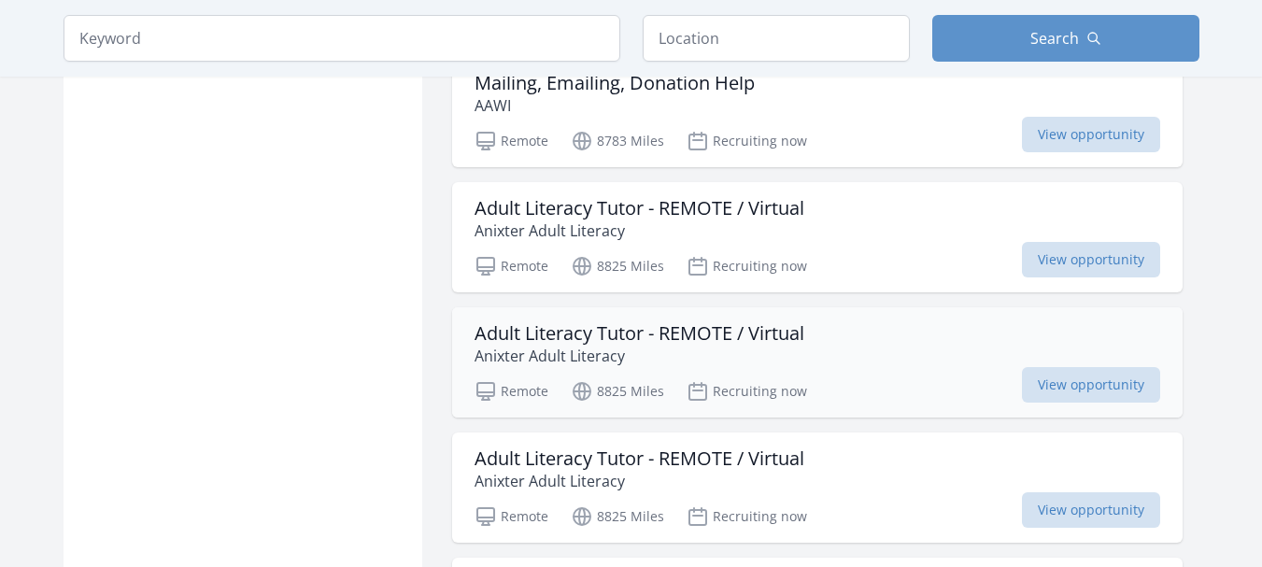
click at [608, 335] on h3 "Adult Literacy Tutor - REMOTE / Virtual" at bounding box center [640, 333] width 330 height 22
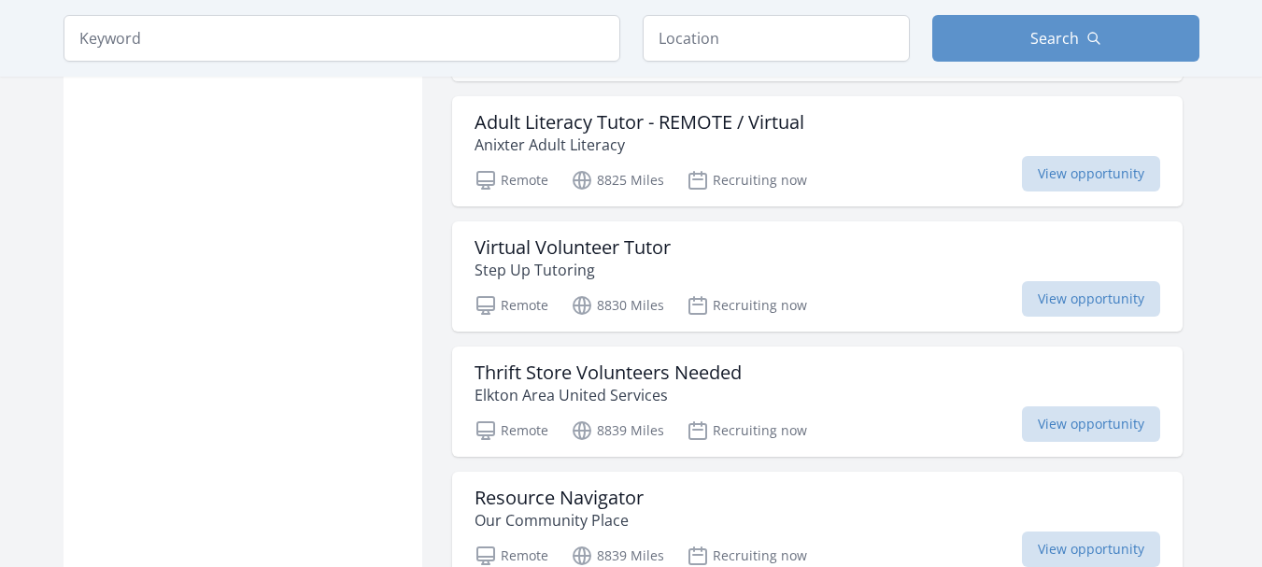
scroll to position [8316, 0]
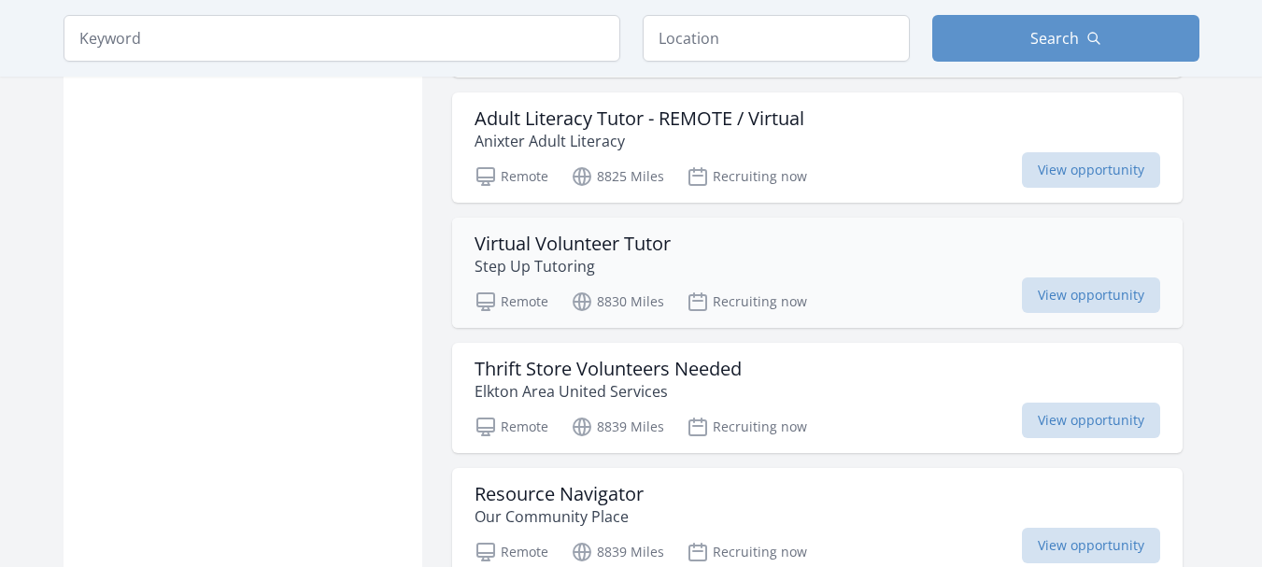
click at [587, 250] on h3 "Virtual Volunteer Tutor" at bounding box center [573, 244] width 196 height 22
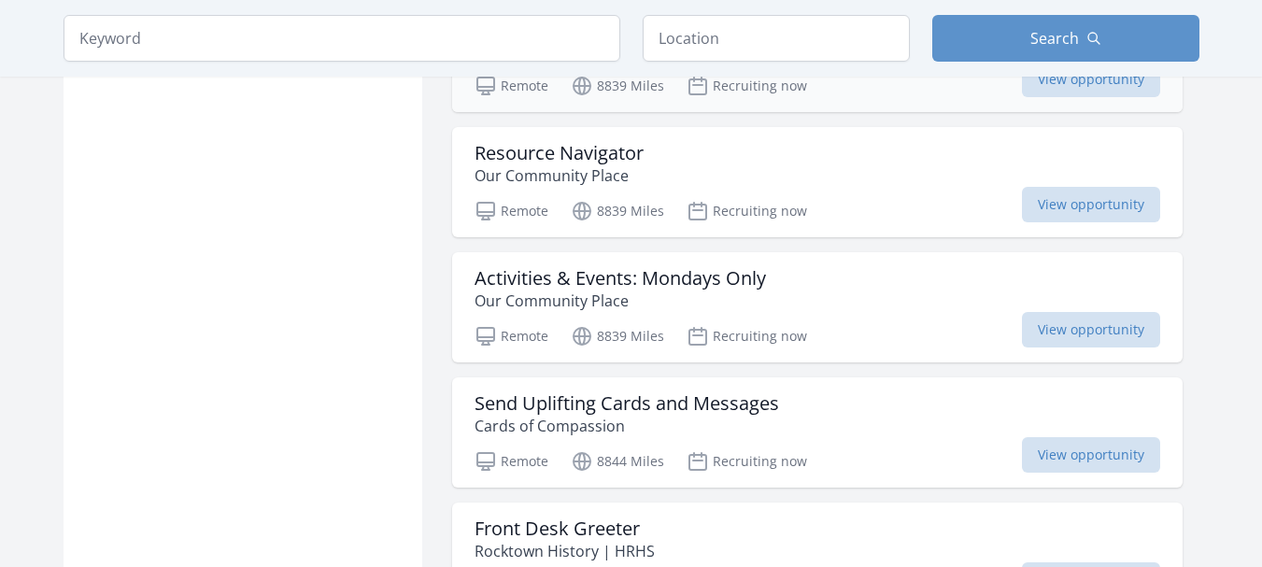
scroll to position [8689, 0]
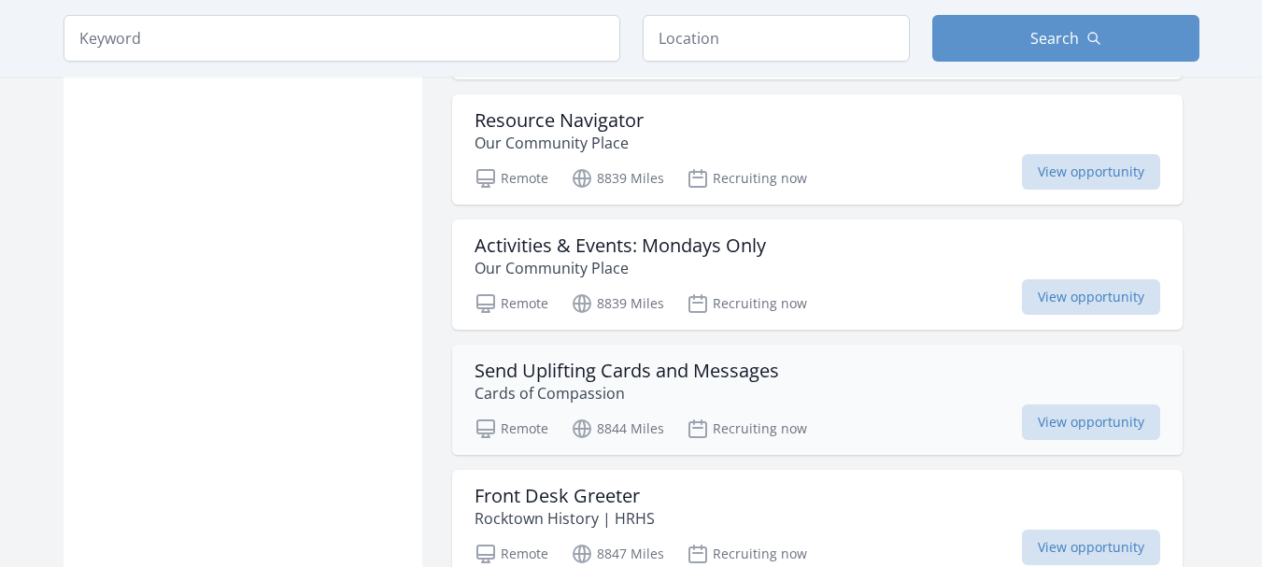
click at [680, 369] on h3 "Send Uplifting Cards and Messages" at bounding box center [627, 371] width 305 height 22
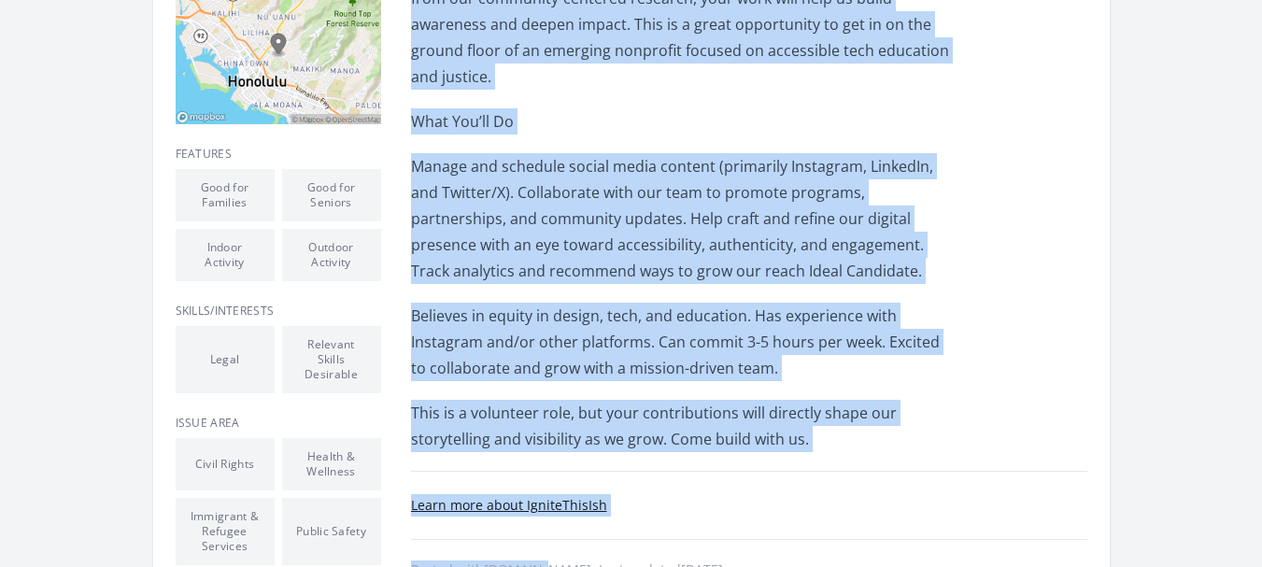
scroll to position [568, 0]
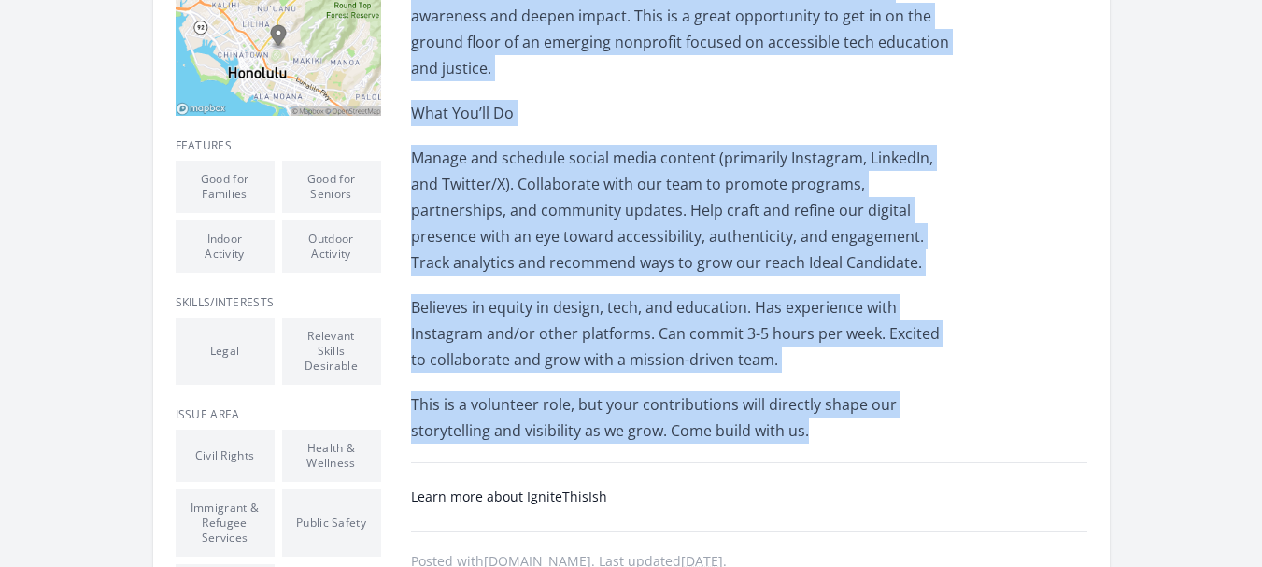
drag, startPoint x: 408, startPoint y: 311, endPoint x: 833, endPoint y: 402, distance: 434.7
click at [833, 402] on div "Opportunity Details Ongoing Remote Recruiting now Honolulu, HI 96813" at bounding box center [632, 239] width 912 height 928
copy div "Ignite This Ish is growing-and we’re looking for passionate people to grow with…"
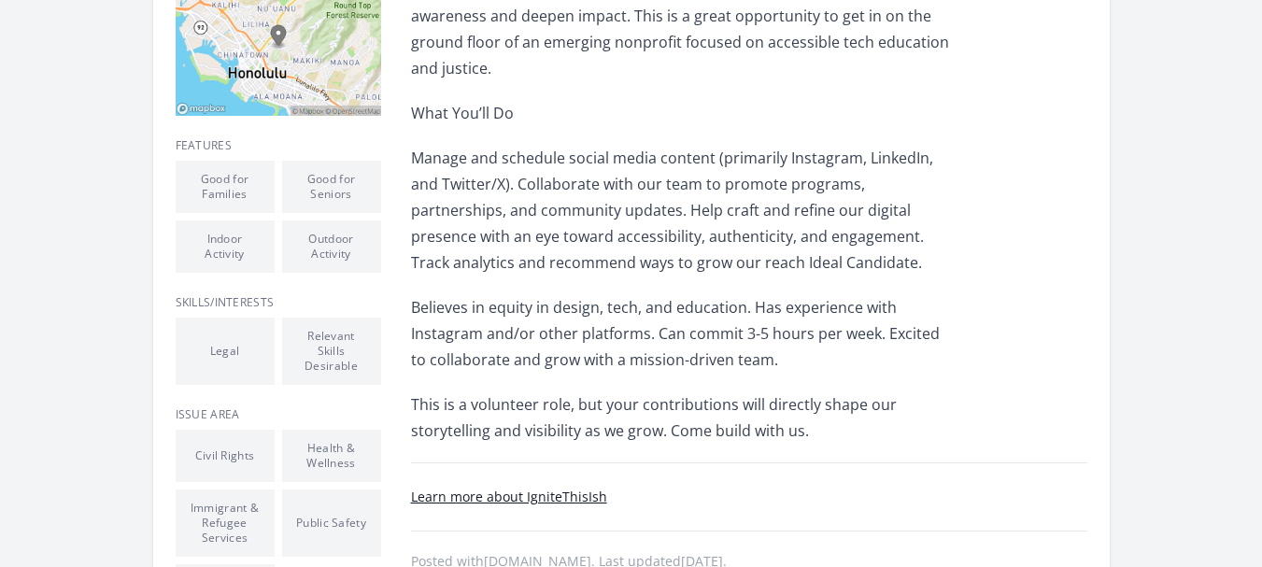
click at [979, 435] on div "About this Opportunity Ignite This Ish is growing-and we’re looking for passion…" at bounding box center [749, 239] width 676 height 928
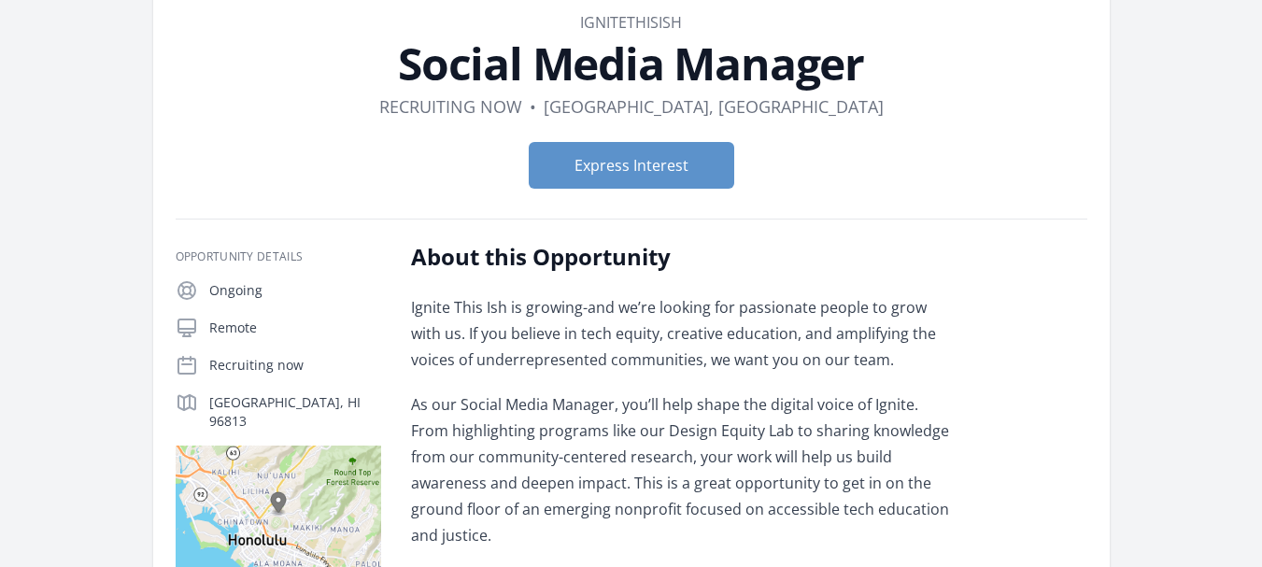
scroll to position [0, 0]
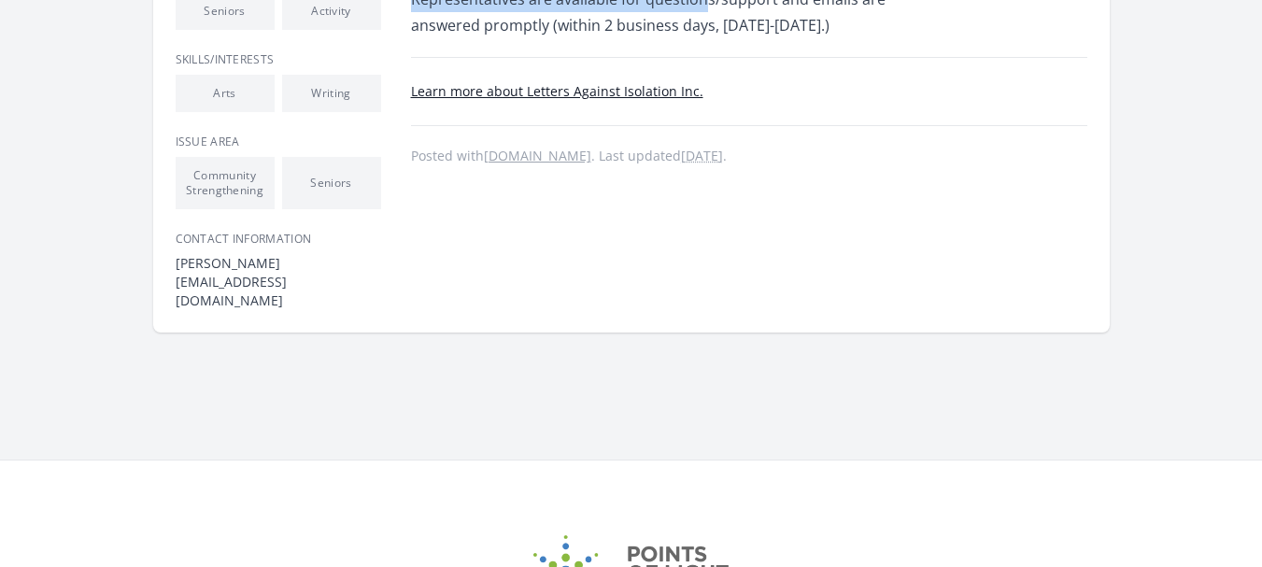
scroll to position [671, 0]
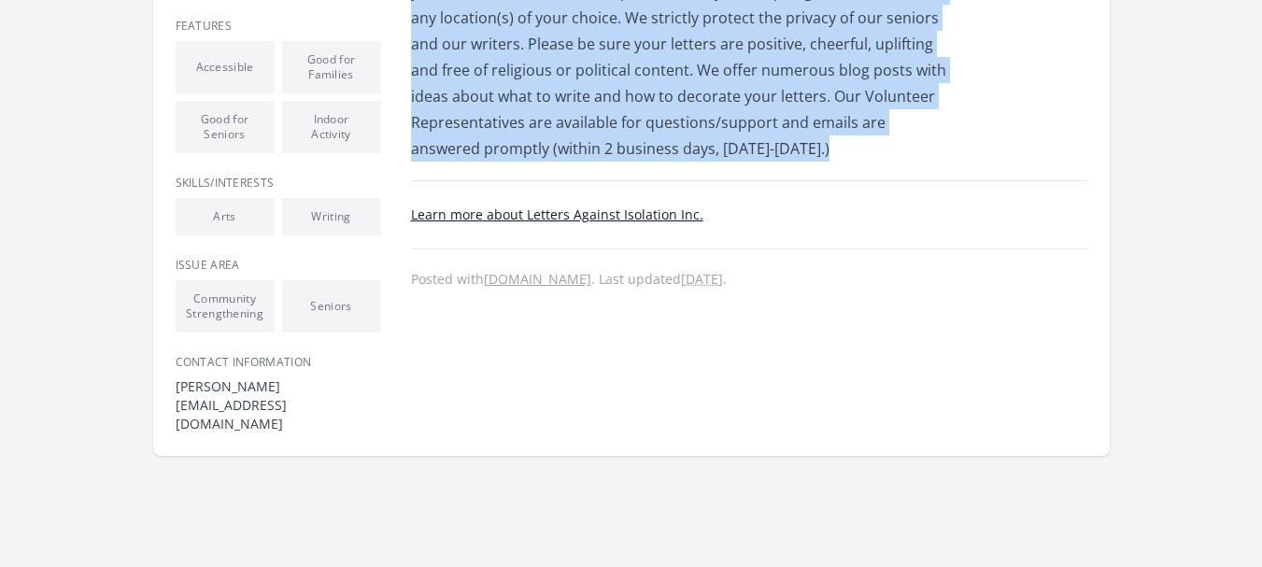
drag, startPoint x: 412, startPoint y: 224, endPoint x: 644, endPoint y: 121, distance: 253.5
copy div "We're an all-volunteer organization sending handwritten cards and letters of ch…"
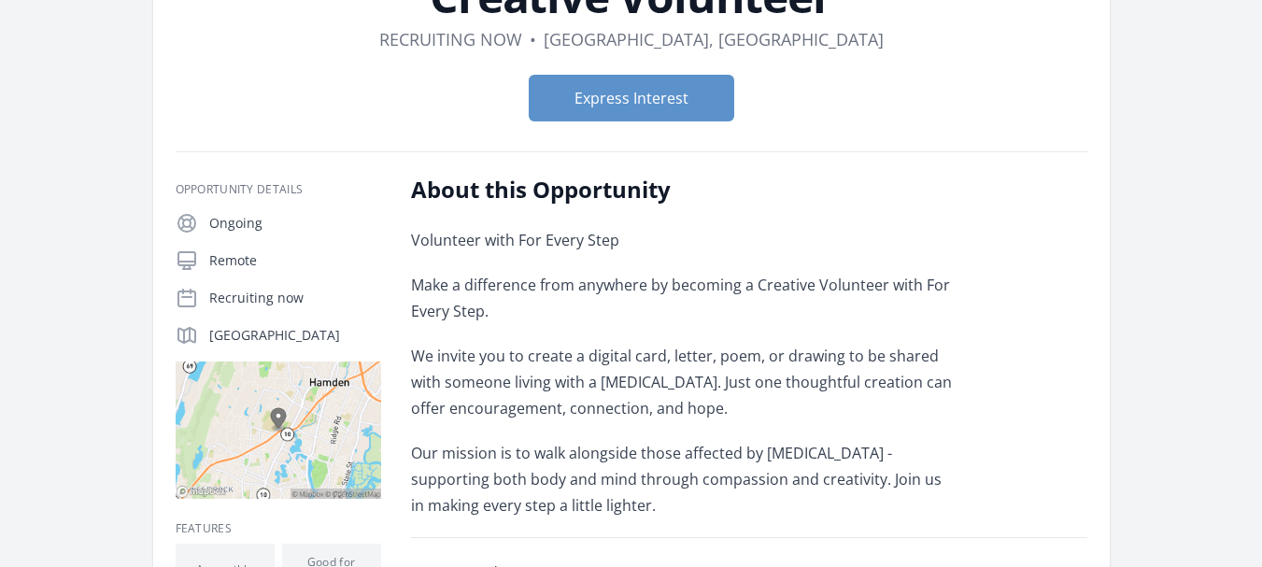
scroll to position [187, 0]
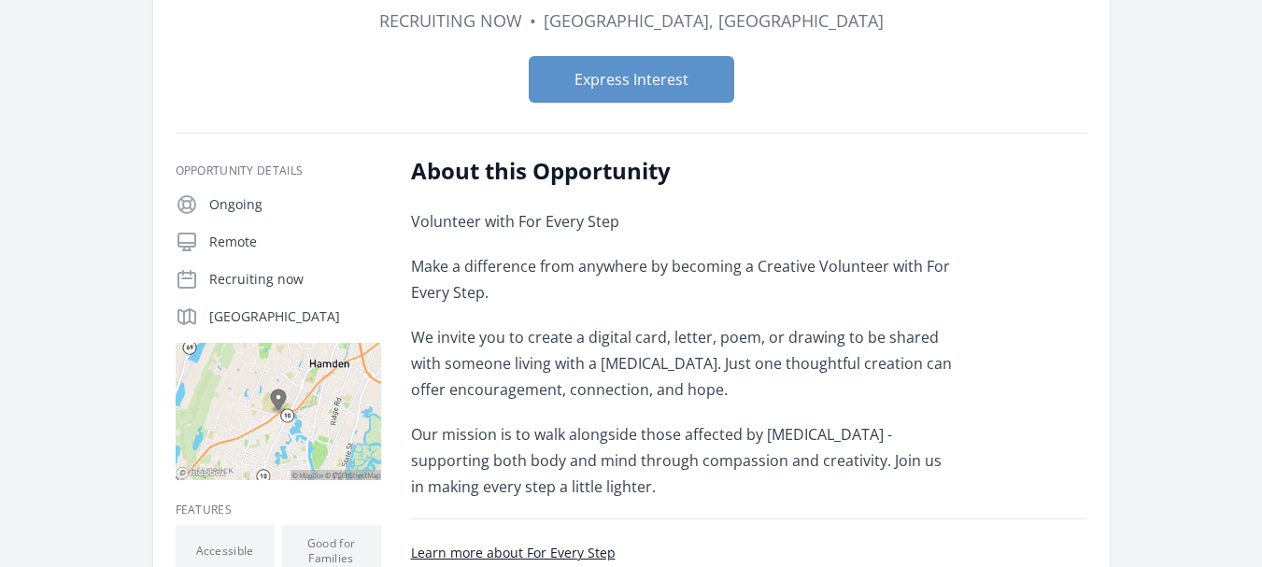
drag, startPoint x: 408, startPoint y: 174, endPoint x: 667, endPoint y: 482, distance: 402.6
click at [667, 482] on div "Opportunity Details Ongoing Remote Recruiting now New Haven, CT 06501" at bounding box center [632, 559] width 912 height 806
copy div "About this Opportunity Volunteer with For Every Step Make a difference from any…"
click at [414, 81] on form "Express Interest" at bounding box center [632, 79] width 912 height 47
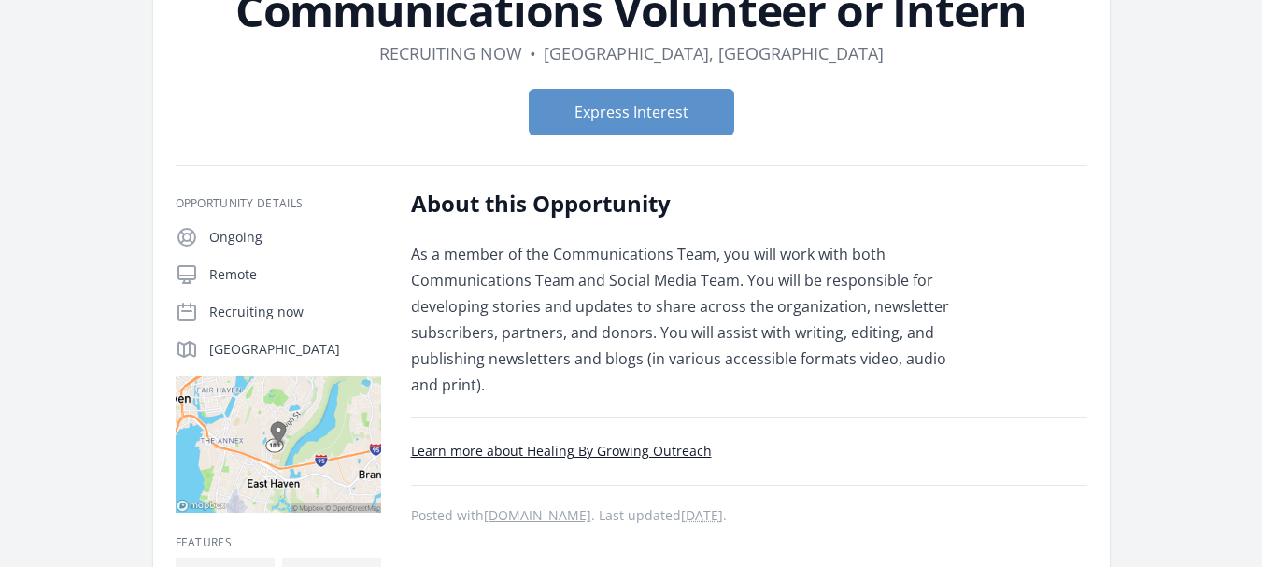
scroll to position [187, 0]
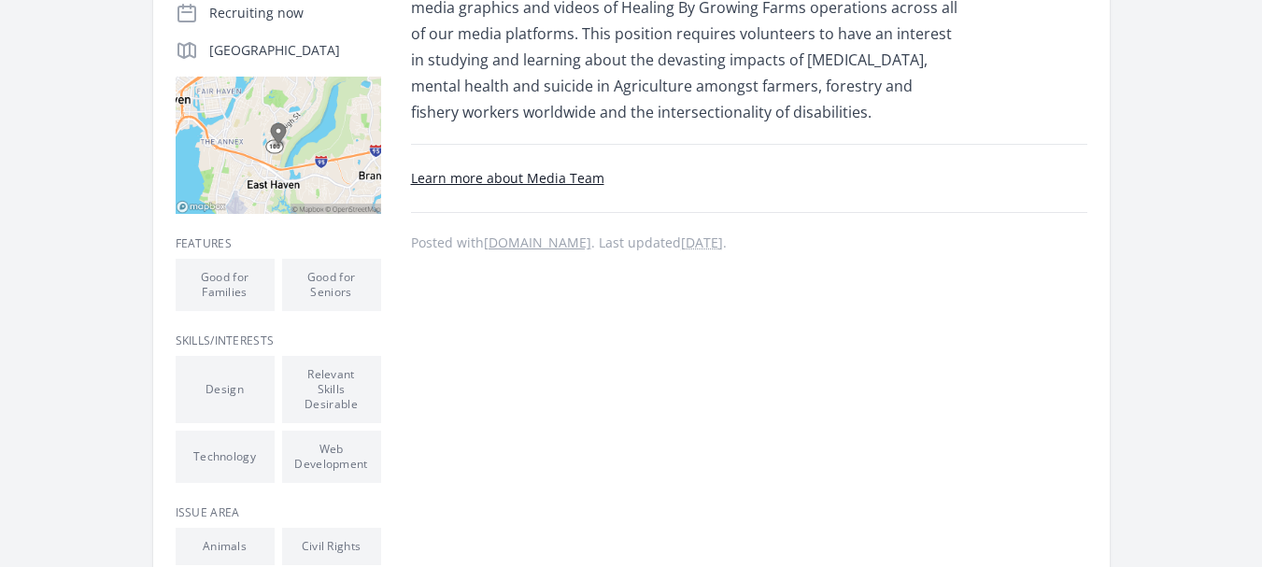
scroll to position [467, 0]
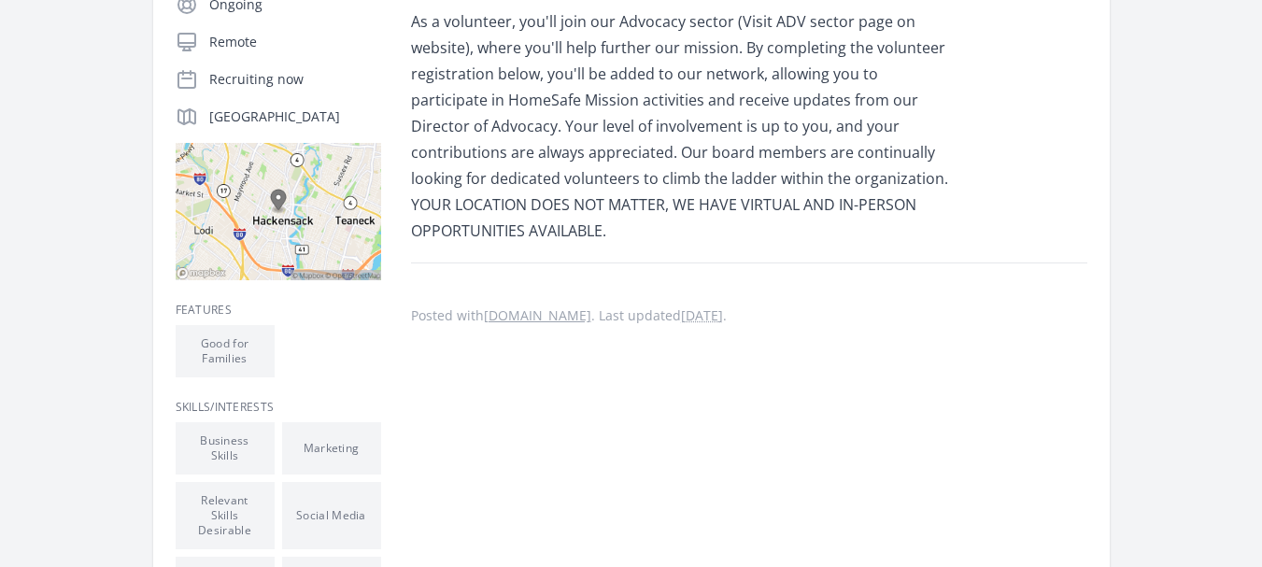
scroll to position [280, 0]
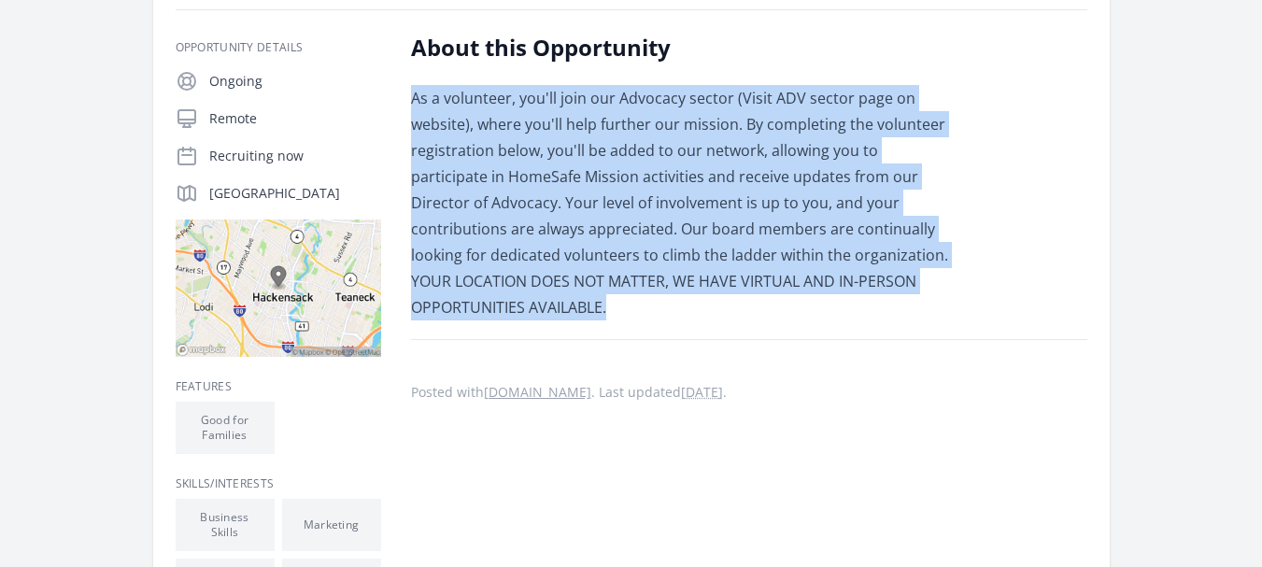
drag, startPoint x: 414, startPoint y: 100, endPoint x: 968, endPoint y: 268, distance: 579.0
click at [968, 268] on div "About this Opportunity As a volunteer, you'll join our Advocacy sector (Visit A…" at bounding box center [749, 481] width 676 height 896
copy p "As a volunteer, you'll join our Advocacy sector (Visit ADV sector page on websi…"
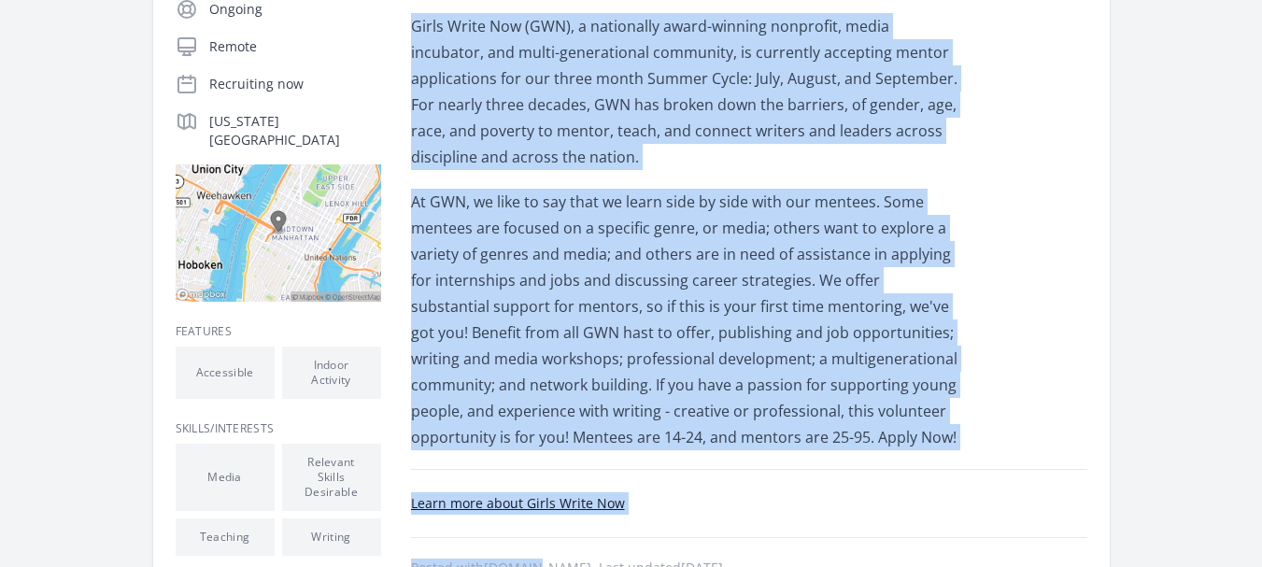
scroll to position [594, 0]
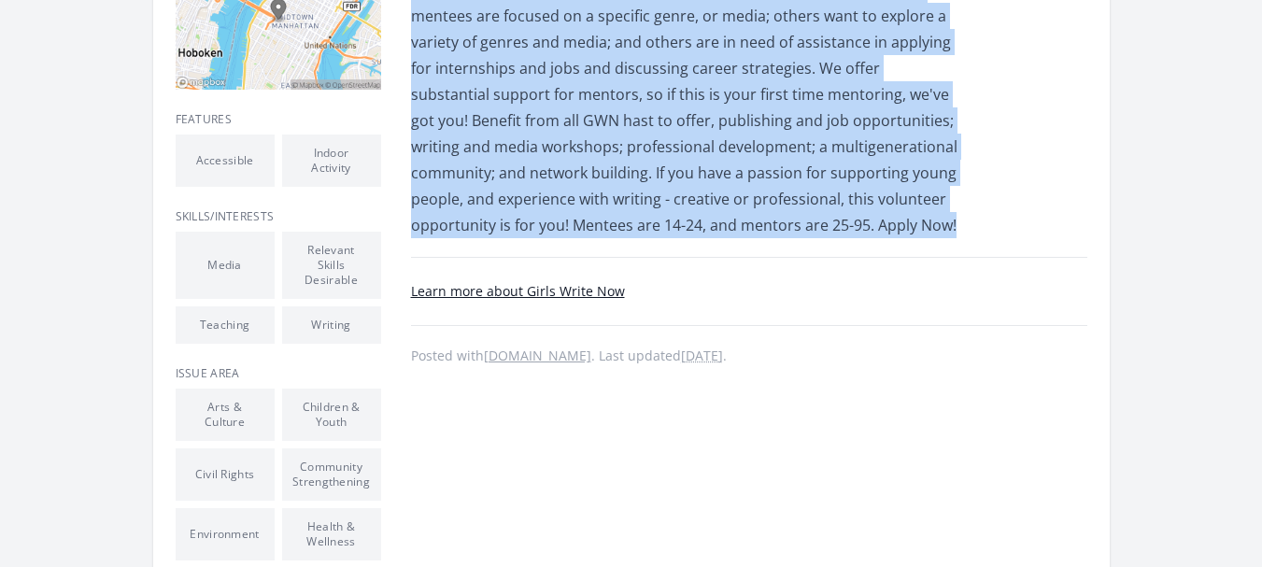
drag, startPoint x: 416, startPoint y: 222, endPoint x: 960, endPoint y: 225, distance: 544.7
click at [958, 225] on div "Girls Write Now (GWN), a nationally award-winning nonprofit, media incubator, a…" at bounding box center [684, 19] width 547 height 437
copy div "Girls Write Now (GWN), a nationally award-winning nonprofit, media incubator, a…"
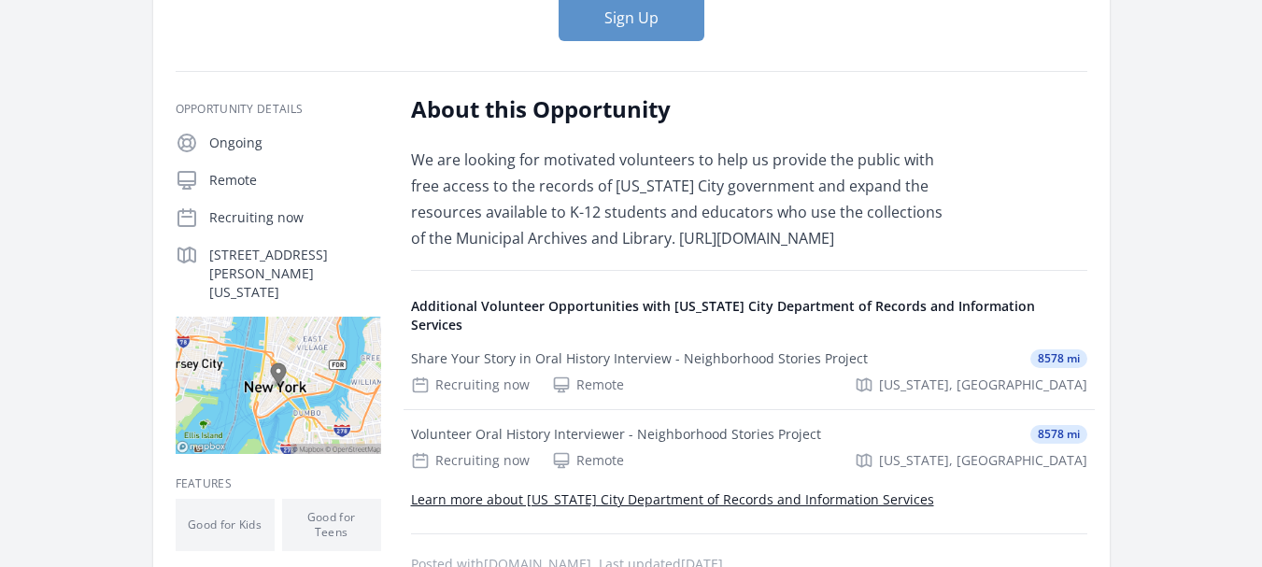
scroll to position [280, 0]
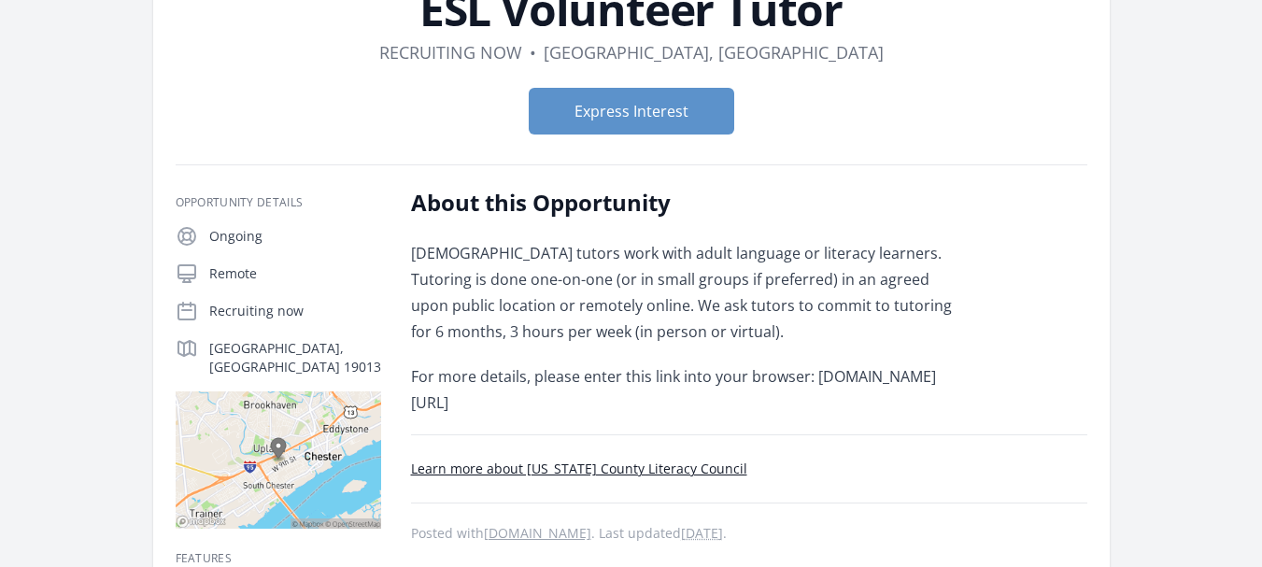
scroll to position [187, 0]
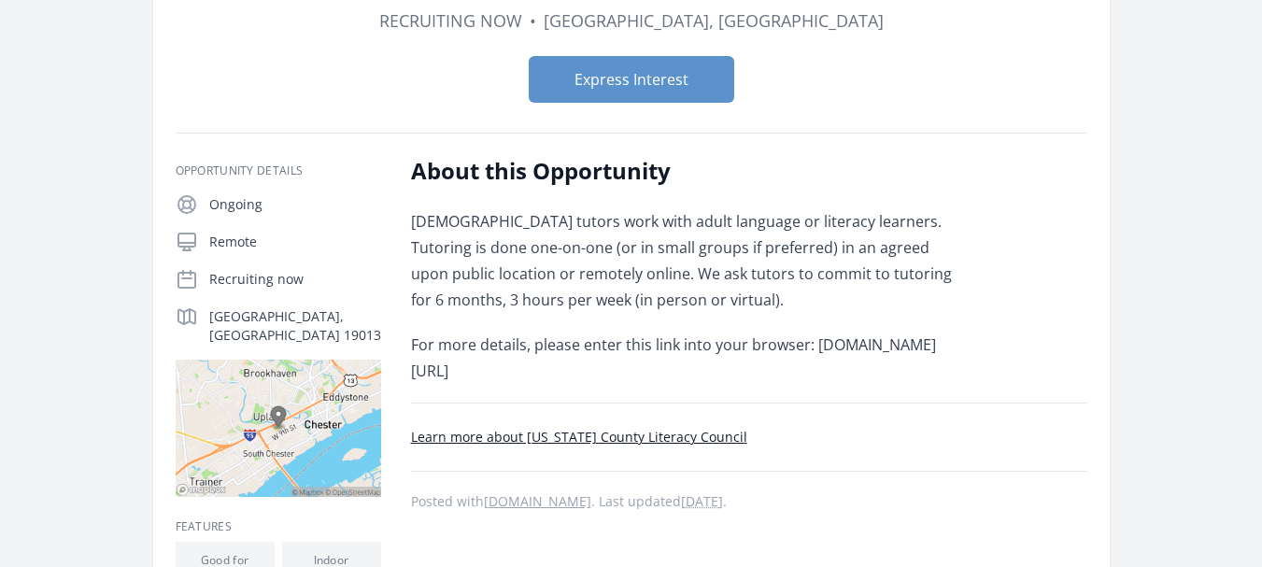
drag, startPoint x: 410, startPoint y: 366, endPoint x: 652, endPoint y: 367, distance: 242.0
click at [652, 367] on p "For more details, please enter this link into your browser: delcoliteracy.org/v…" at bounding box center [684, 358] width 547 height 52
copy p "delcoliteracy.org/volunteer"
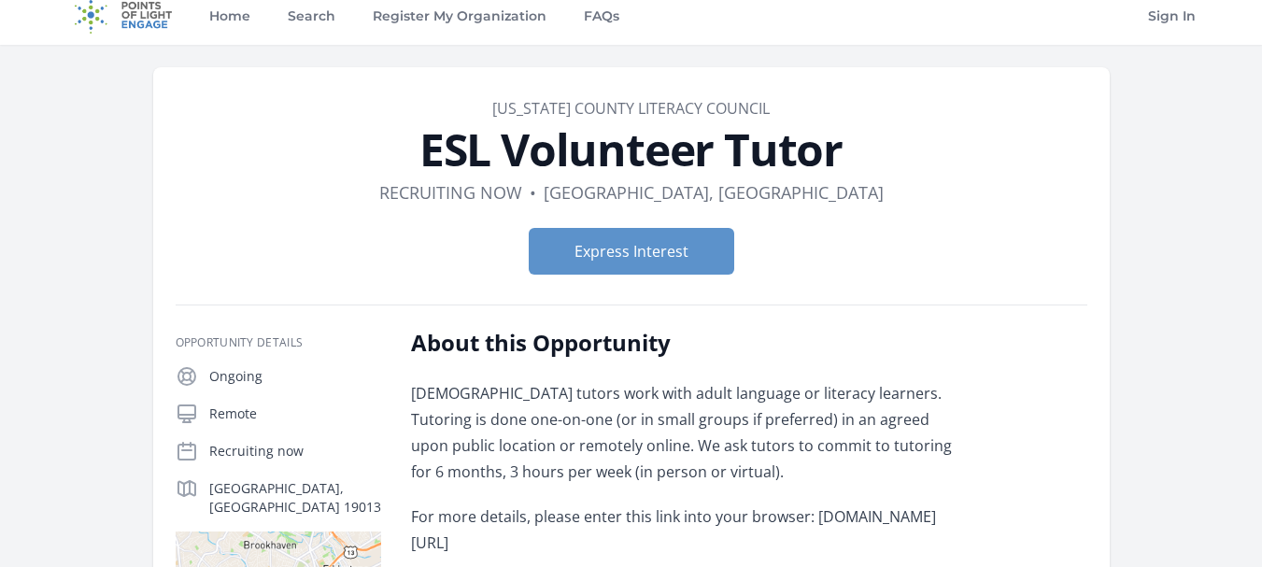
scroll to position [0, 0]
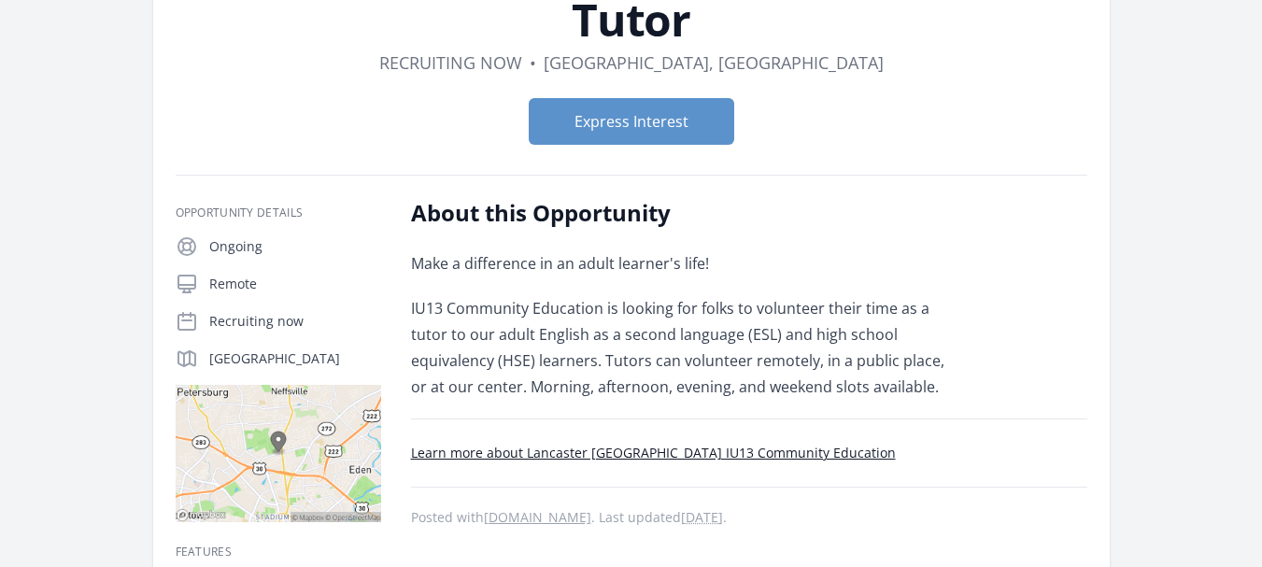
scroll to position [187, 0]
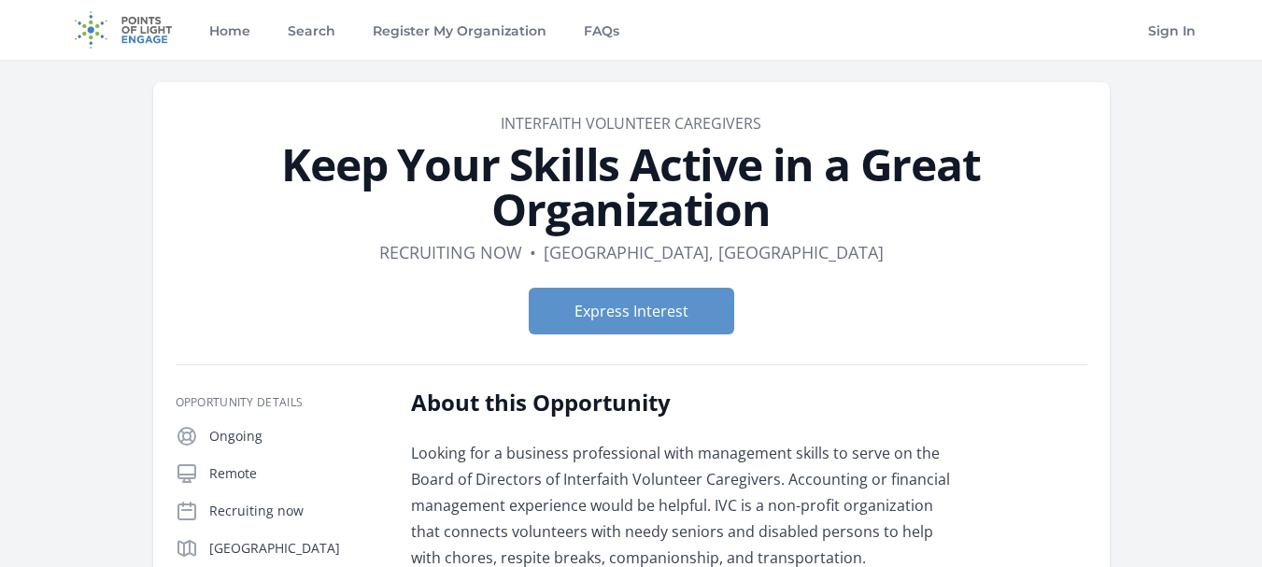
scroll to position [187, 0]
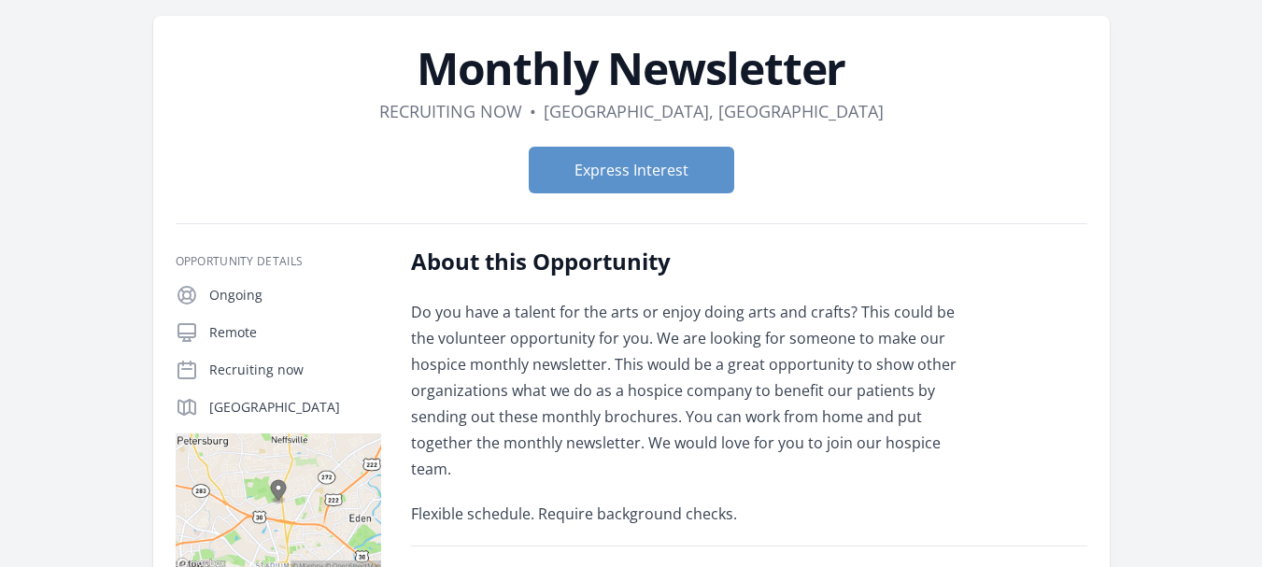
scroll to position [93, 0]
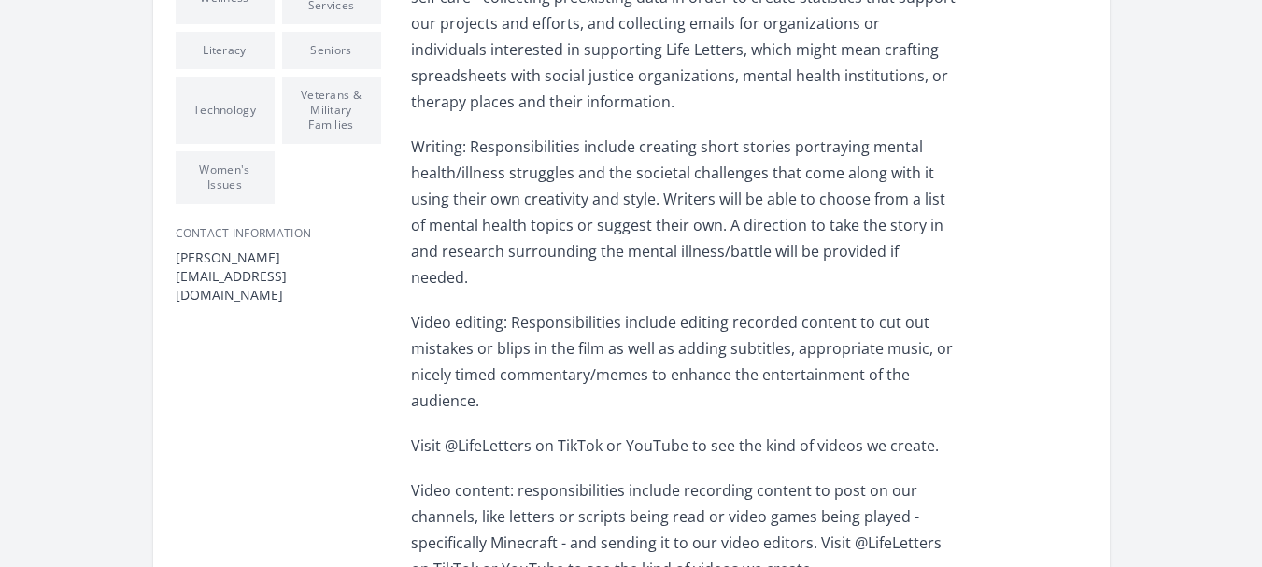
scroll to position [1121, 0]
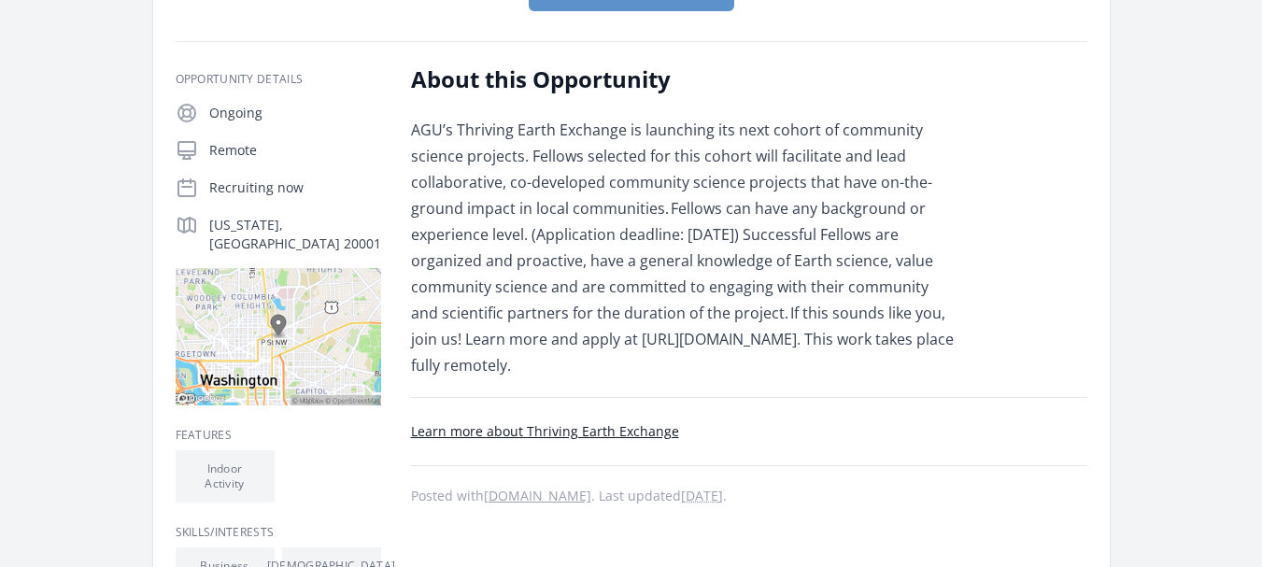
scroll to position [280, 0]
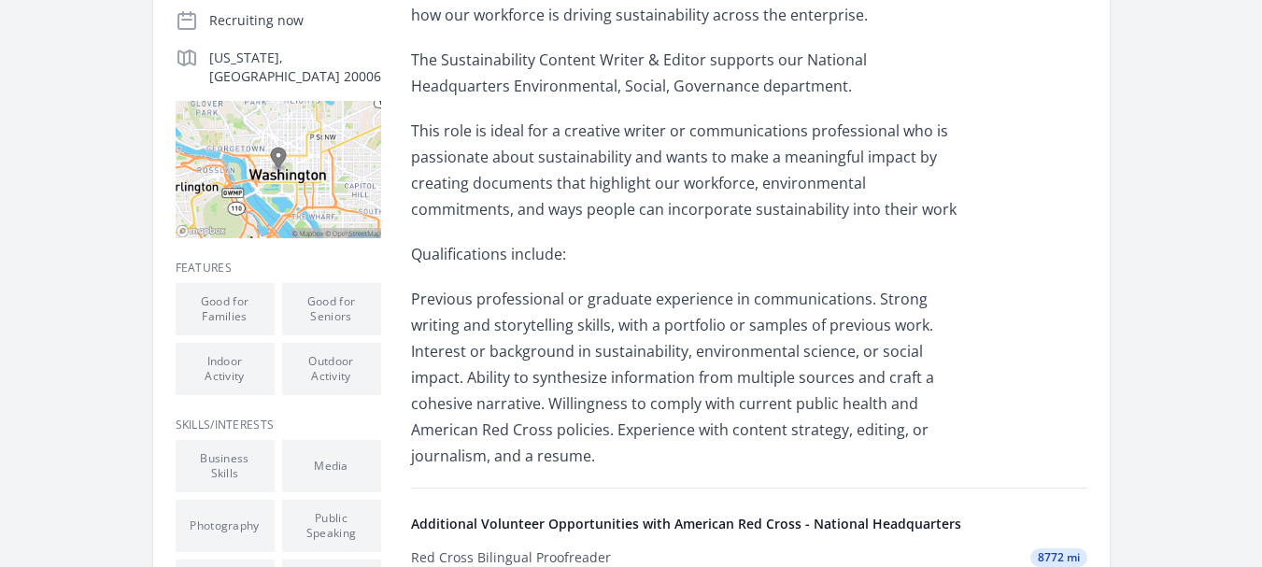
scroll to position [561, 0]
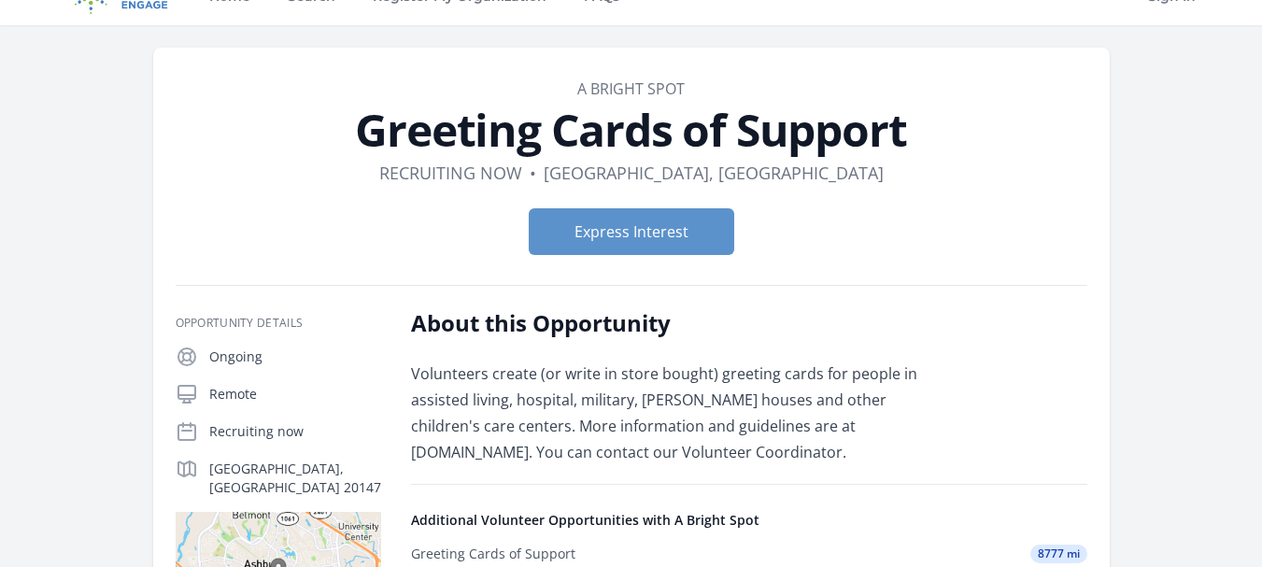
scroll to position [187, 0]
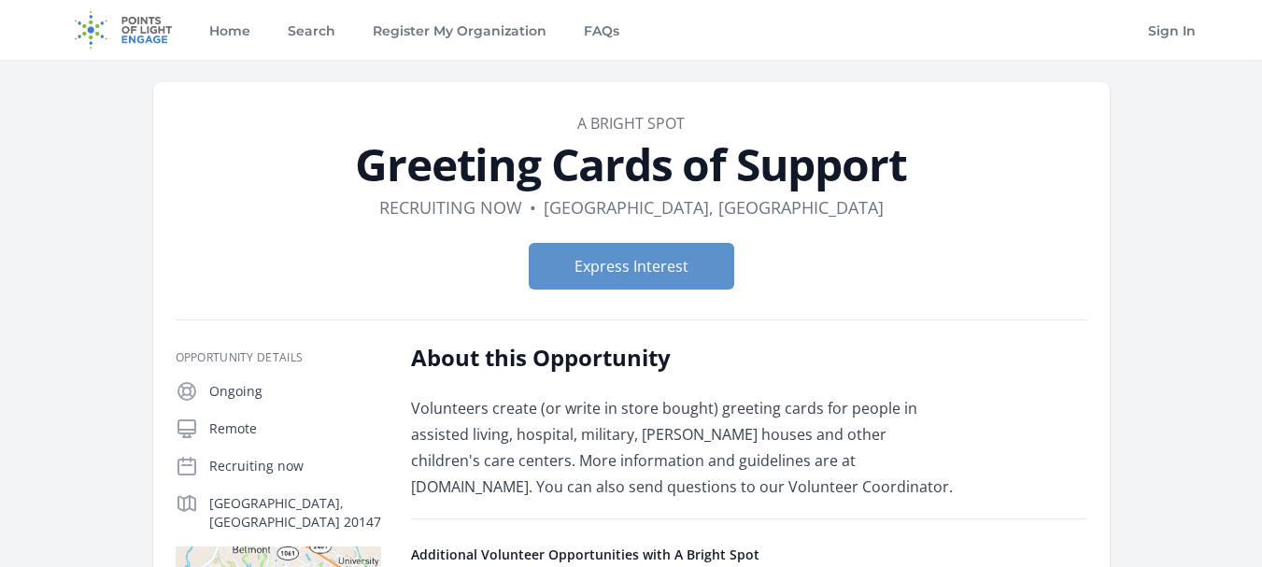
scroll to position [93, 0]
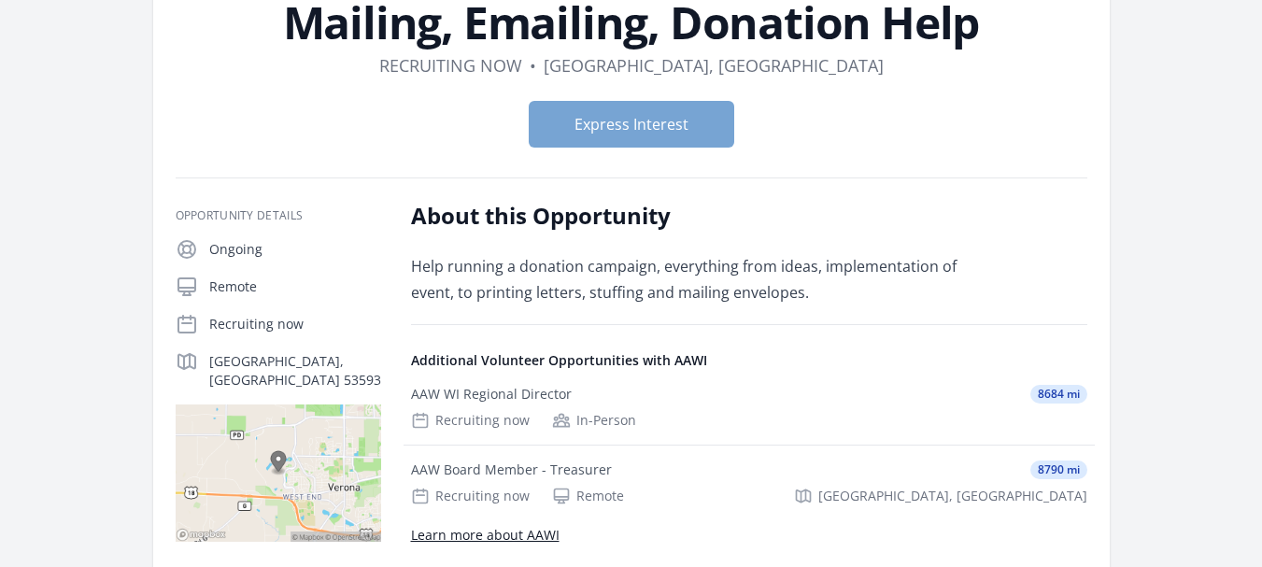
scroll to position [187, 0]
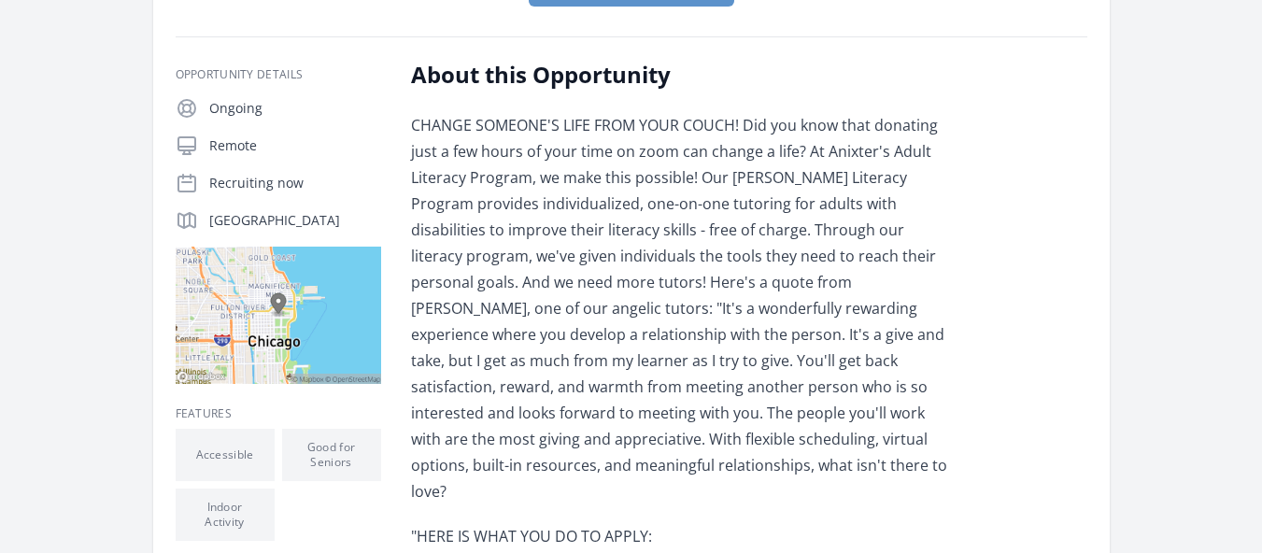
scroll to position [280, 0]
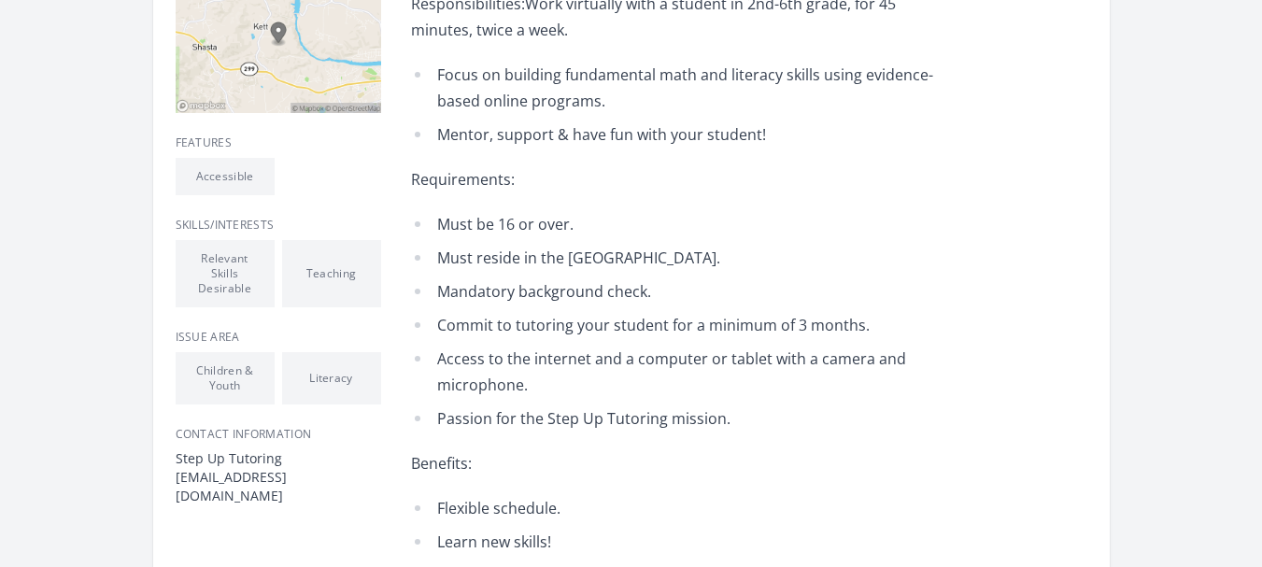
scroll to position [561, 0]
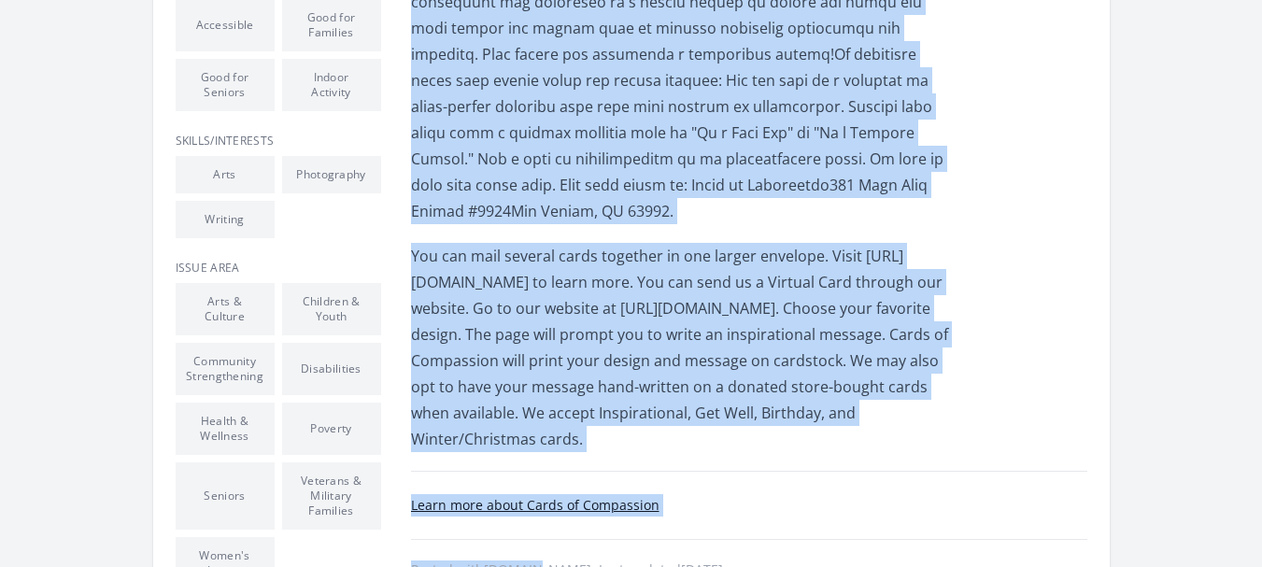
scroll to position [744, 0]
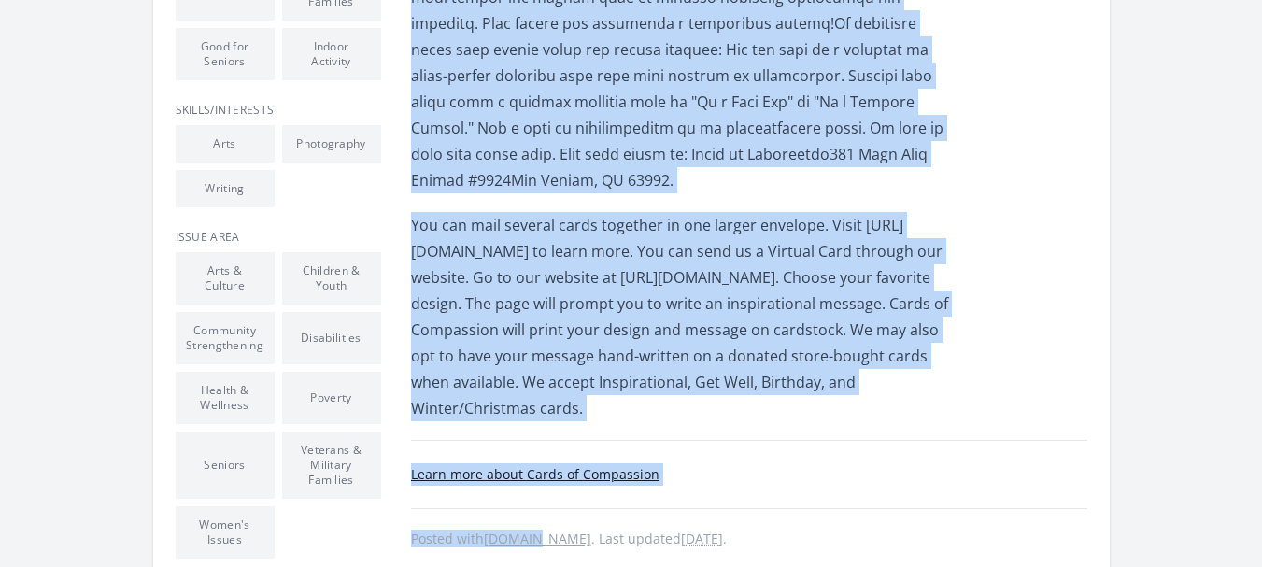
drag, startPoint x: 413, startPoint y: 218, endPoint x: 468, endPoint y: 419, distance: 208.3
click at [468, 419] on div "Cards of Compassion is a volunteer-driven greeting card drive. Our mission is t…" at bounding box center [684, 36] width 547 height 770
copy div "Lorem ip Dolorsitam co a elitseddo-eiusmo temporin utla etdol. Mag aliquae ad m…"
click at [1097, 320] on article "Organization Cards of Compassion Send Uplifting Cards and Messages Duration Rec…" at bounding box center [631, 10] width 957 height 1344
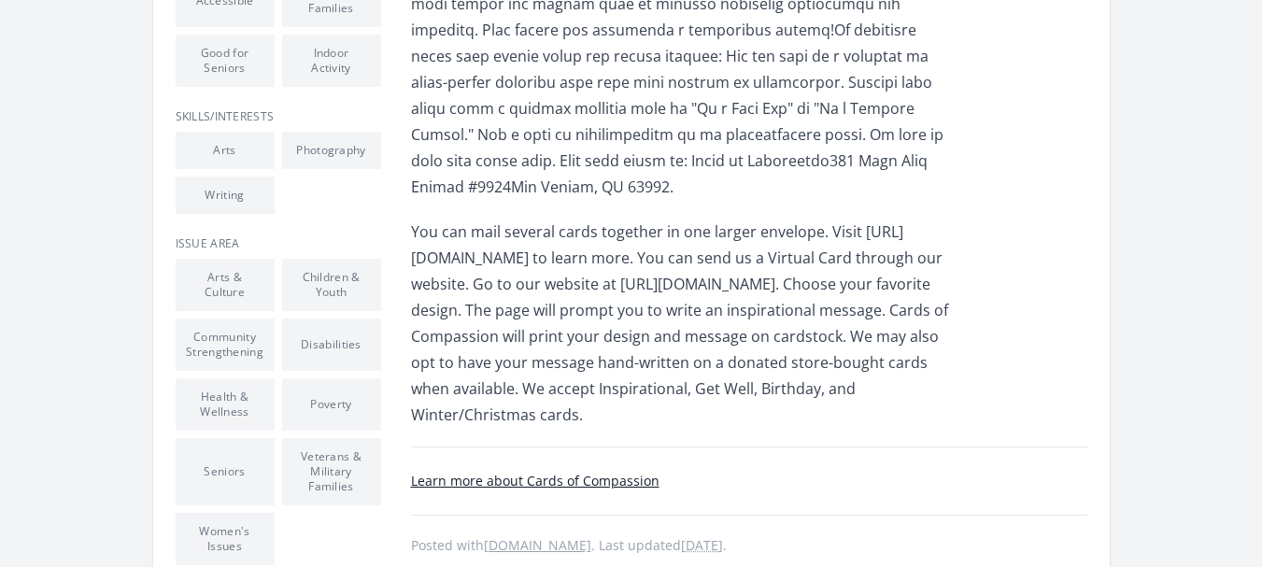
scroll to position [837, 0]
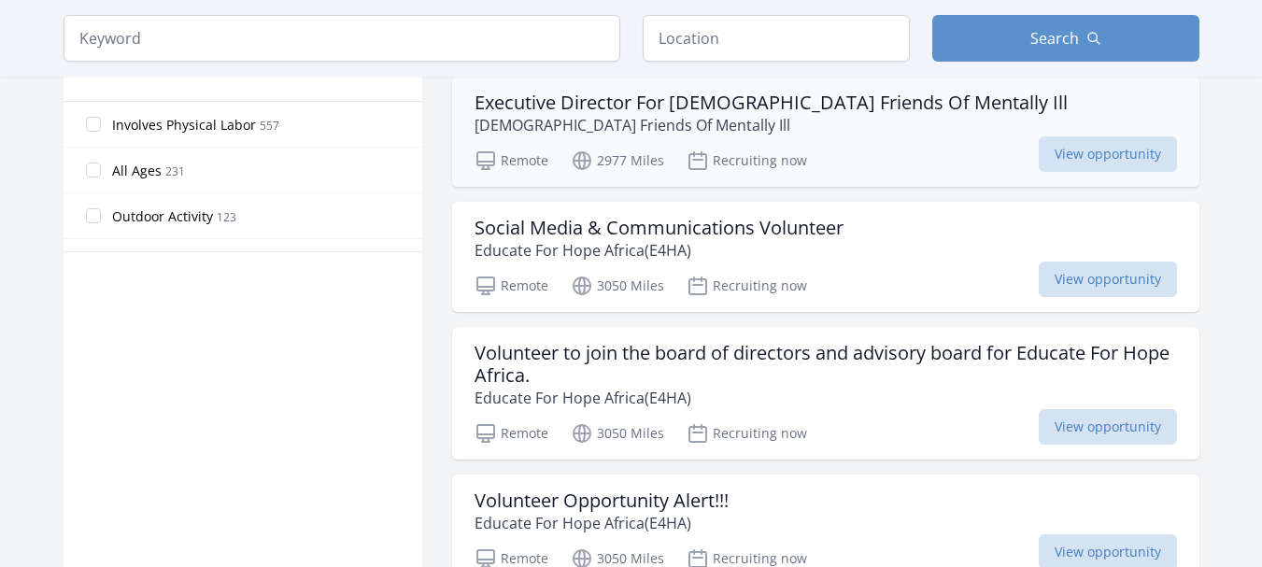
scroll to position [1038, 0]
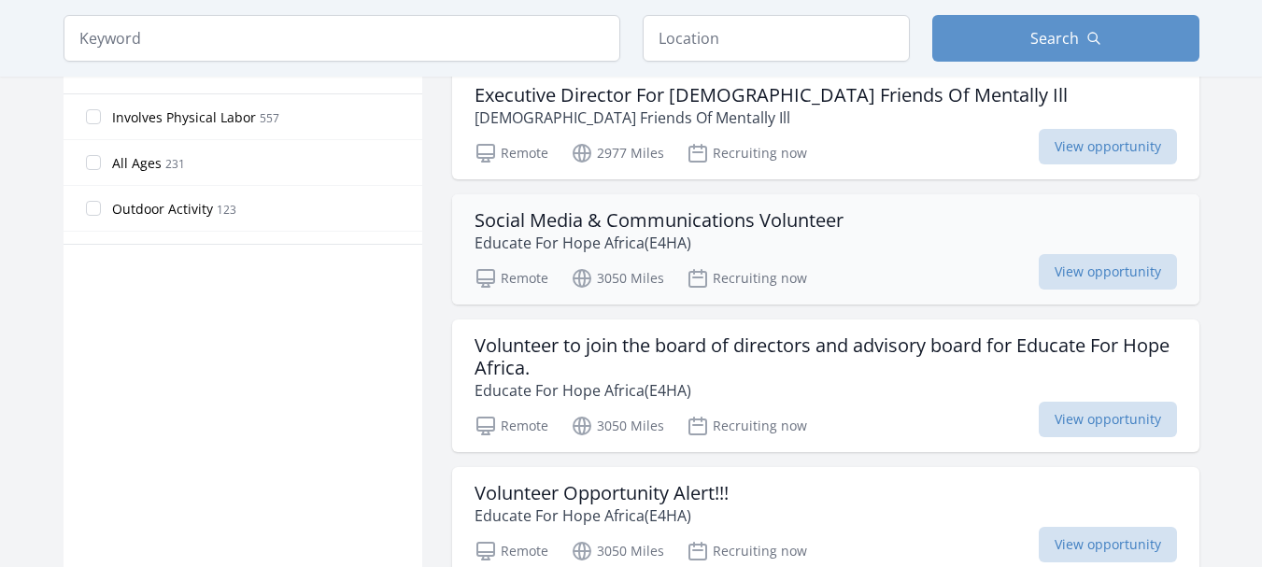
click at [626, 216] on h3 "Social Media & Communications Volunteer" at bounding box center [659, 220] width 369 height 22
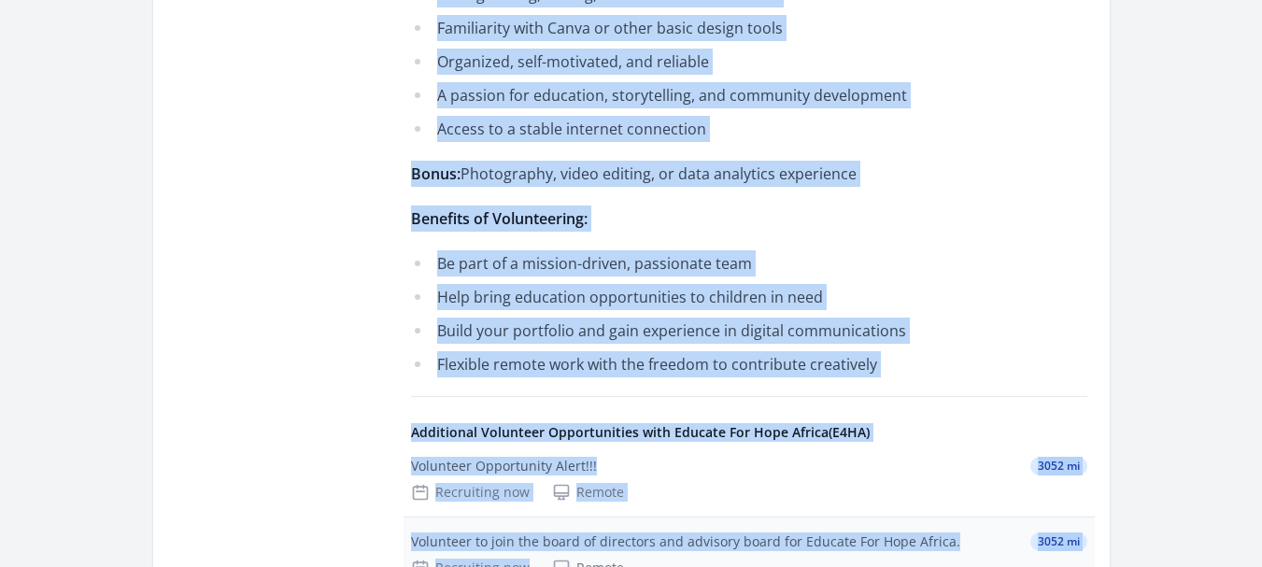
scroll to position [1234, 0]
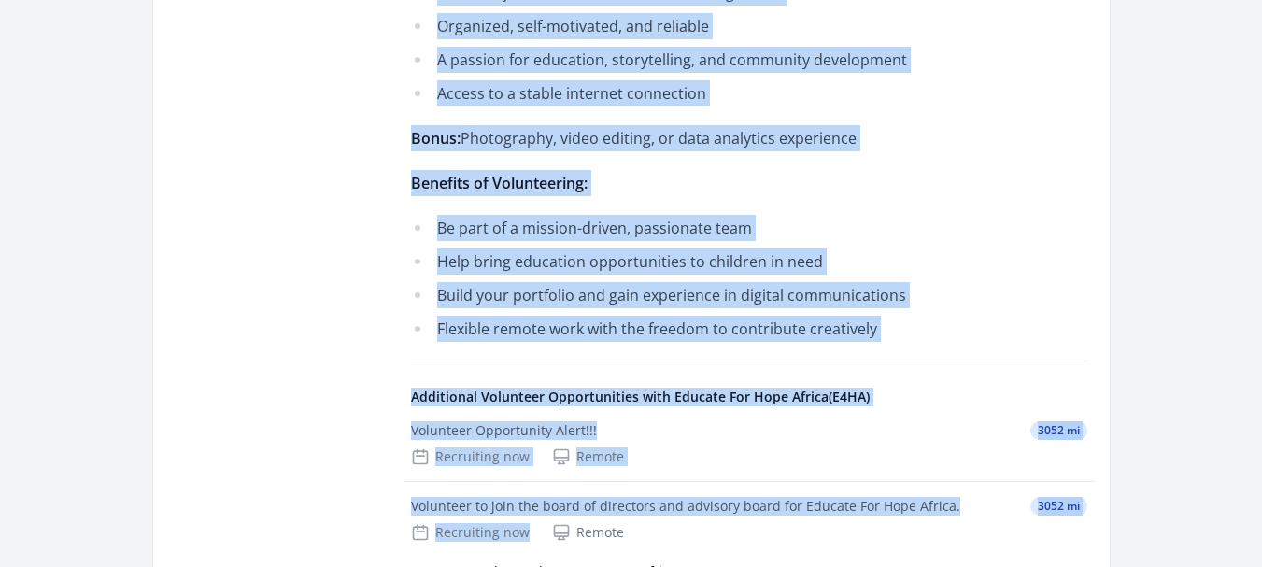
drag, startPoint x: 415, startPoint y: 174, endPoint x: 887, endPoint y: 283, distance: 484.3
copy div "About this Opportunity About Us: Educate for Hope Africa is a grassroots non-pr…"
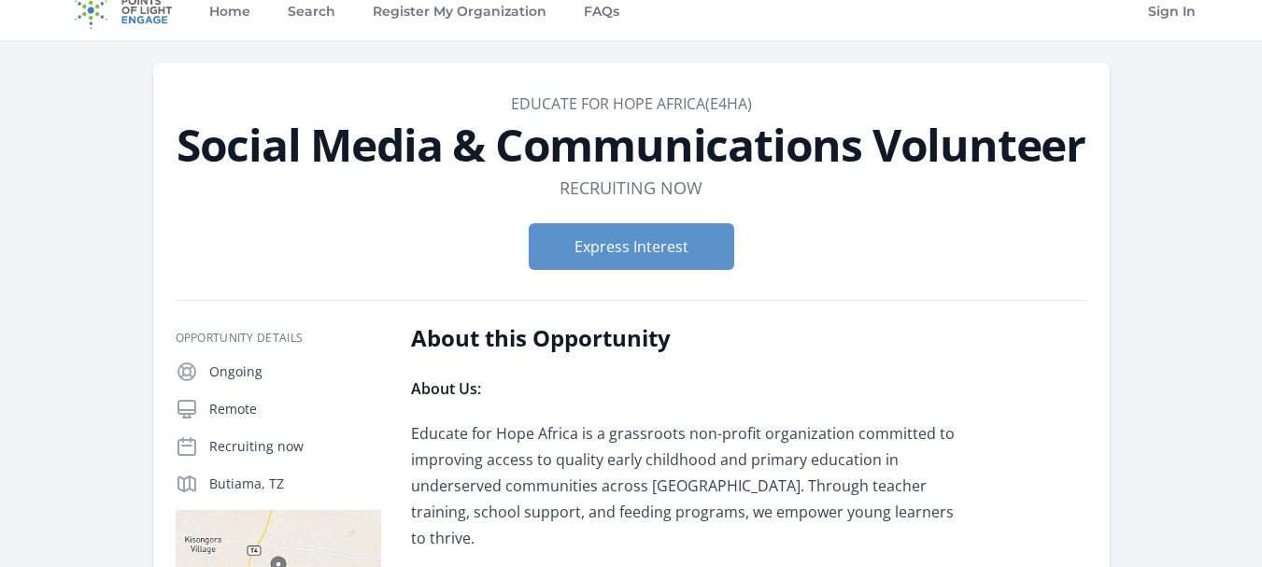
scroll to position [113, 0]
